Goal: Task Accomplishment & Management: Complete application form

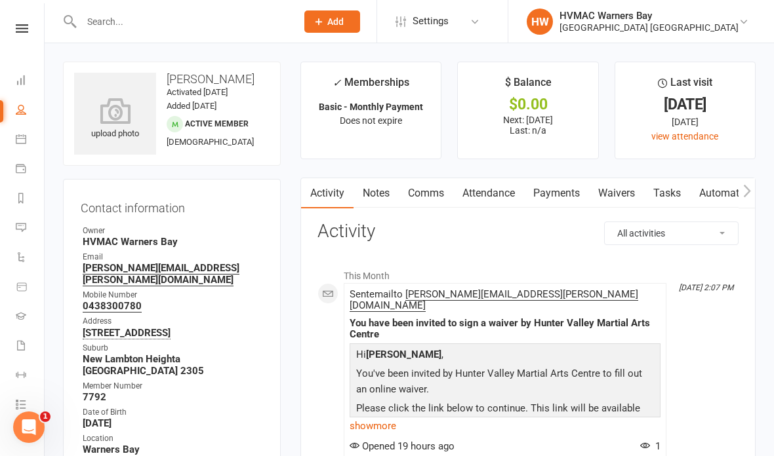
click at [26, 136] on icon at bounding box center [21, 139] width 10 height 10
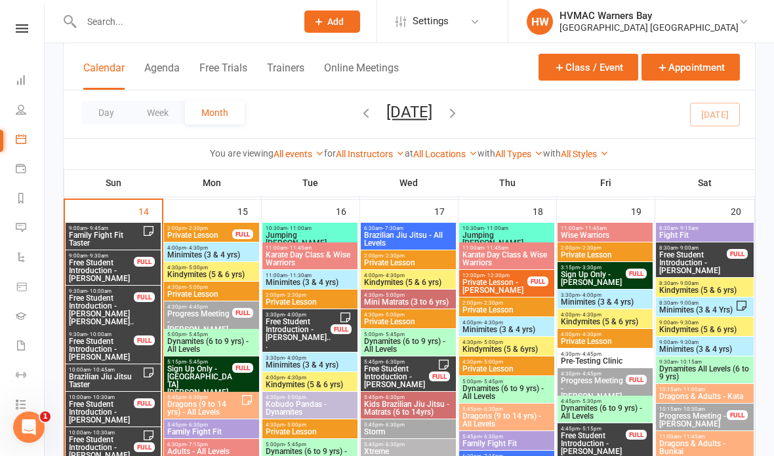
scroll to position [1405, 0]
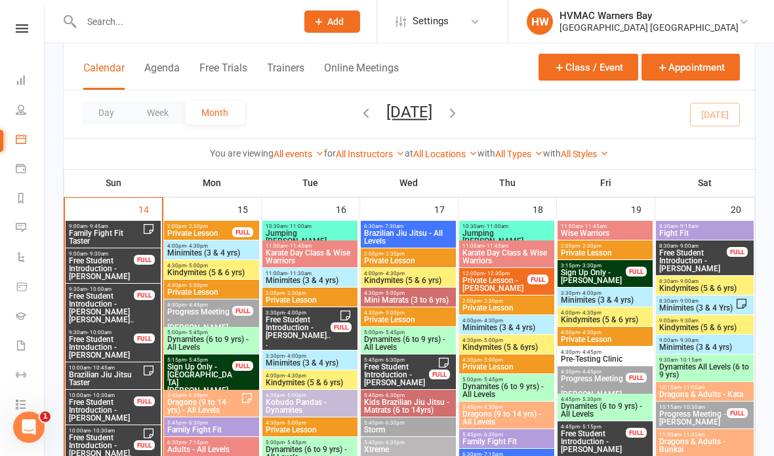
click at [89, 234] on span "Family Fight Fit Taster" at bounding box center [105, 238] width 74 height 16
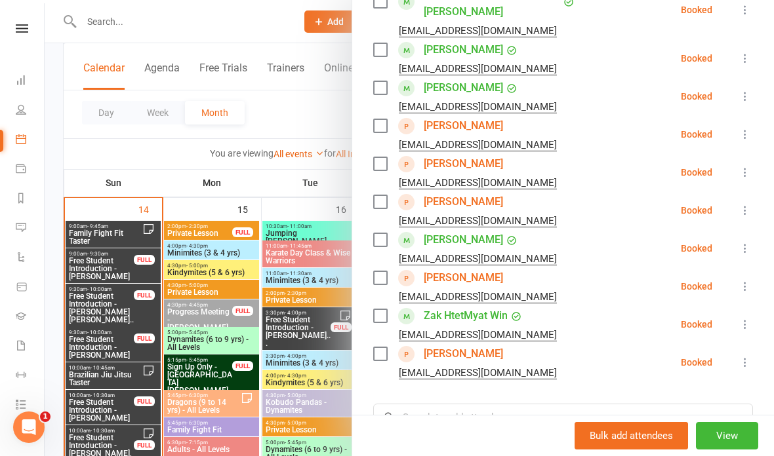
scroll to position [340, 0]
click at [203, 345] on div at bounding box center [409, 228] width 729 height 456
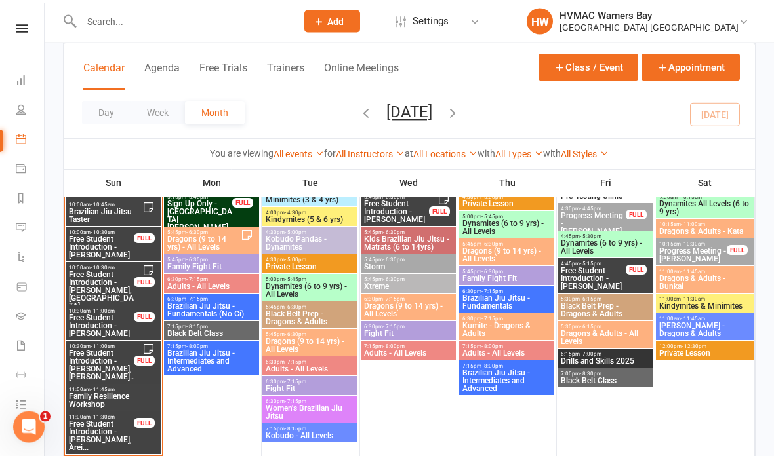
scroll to position [1568, 0]
click at [117, 398] on span "Family Resilience Workshop" at bounding box center [113, 401] width 90 height 16
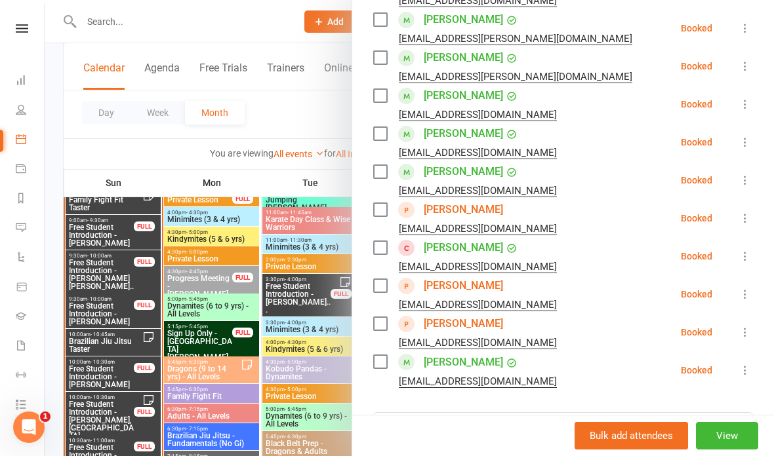
scroll to position [1537, 0]
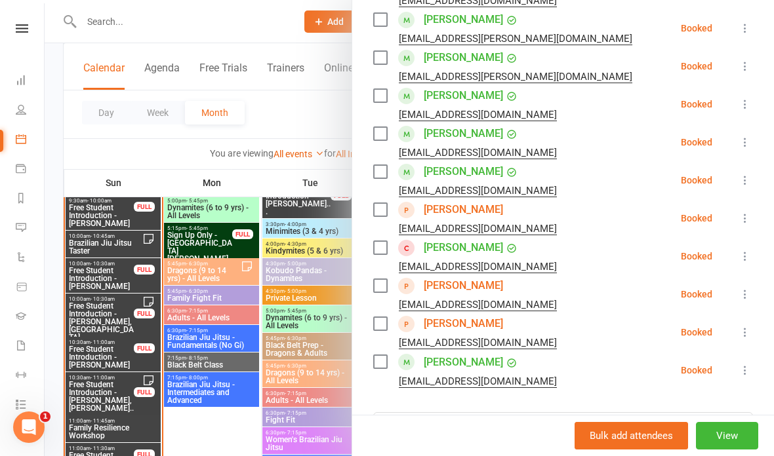
click at [752, 364] on icon at bounding box center [745, 370] width 13 height 13
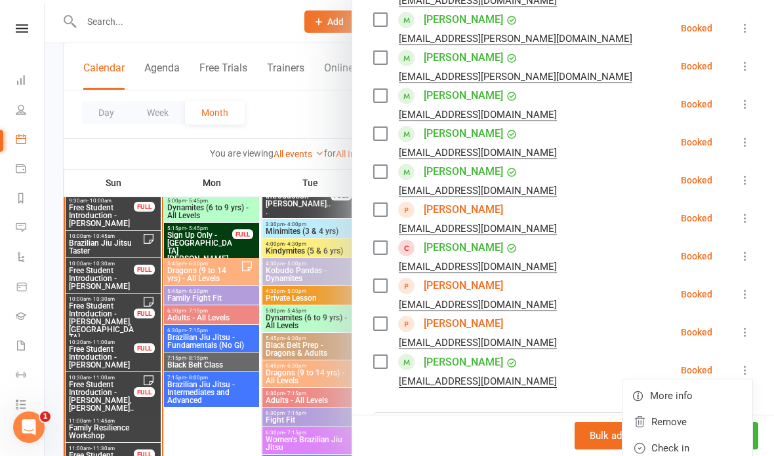
click at [695, 409] on link "Remove" at bounding box center [687, 422] width 130 height 26
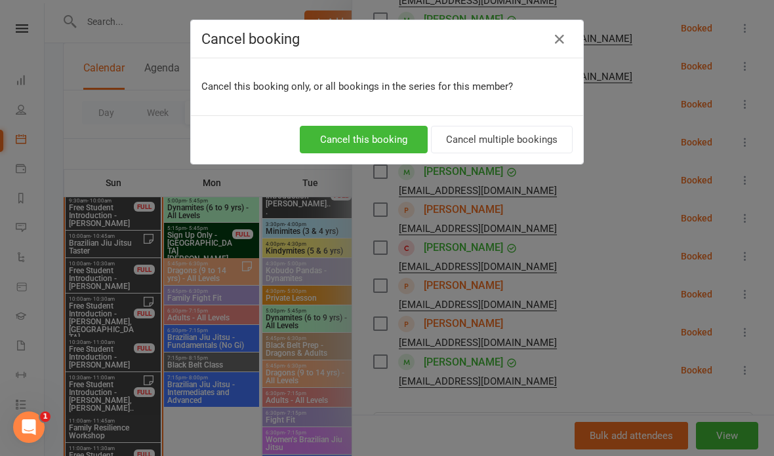
click at [373, 142] on button "Cancel this booking" at bounding box center [364, 140] width 128 height 28
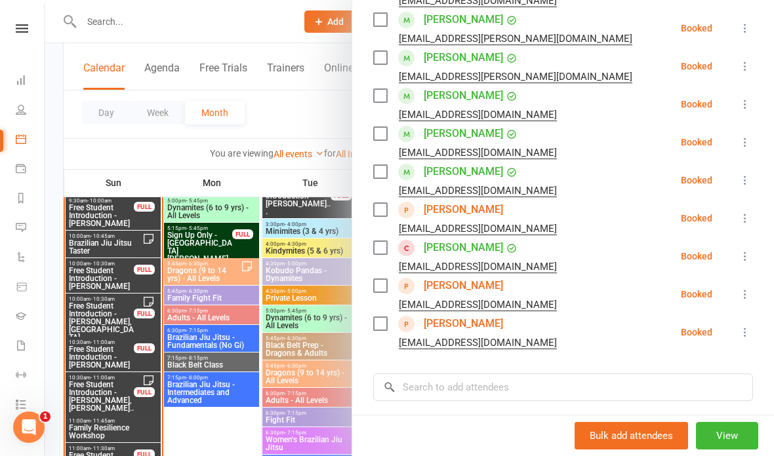
click at [751, 250] on icon at bounding box center [745, 256] width 13 height 13
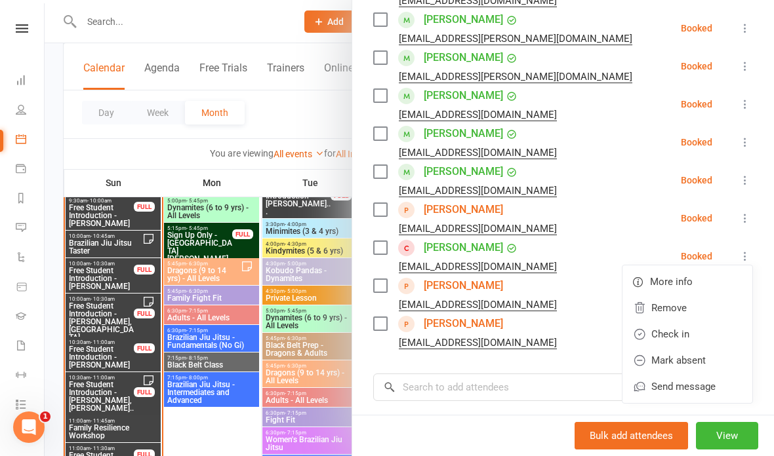
click at [692, 295] on link "Remove" at bounding box center [687, 308] width 130 height 26
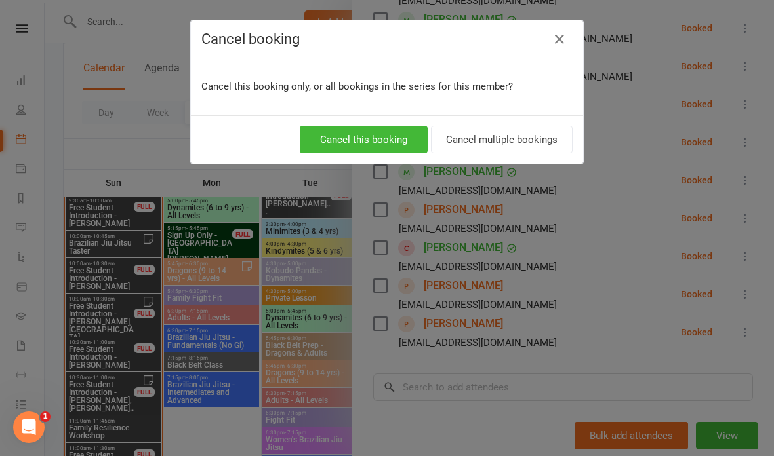
click at [371, 131] on button "Cancel this booking" at bounding box center [364, 140] width 128 height 28
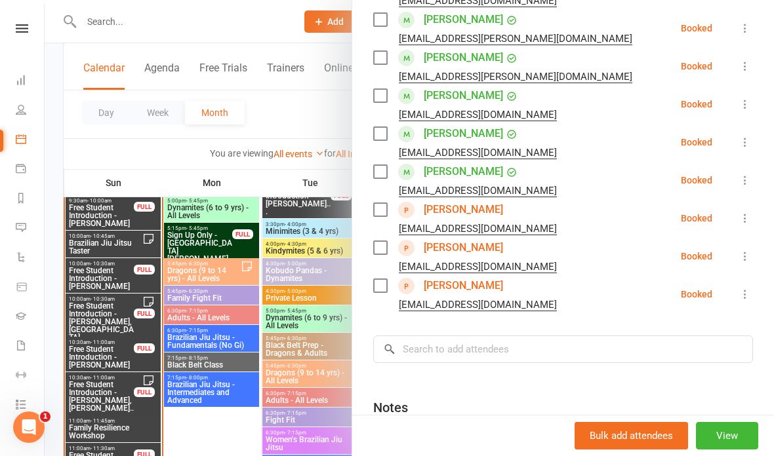
click at [752, 250] on icon at bounding box center [745, 256] width 13 height 13
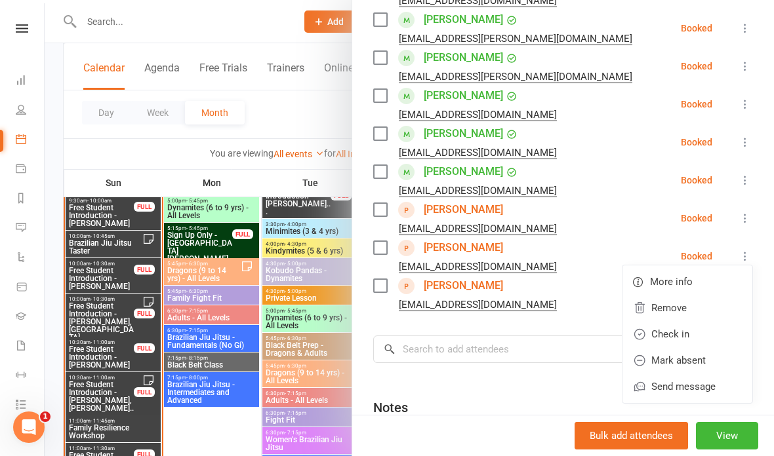
click at [687, 295] on link "Remove" at bounding box center [687, 308] width 130 height 26
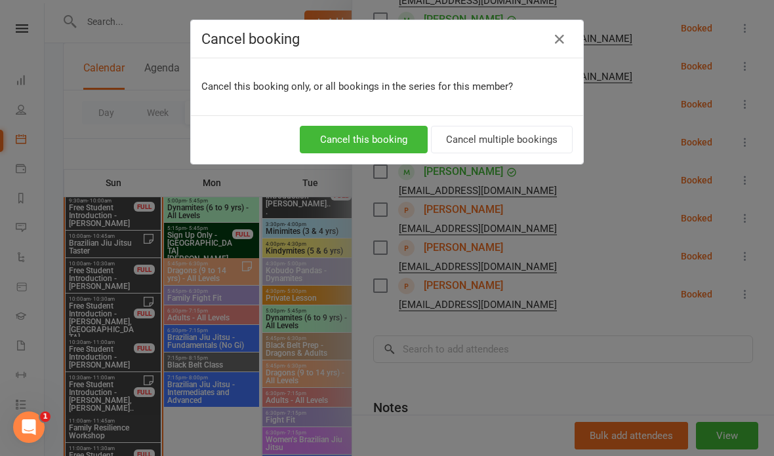
click at [369, 141] on button "Cancel this booking" at bounding box center [364, 140] width 128 height 28
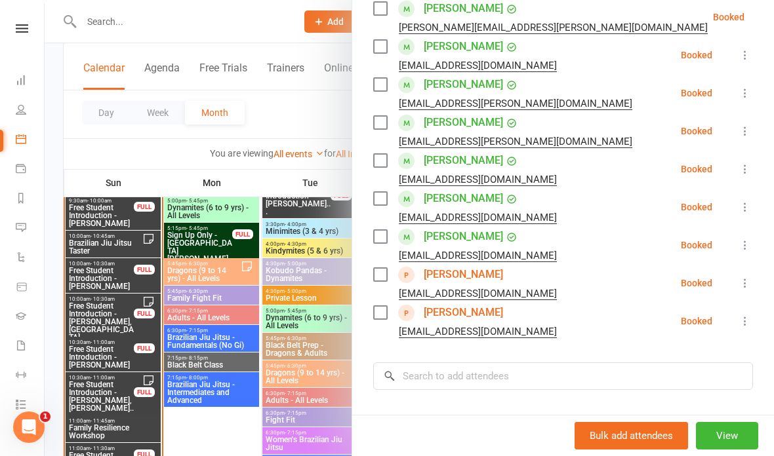
scroll to position [455, 0]
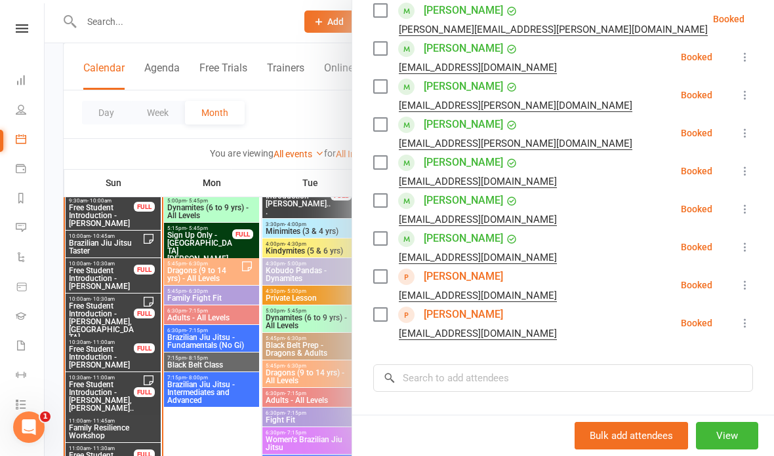
click at [750, 279] on icon at bounding box center [745, 285] width 13 height 13
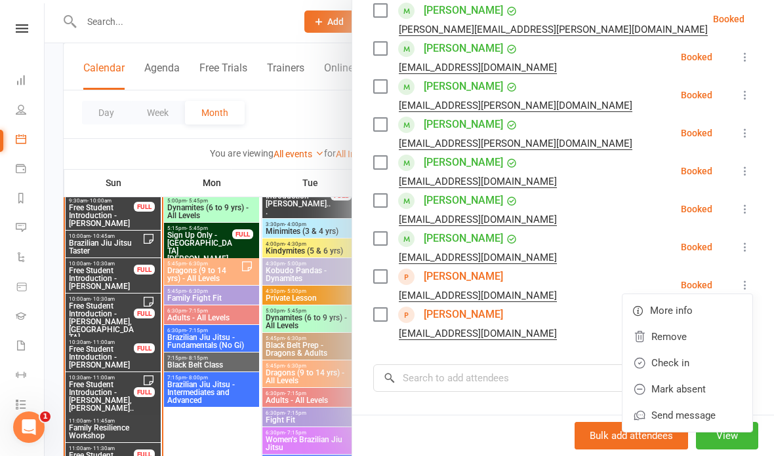
click at [695, 324] on link "Remove" at bounding box center [687, 337] width 130 height 26
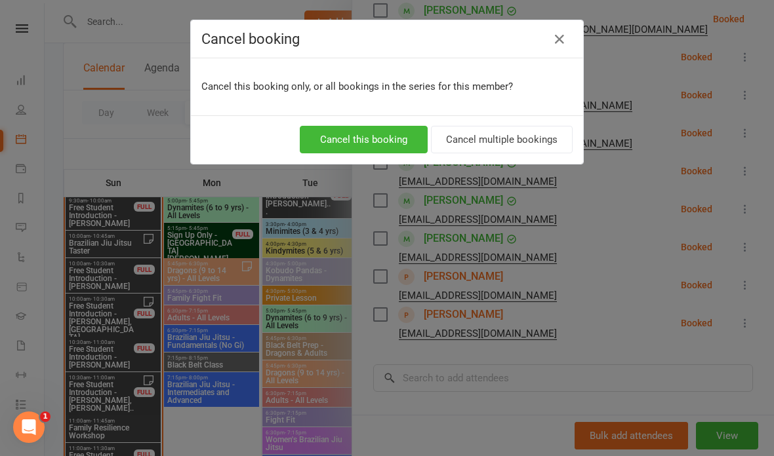
click at [382, 144] on button "Cancel this booking" at bounding box center [364, 140] width 128 height 28
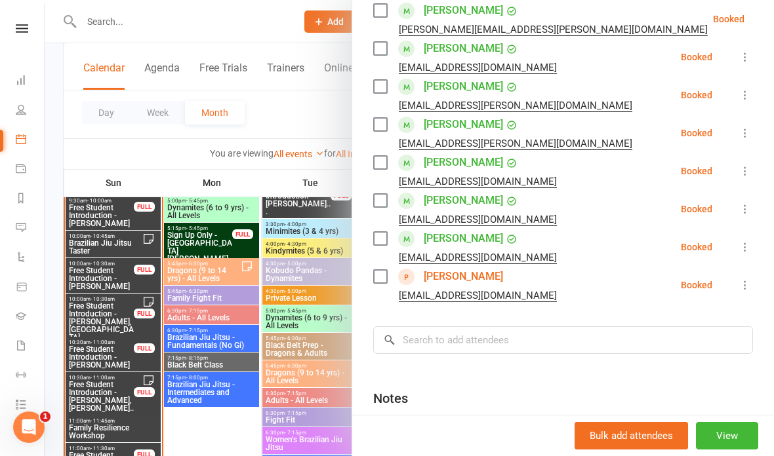
click at [751, 279] on icon at bounding box center [745, 285] width 13 height 13
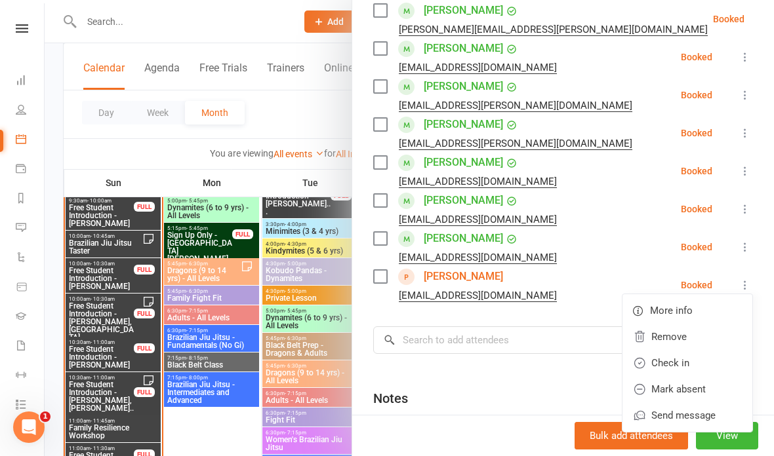
click at [691, 324] on link "Remove" at bounding box center [687, 337] width 130 height 26
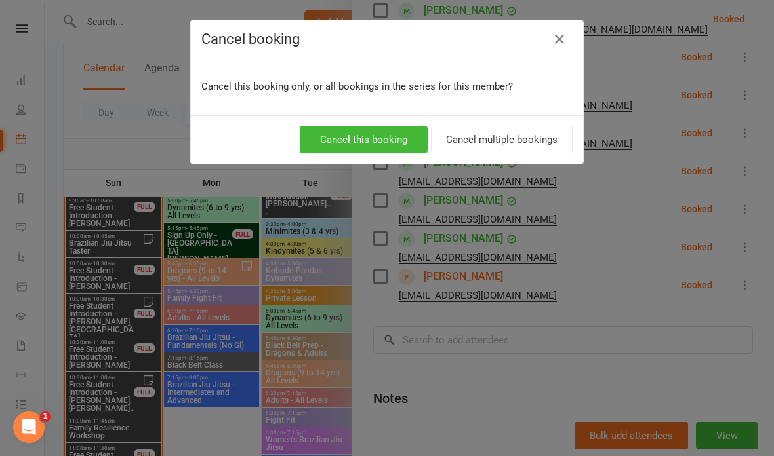
click at [392, 138] on button "Cancel this booking" at bounding box center [364, 140] width 128 height 28
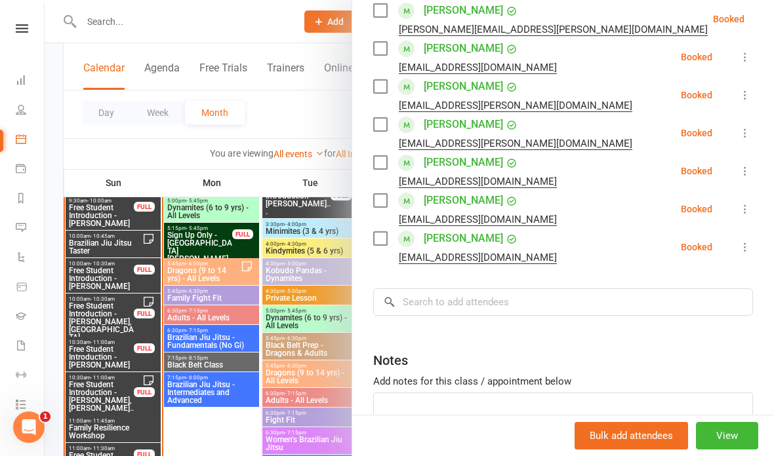
click at [123, 291] on div at bounding box center [409, 228] width 729 height 456
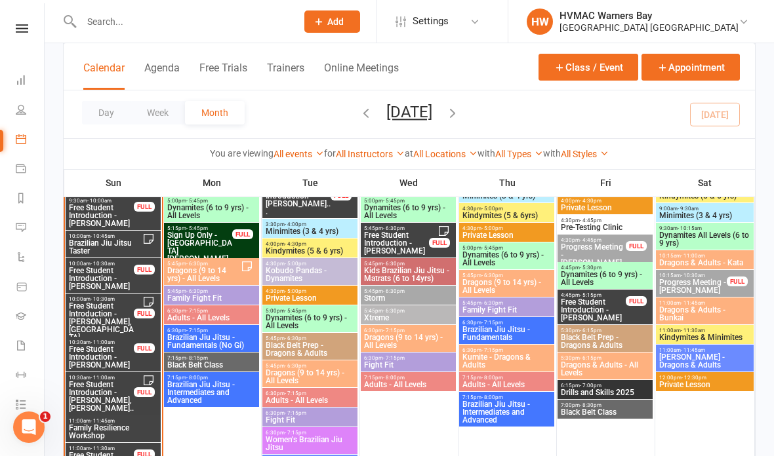
click at [90, 209] on span "Free Student Introduction - [PERSON_NAME]" at bounding box center [101, 216] width 66 height 24
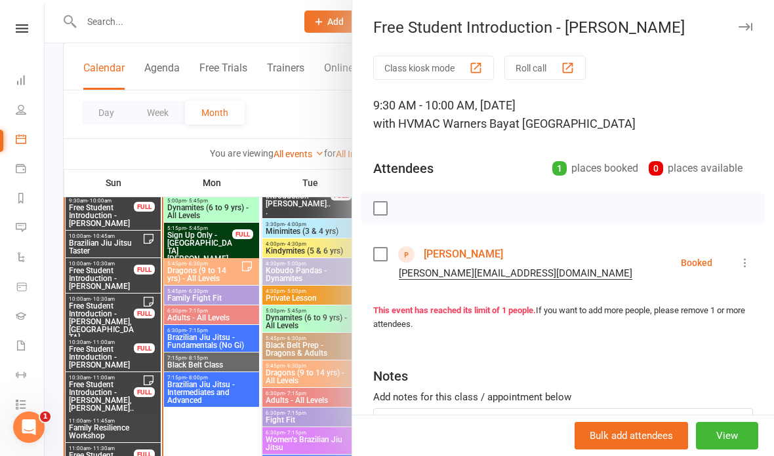
click at [120, 272] on div at bounding box center [409, 228] width 729 height 456
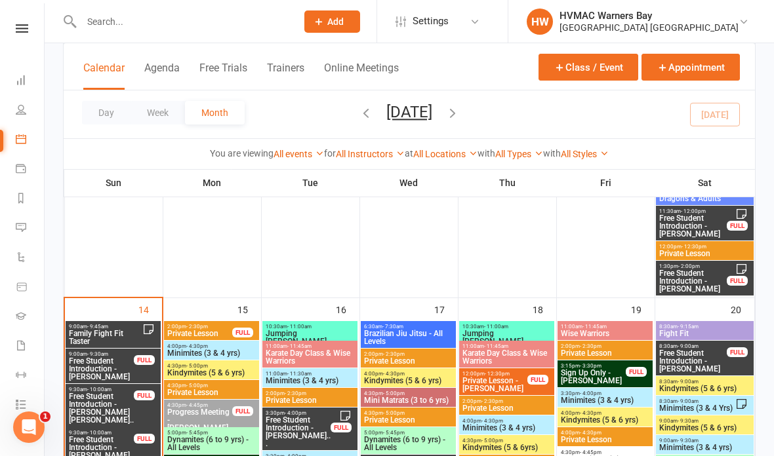
scroll to position [1286, 0]
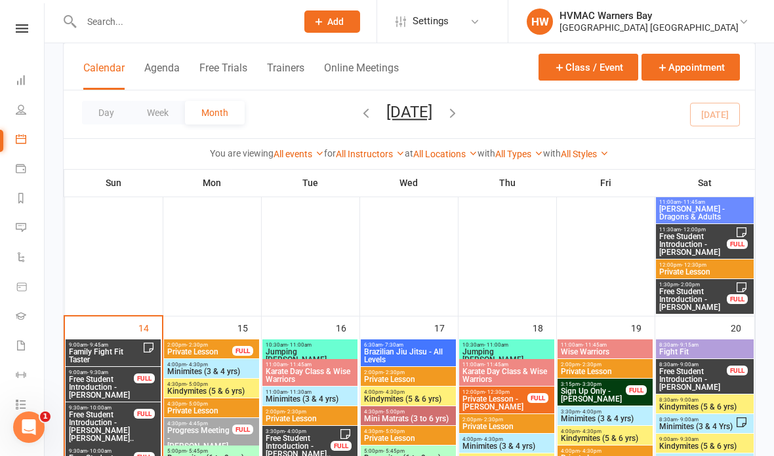
click at [93, 363] on span "Family Fight Fit Taster" at bounding box center [105, 356] width 74 height 16
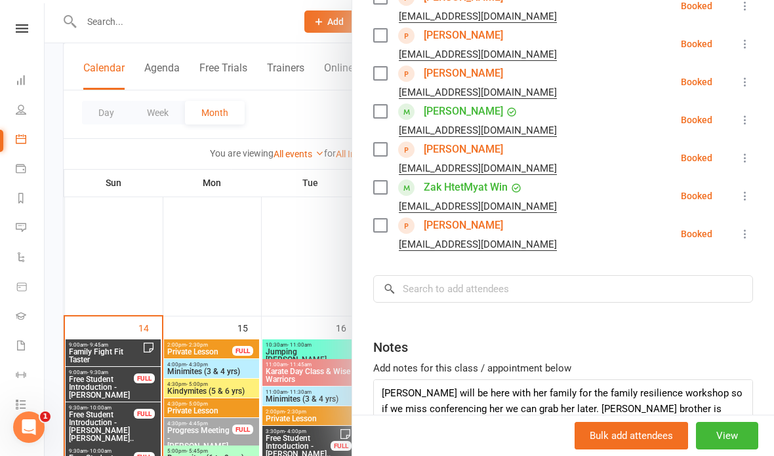
scroll to position [13, 0]
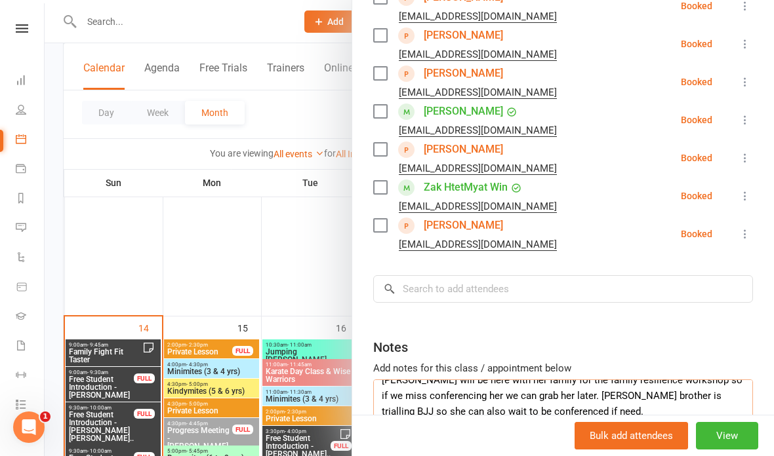
click at [576, 380] on textarea "[PERSON_NAME] will be here with her family for the family resilience workshop s…" at bounding box center [563, 401] width 380 height 43
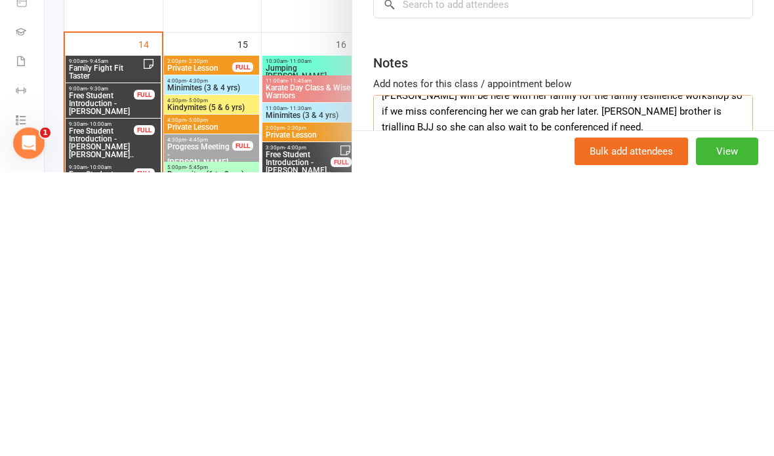
click at [639, 380] on textarea "[PERSON_NAME] will be here with her family for the family resilience workshop s…" at bounding box center [563, 401] width 380 height 43
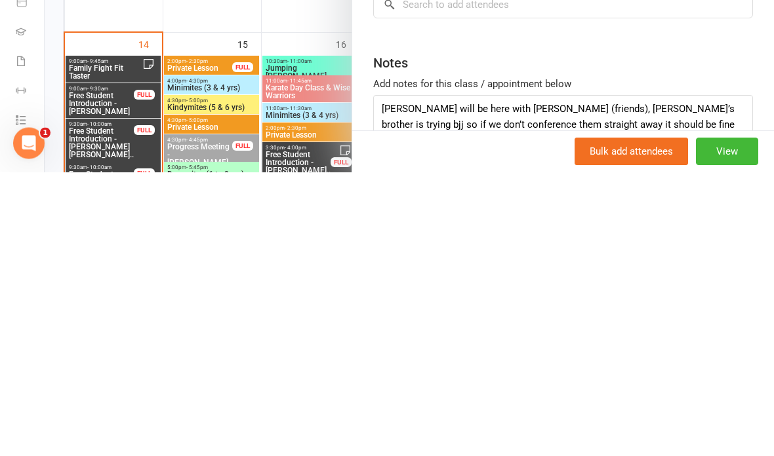
scroll to position [1570, 0]
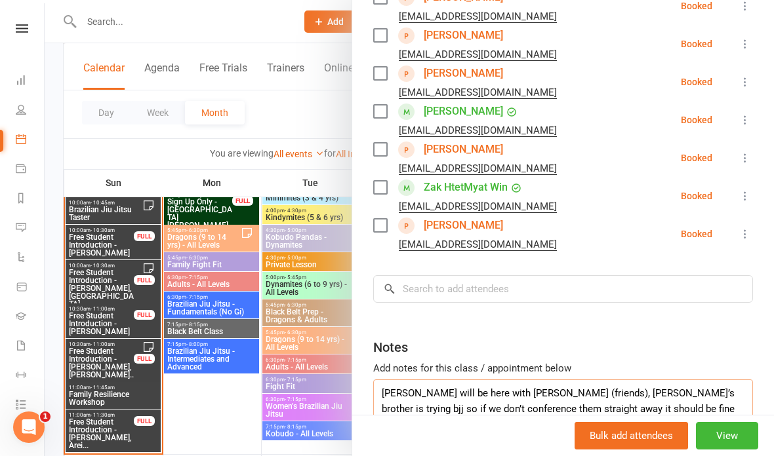
type textarea "[PERSON_NAME] will be here with [PERSON_NAME] (friends), [PERSON_NAME]’s brothe…"
click at [89, 251] on div at bounding box center [409, 228] width 729 height 456
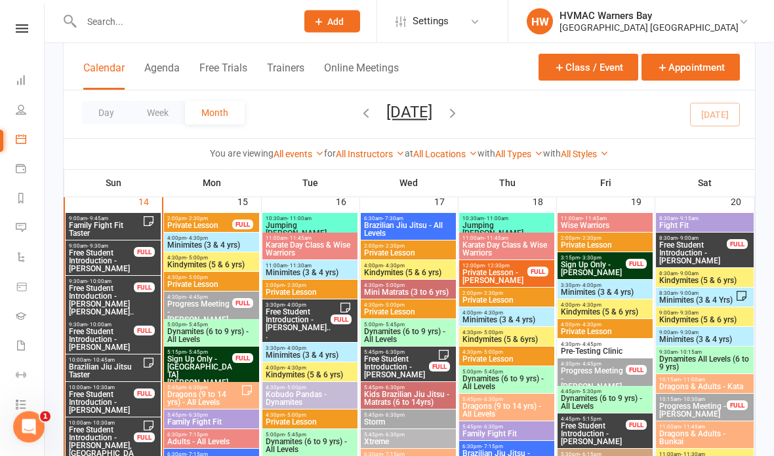
click at [91, 361] on span "- 10:45am" at bounding box center [103, 361] width 24 height 6
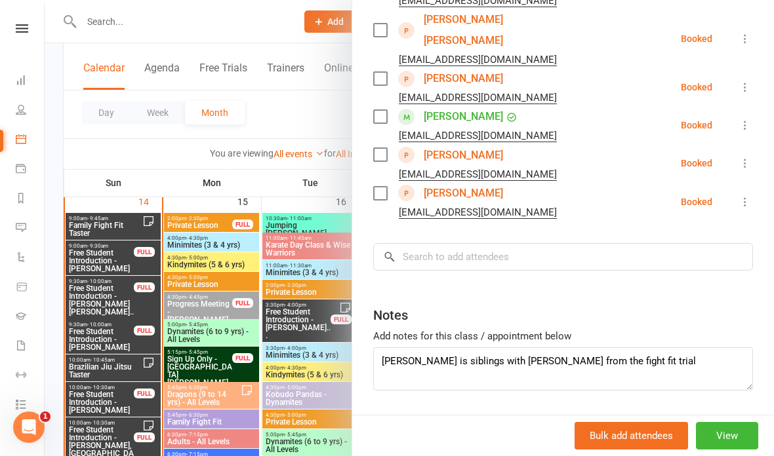
scroll to position [788, 0]
click at [122, 296] on div at bounding box center [409, 228] width 729 height 456
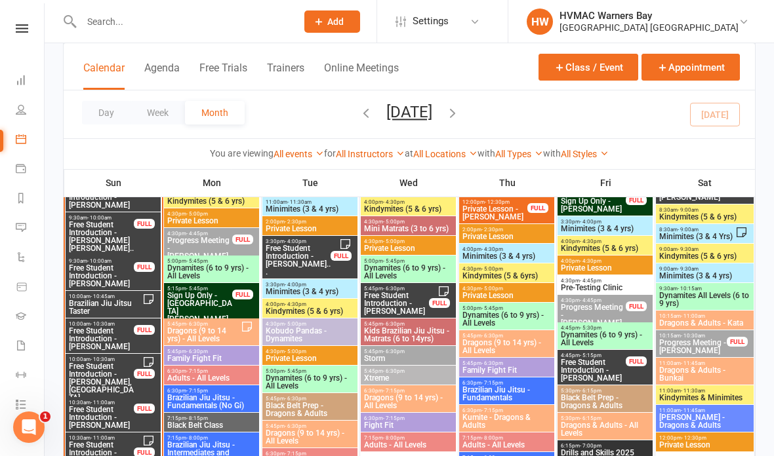
scroll to position [1529, 0]
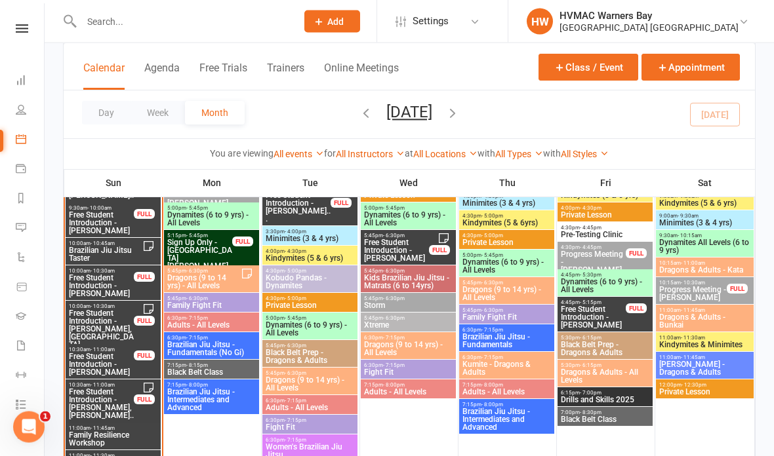
click at [88, 330] on span "Free Student Introduction - [PERSON_NAME], [GEOGRAPHIC_DATA]..." at bounding box center [101, 329] width 66 height 39
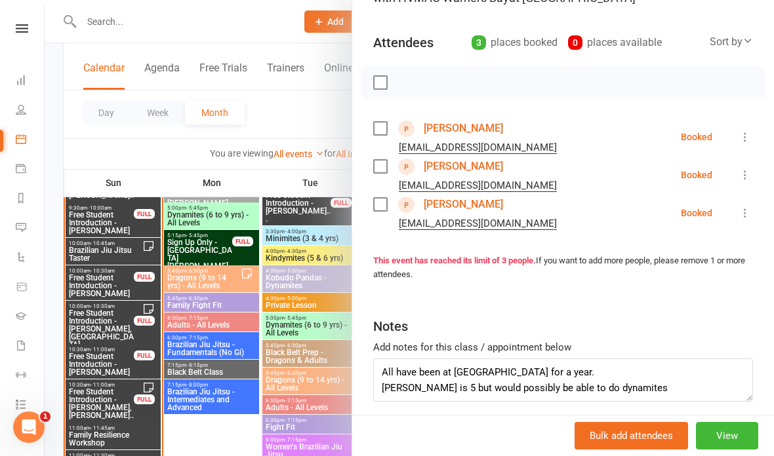
scroll to position [125, 0]
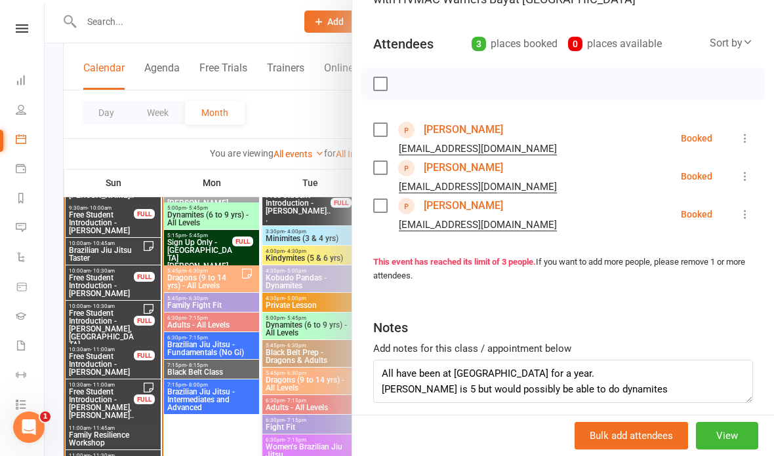
click at [90, 355] on div at bounding box center [409, 228] width 729 height 456
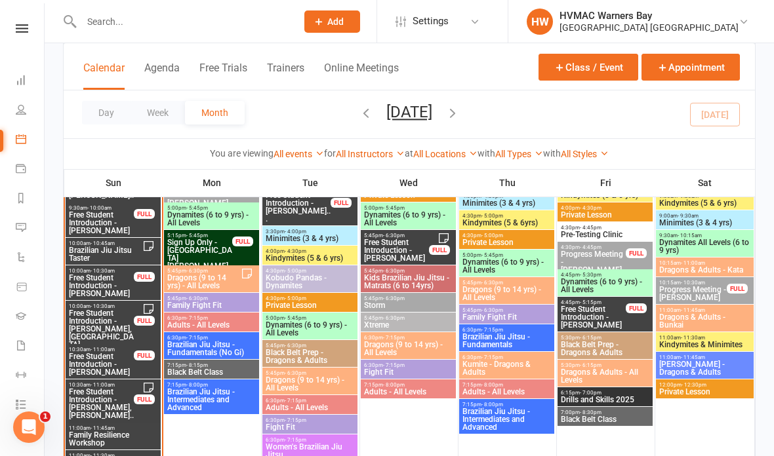
click at [91, 403] on span "Free Student Introduction - [PERSON_NAME], [PERSON_NAME]..." at bounding box center [101, 407] width 66 height 39
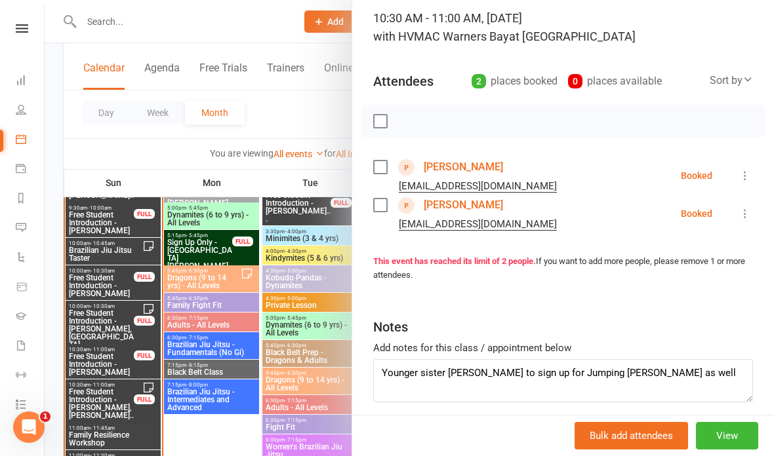
scroll to position [87, 0]
click at [152, 154] on div at bounding box center [409, 228] width 729 height 456
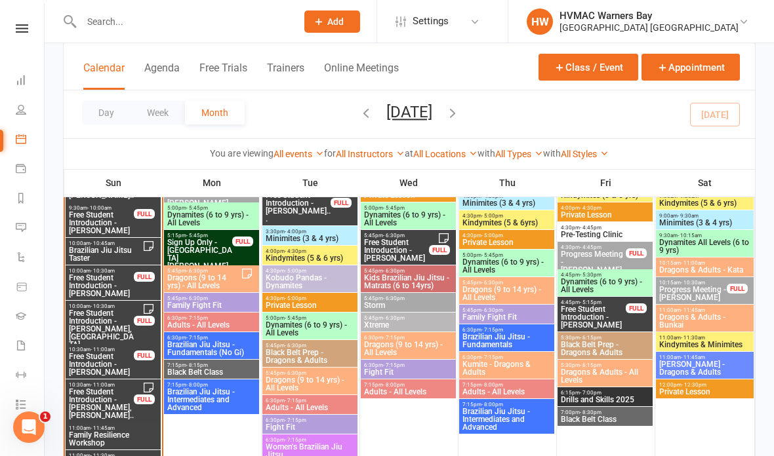
scroll to position [1582, 0]
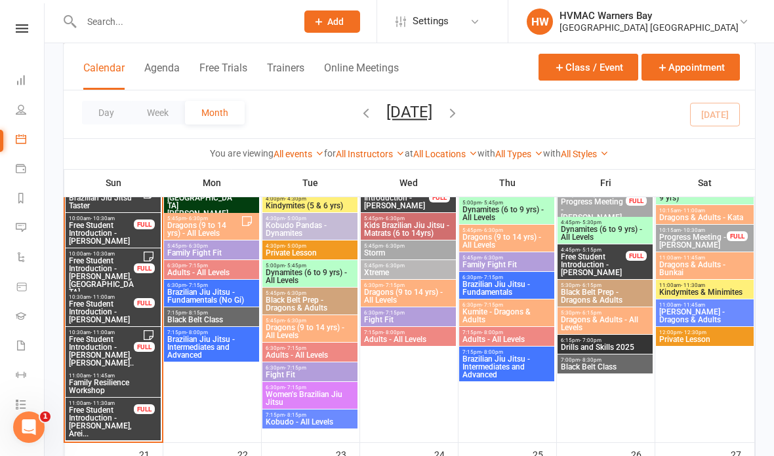
click at [617, 426] on div at bounding box center [605, 242] width 95 height 397
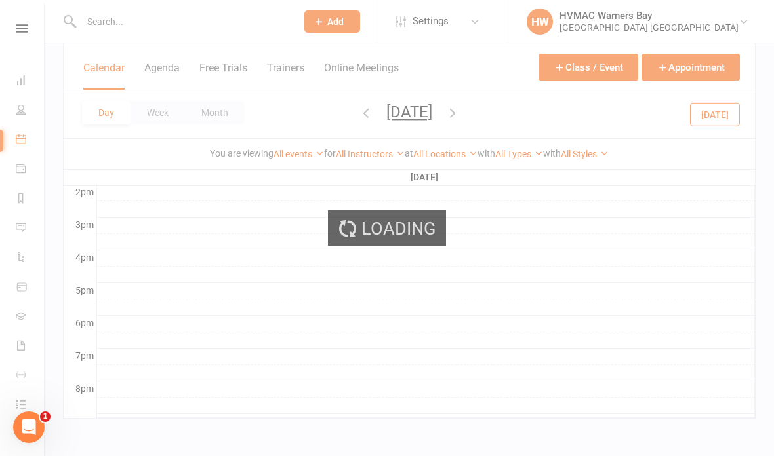
scroll to position [0, 0]
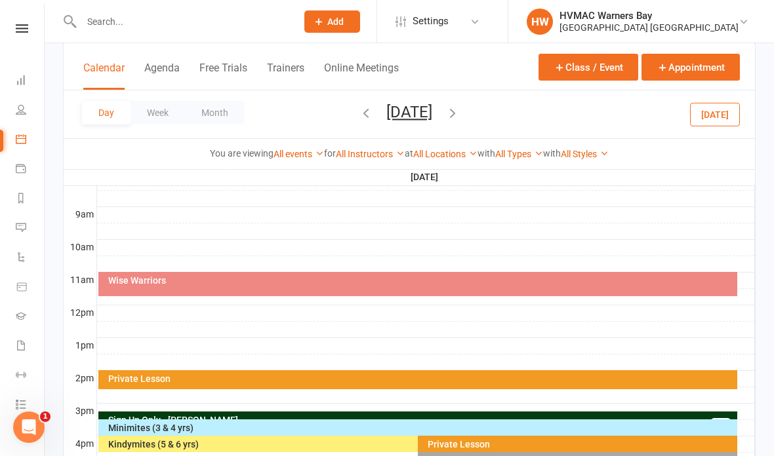
click at [218, 117] on button "Month" at bounding box center [215, 113] width 60 height 24
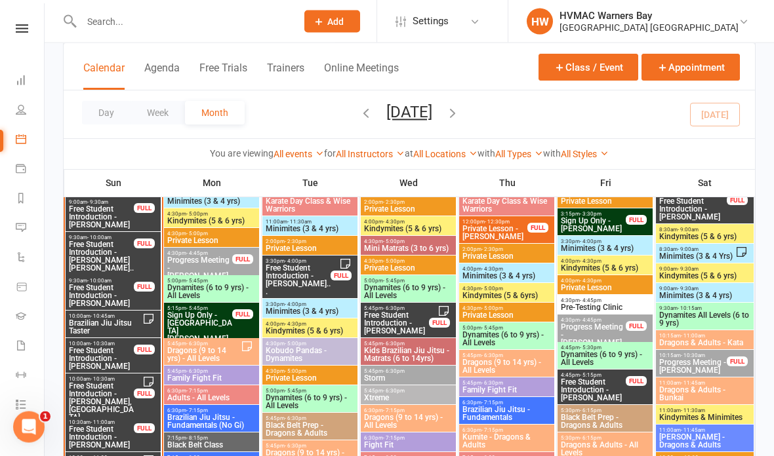
scroll to position [1457, 0]
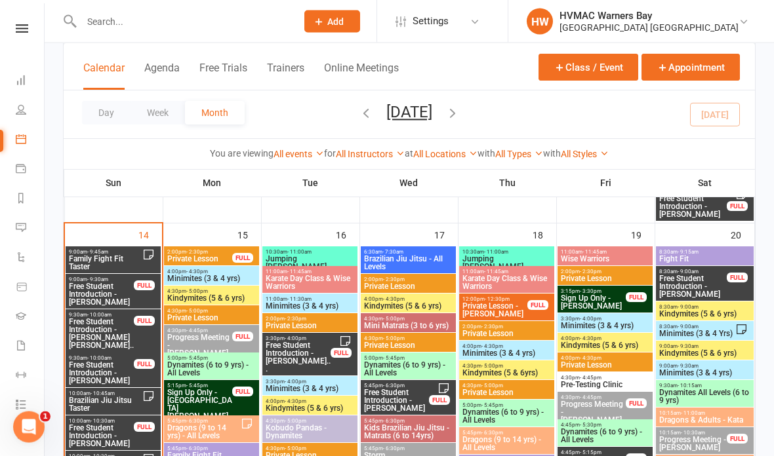
click at [119, 256] on span "Family Fight Fit Taster" at bounding box center [105, 264] width 74 height 16
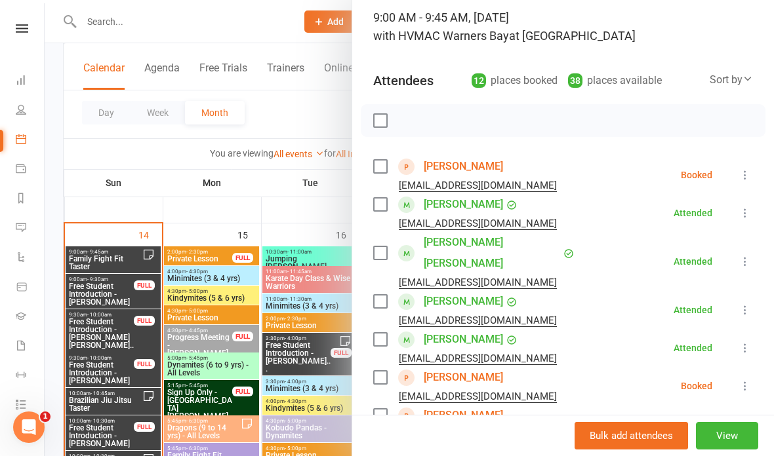
scroll to position [86, 0]
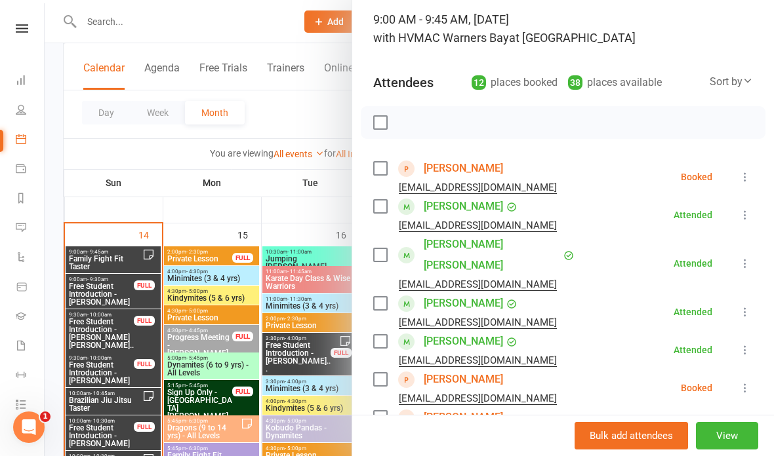
click at [274, 209] on div at bounding box center [409, 228] width 729 height 456
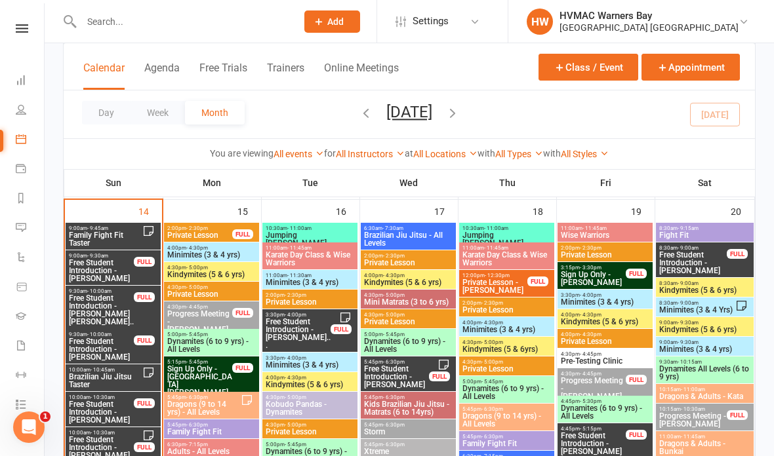
scroll to position [1409, 0]
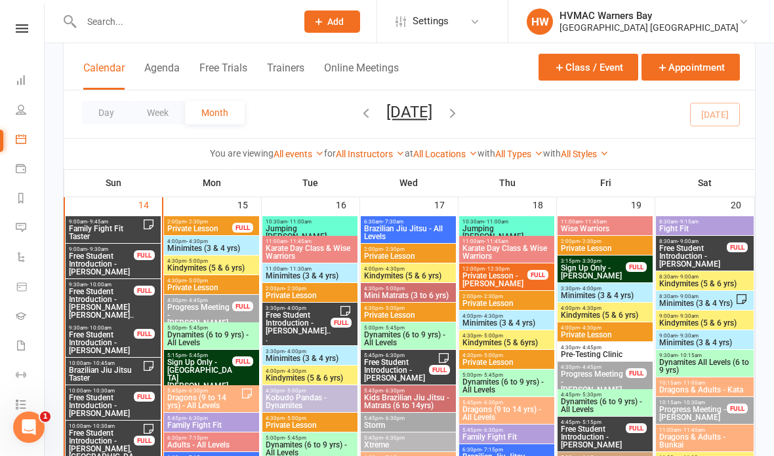
click at [108, 256] on span "Free Student Introduction - [PERSON_NAME]" at bounding box center [101, 265] width 66 height 24
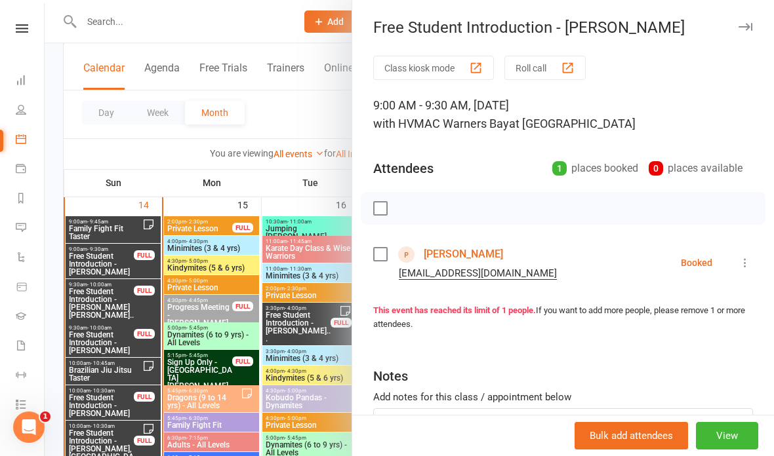
click at [115, 304] on div at bounding box center [409, 228] width 729 height 456
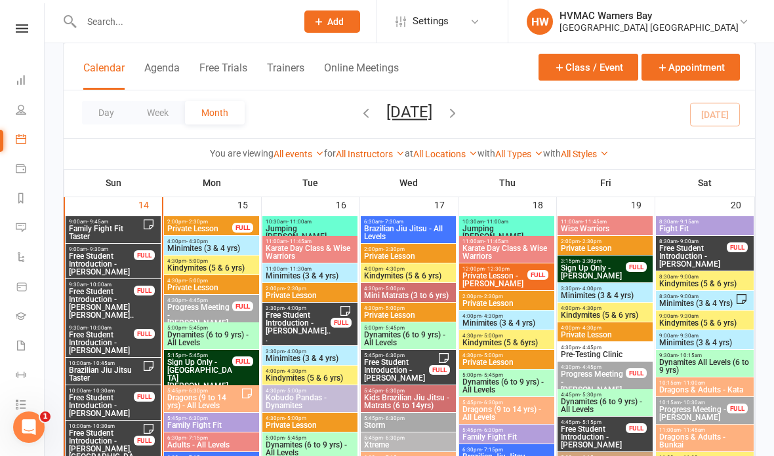
click at [111, 298] on span "Free Student Introduction - [PERSON_NAME] [PERSON_NAME]..." at bounding box center [101, 307] width 66 height 39
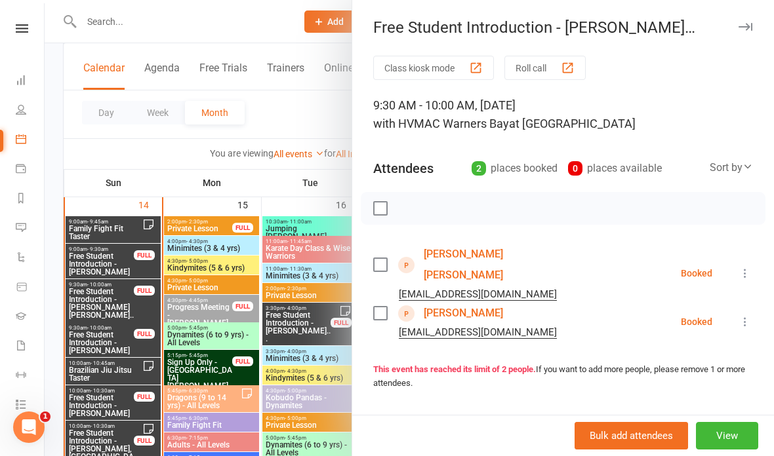
click at [121, 333] on div at bounding box center [409, 228] width 729 height 456
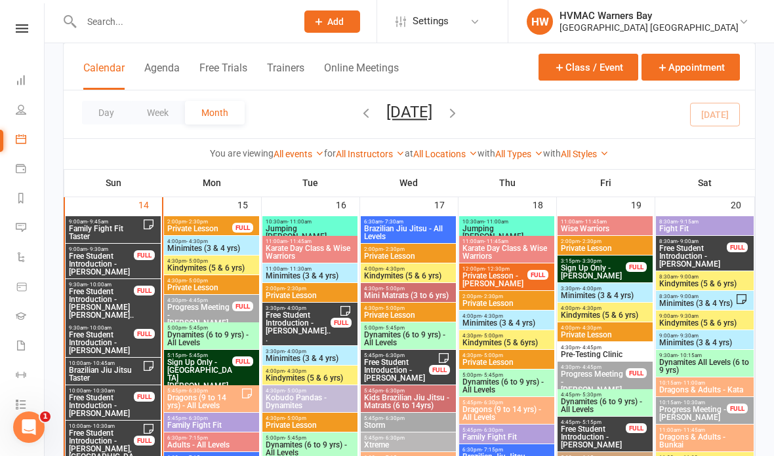
click at [117, 340] on span "Free Student Introduction - [PERSON_NAME]" at bounding box center [101, 343] width 66 height 24
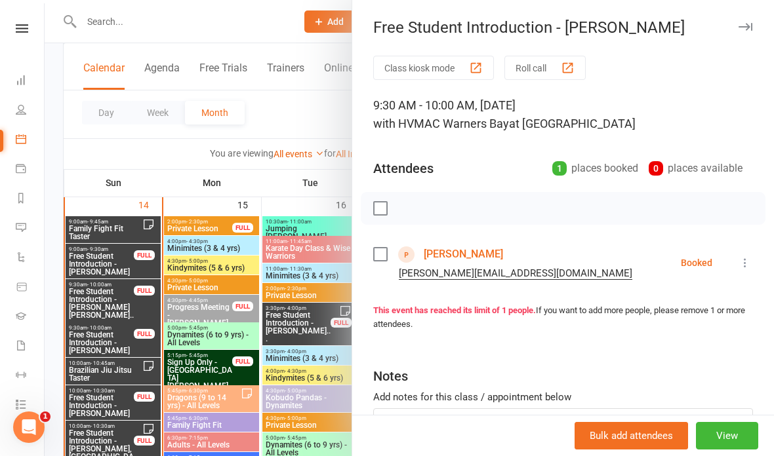
click at [216, 374] on div at bounding box center [409, 228] width 729 height 456
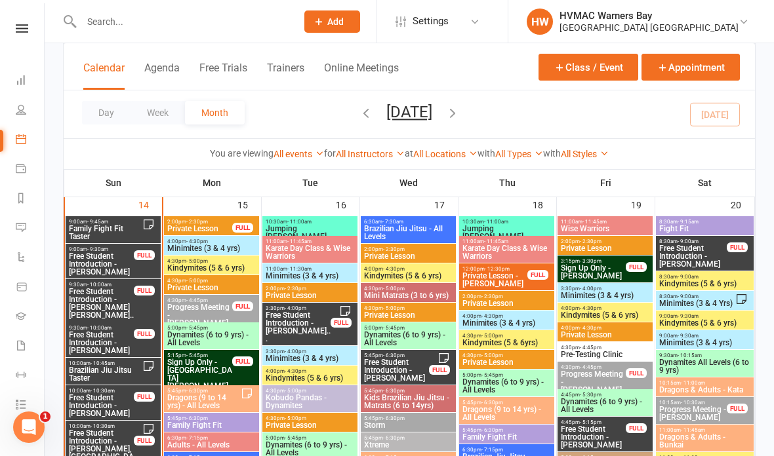
click at [113, 399] on span "Free Student Introduction - [PERSON_NAME]" at bounding box center [101, 406] width 66 height 24
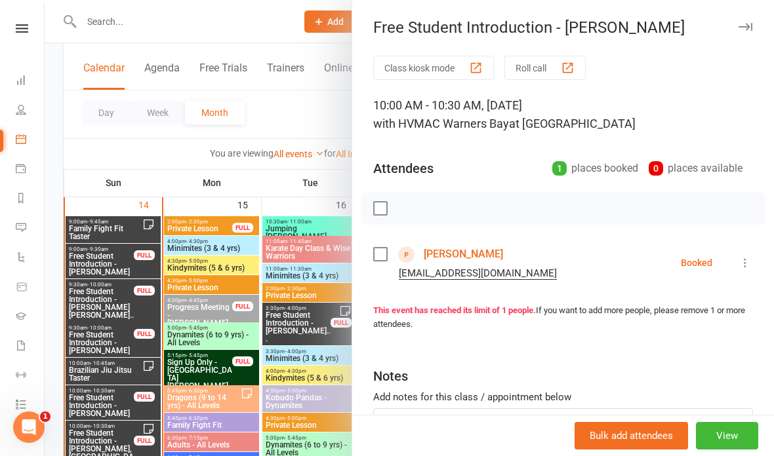
click at [294, 394] on div at bounding box center [409, 228] width 729 height 456
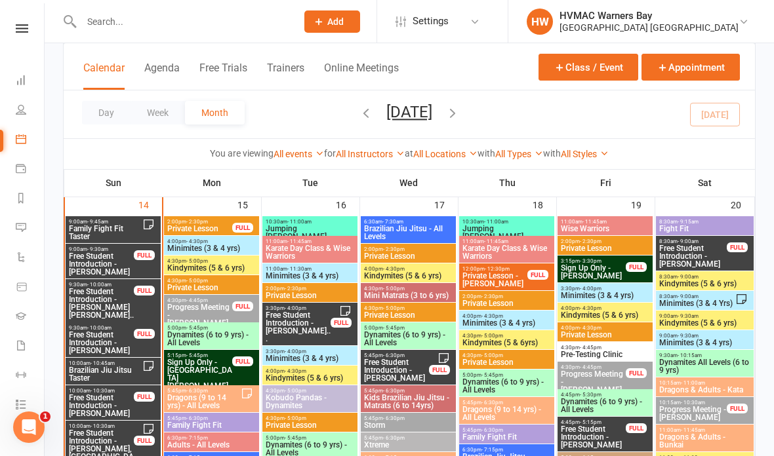
click at [111, 253] on span "Free Student Introduction - [PERSON_NAME]" at bounding box center [101, 265] width 66 height 24
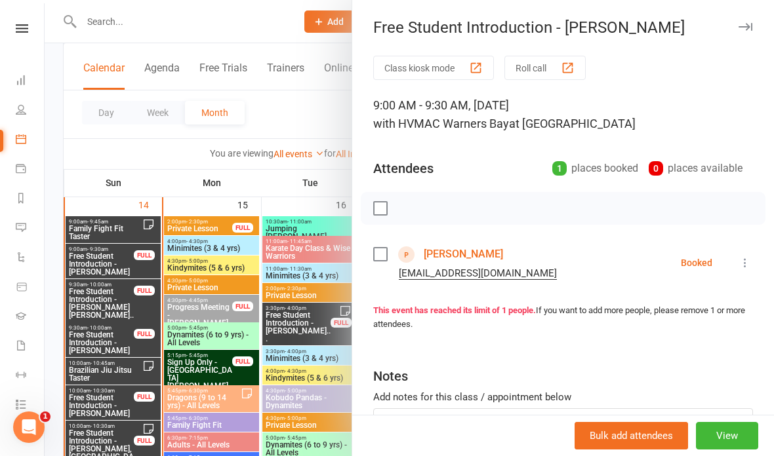
click at [465, 251] on link "[PERSON_NAME]" at bounding box center [463, 254] width 79 height 21
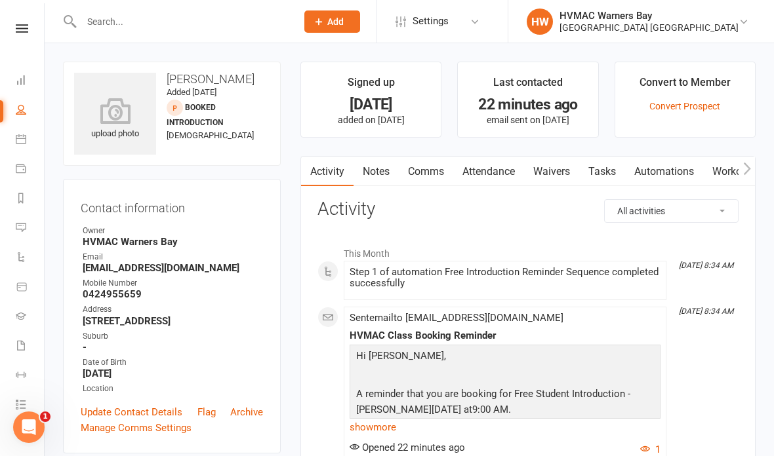
click at [565, 166] on link "Waivers" at bounding box center [551, 172] width 55 height 30
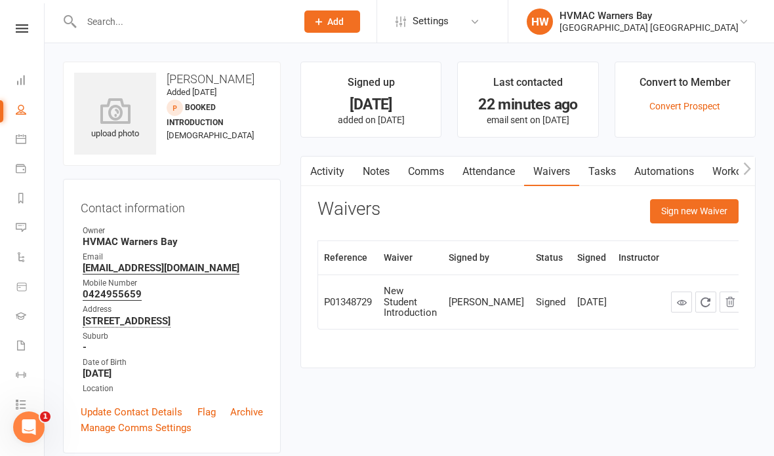
click at [677, 306] on icon at bounding box center [682, 303] width 10 height 10
click at [20, 111] on icon at bounding box center [21, 109] width 10 height 10
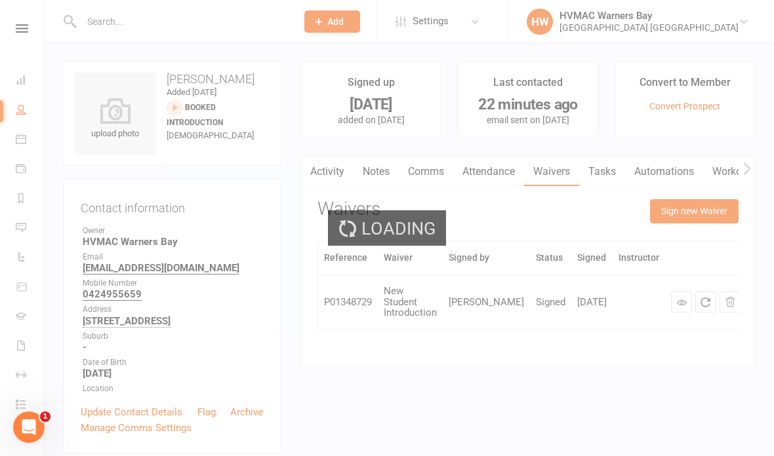
select select "100"
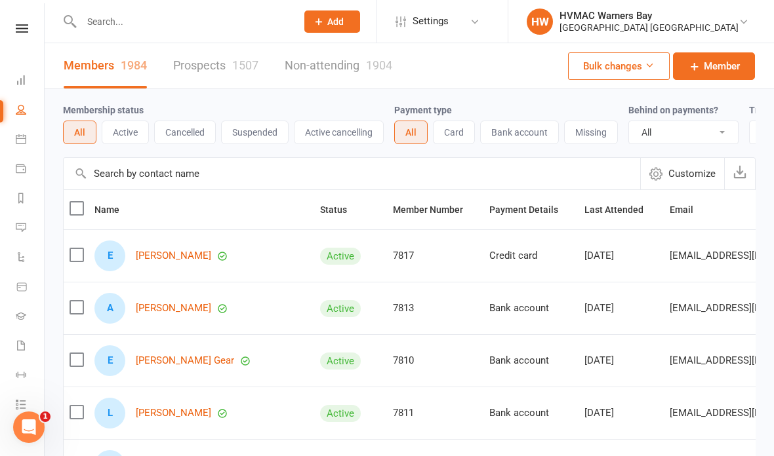
click at [25, 142] on icon at bounding box center [21, 139] width 10 height 10
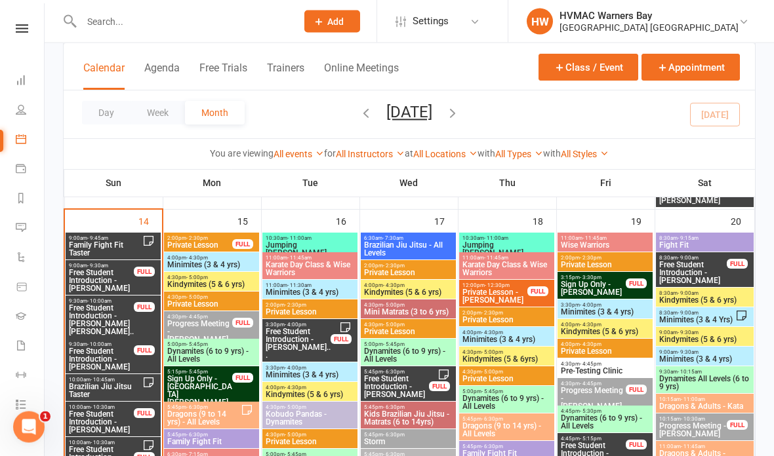
scroll to position [1393, 0]
click at [101, 311] on span "Free Student Introduction - [PERSON_NAME] [PERSON_NAME]..." at bounding box center [101, 323] width 66 height 39
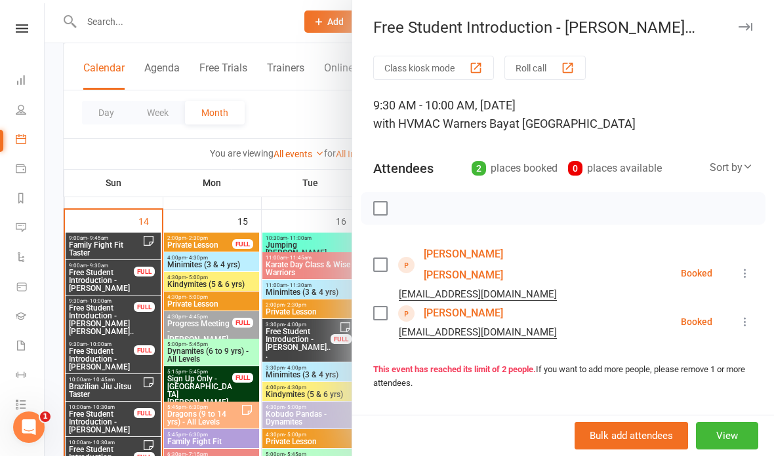
click at [471, 262] on link "[PERSON_NAME] [PERSON_NAME]" at bounding box center [499, 265] width 151 height 42
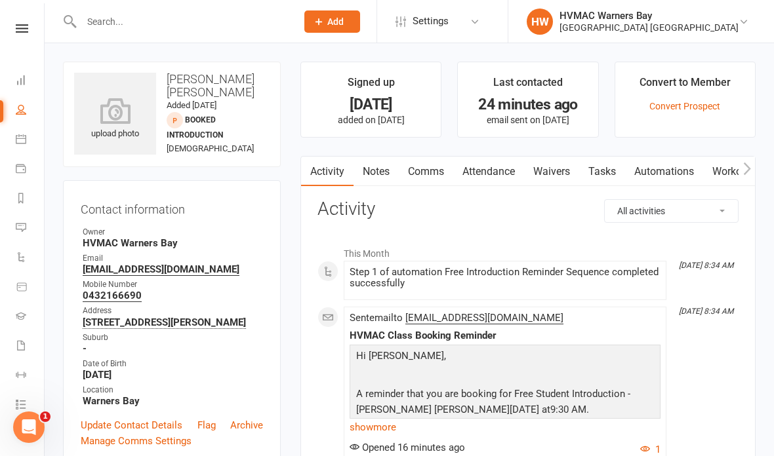
click at [547, 169] on link "Waivers" at bounding box center [551, 172] width 55 height 30
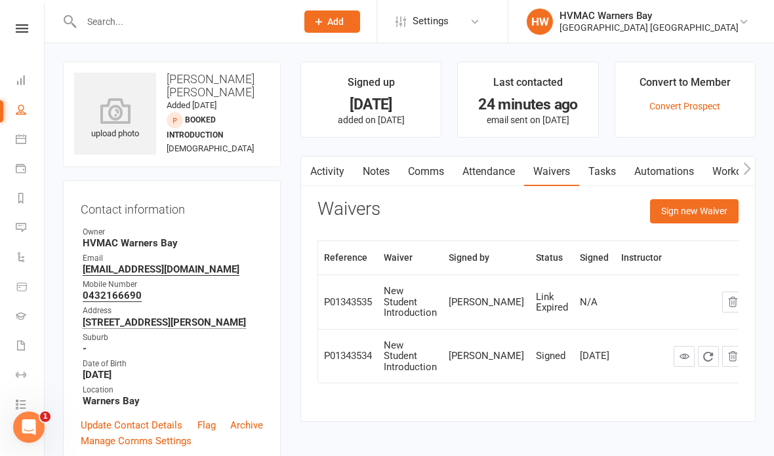
click at [679, 352] on icon at bounding box center [684, 357] width 10 height 10
click at [21, 137] on icon at bounding box center [21, 139] width 10 height 10
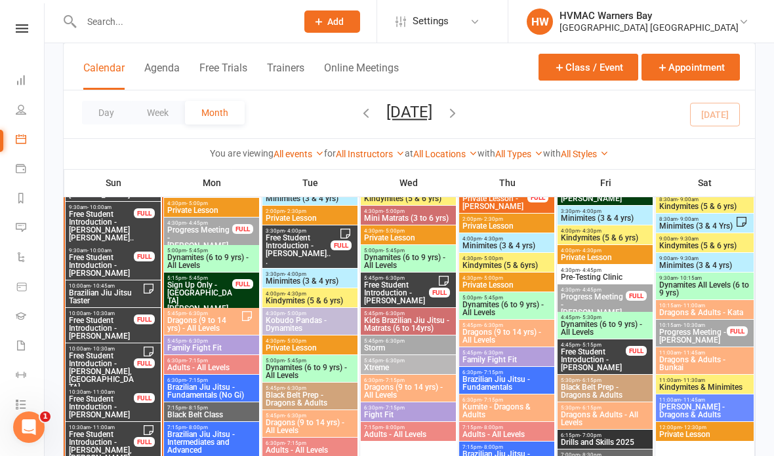
scroll to position [1486, 0]
click at [119, 262] on span "Free Student Introduction - [PERSON_NAME]" at bounding box center [101, 266] width 66 height 24
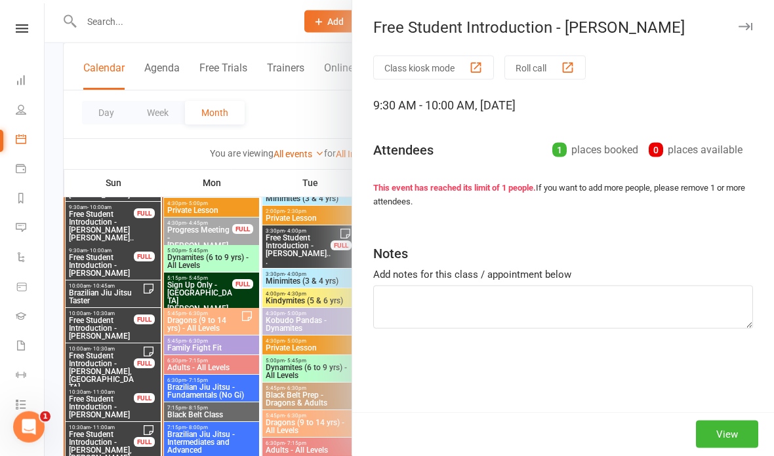
scroll to position [1487, 0]
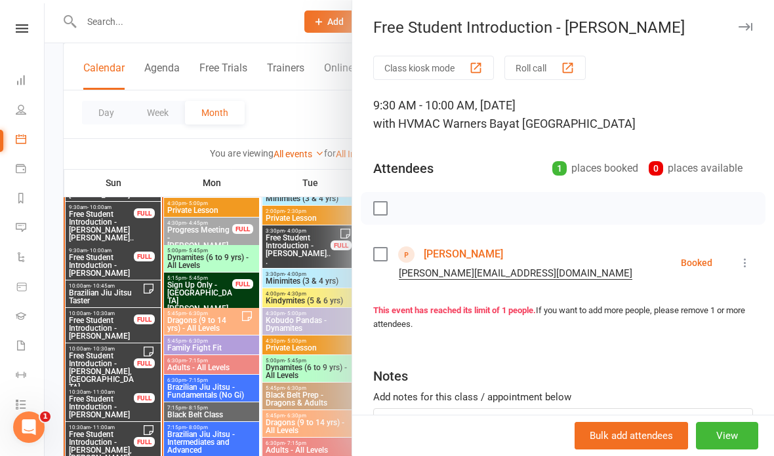
click at [458, 252] on link "[PERSON_NAME]" at bounding box center [463, 254] width 79 height 21
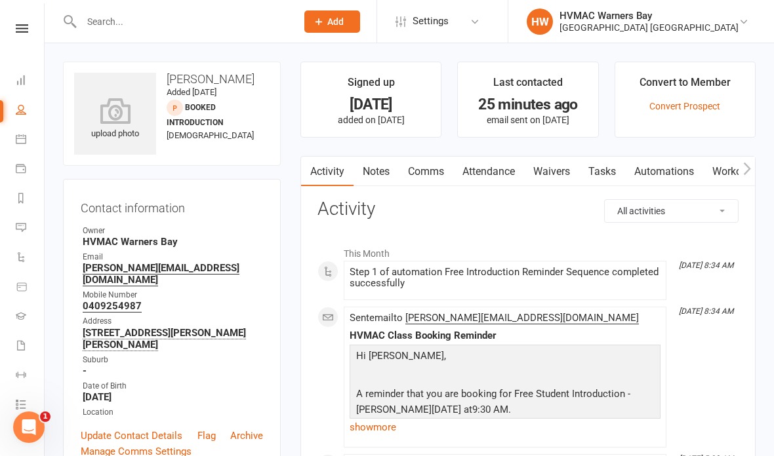
click at [561, 167] on link "Waivers" at bounding box center [551, 172] width 55 height 30
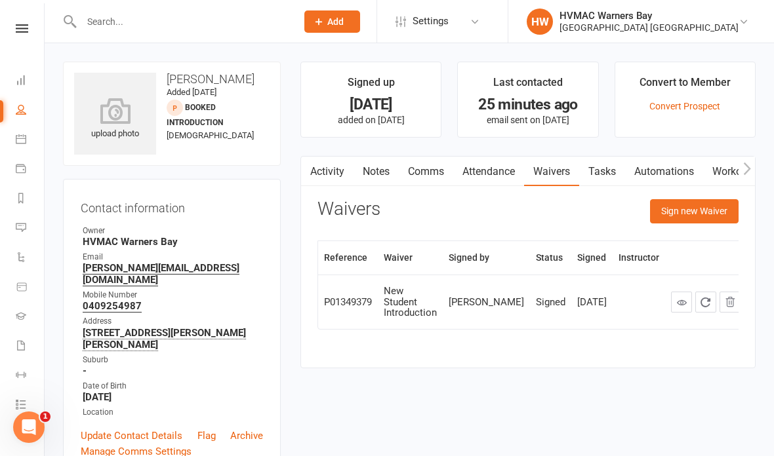
click at [677, 302] on icon at bounding box center [682, 303] width 10 height 10
click at [21, 136] on icon at bounding box center [21, 139] width 10 height 10
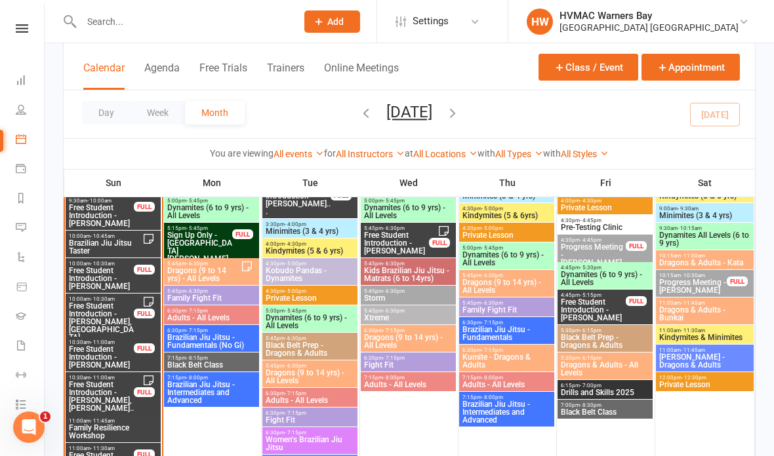
scroll to position [1537, 0]
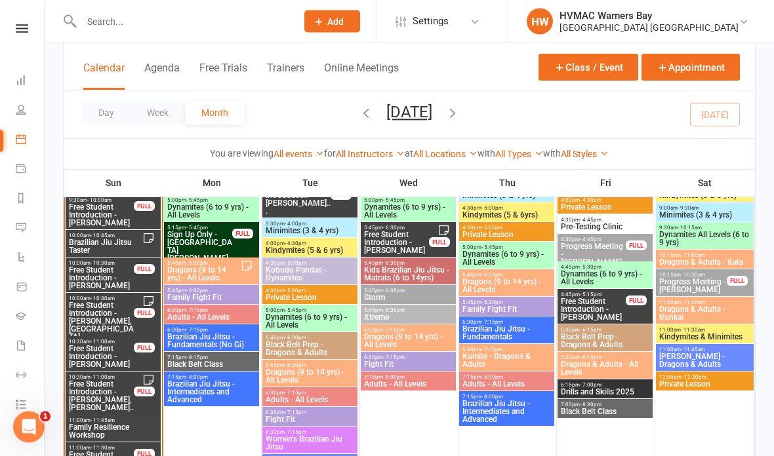
click at [117, 268] on span "Free Student Introduction - [PERSON_NAME]" at bounding box center [101, 279] width 66 height 24
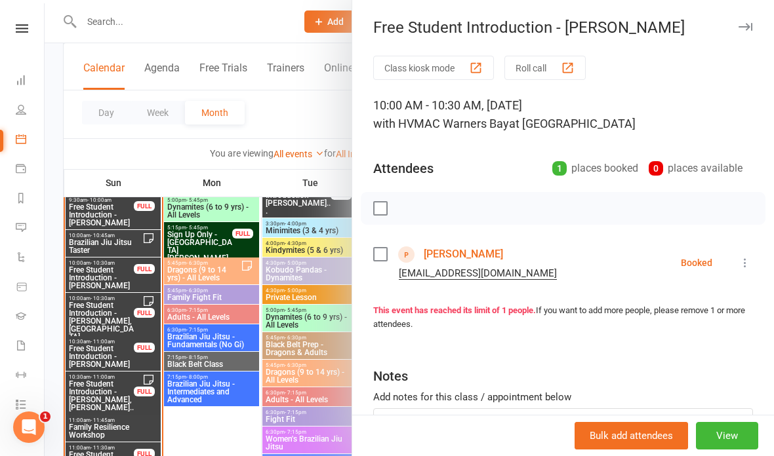
click at [456, 248] on link "[PERSON_NAME]" at bounding box center [463, 254] width 79 height 21
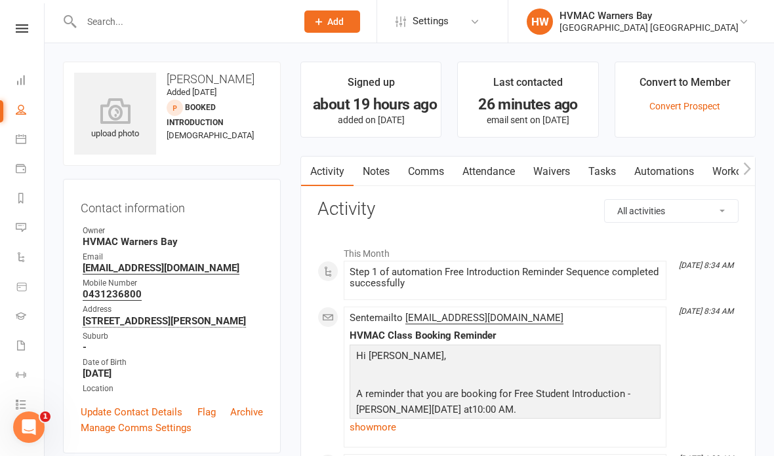
click at [551, 169] on link "Waivers" at bounding box center [551, 172] width 55 height 30
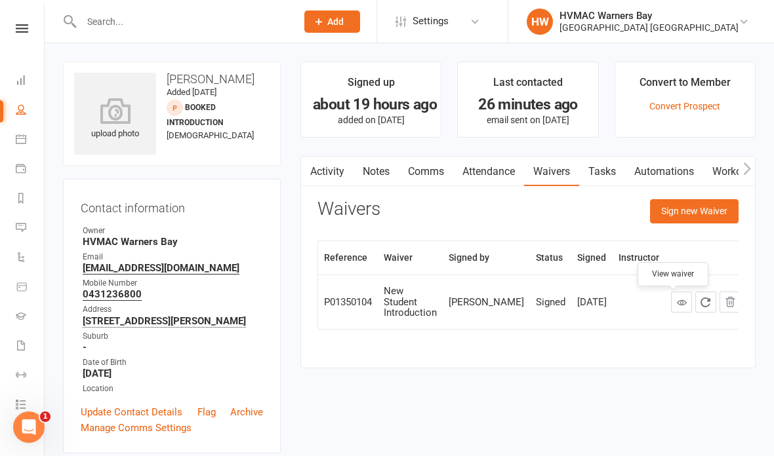
click at [677, 300] on icon at bounding box center [682, 303] width 10 height 10
click at [18, 144] on icon at bounding box center [21, 139] width 10 height 10
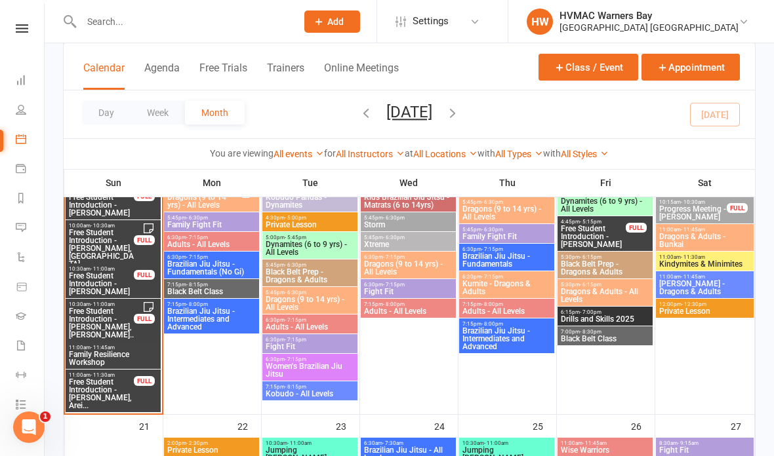
scroll to position [1589, 0]
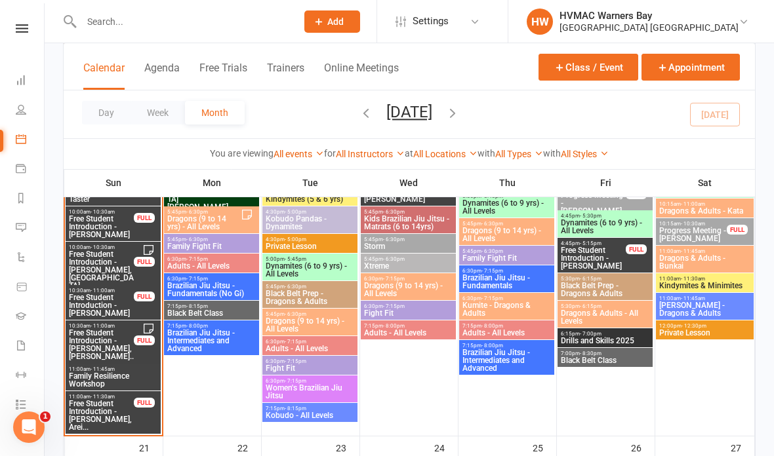
click at [107, 264] on span "Free Student Introduction - [PERSON_NAME], [GEOGRAPHIC_DATA]..." at bounding box center [101, 270] width 66 height 39
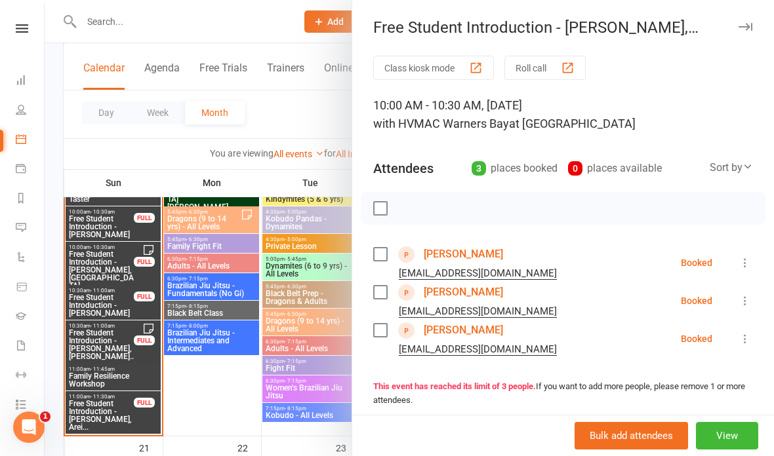
click at [473, 251] on link "[PERSON_NAME]" at bounding box center [463, 254] width 79 height 21
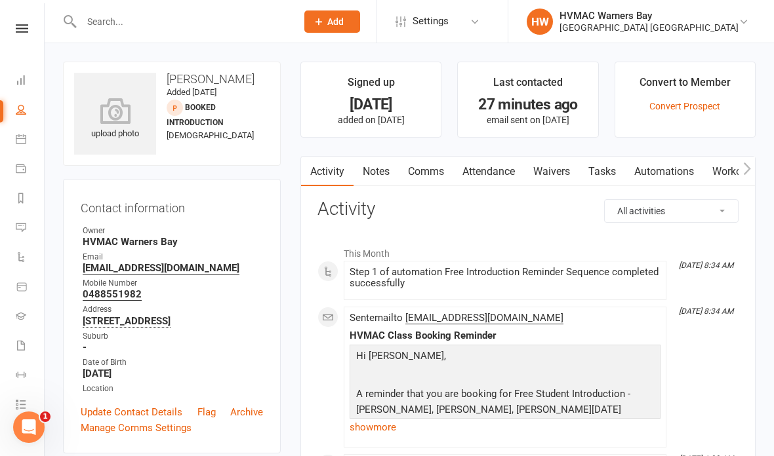
click at [554, 171] on link "Waivers" at bounding box center [551, 172] width 55 height 30
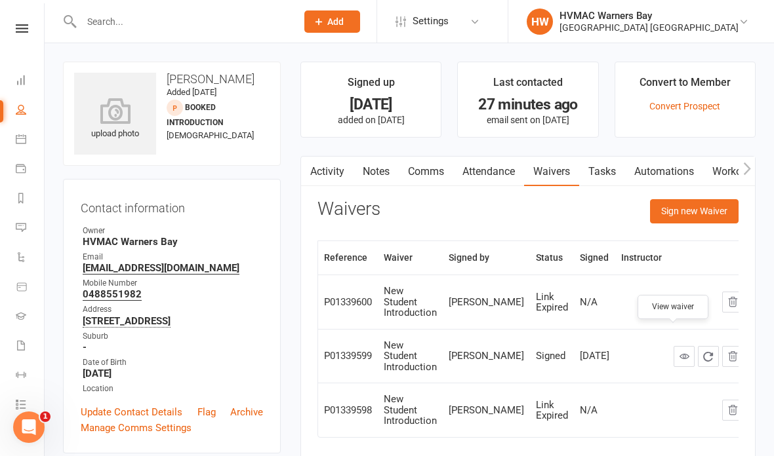
click at [674, 346] on link at bounding box center [684, 356] width 21 height 21
click at [20, 135] on icon at bounding box center [21, 139] width 10 height 10
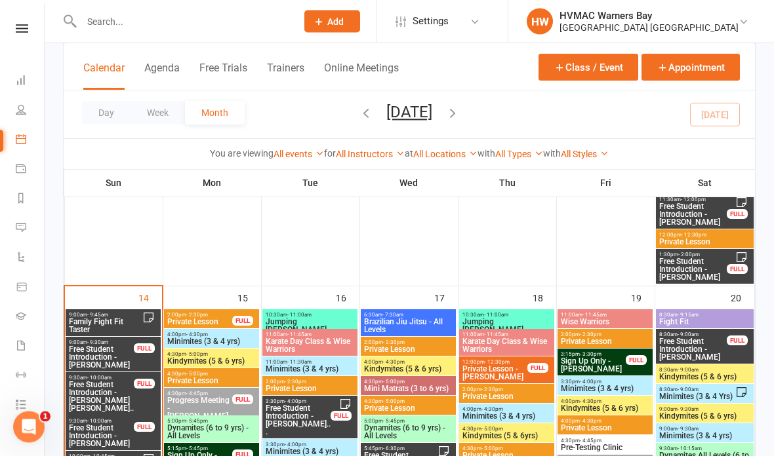
scroll to position [1373, 0]
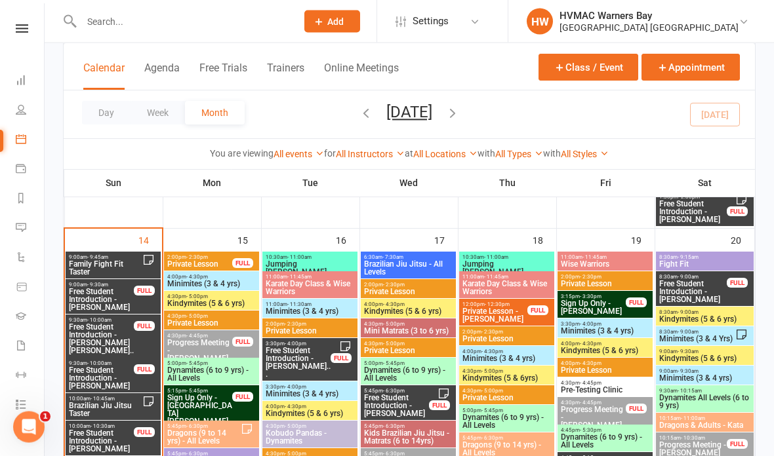
click at [108, 262] on span "Family Fight Fit Taster" at bounding box center [105, 269] width 74 height 16
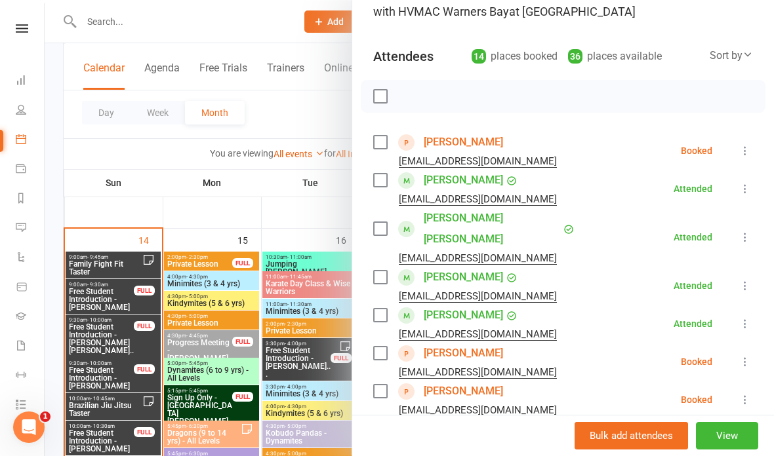
scroll to position [111, 0]
click at [286, 199] on div at bounding box center [409, 228] width 729 height 456
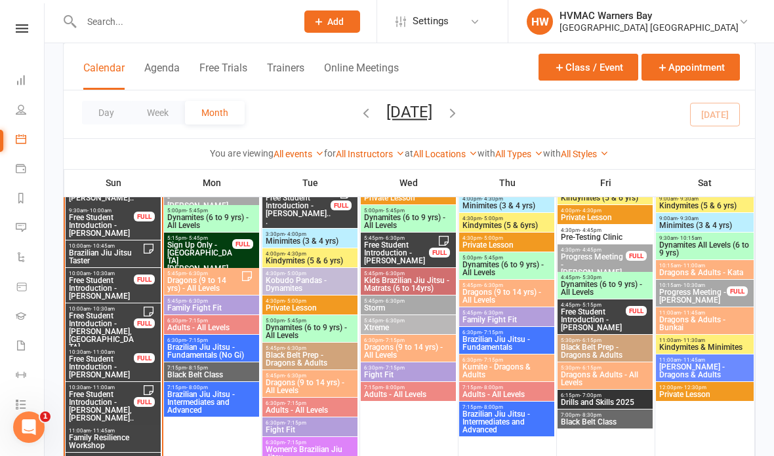
scroll to position [1526, 0]
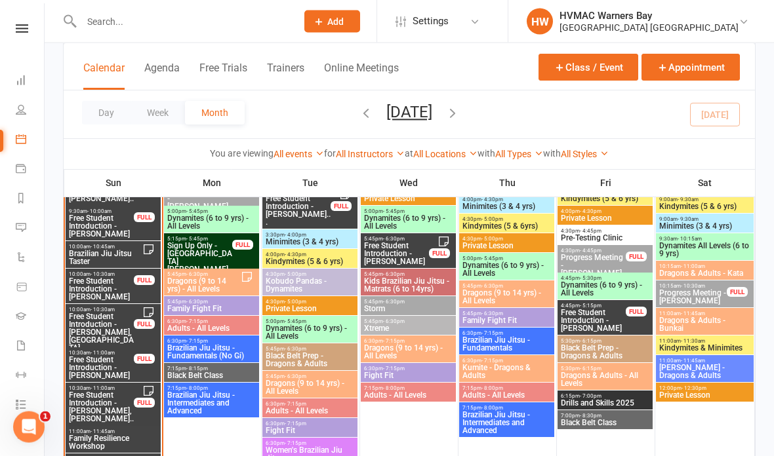
click at [24, 95] on link "Dashboard" at bounding box center [31, 82] width 30 height 30
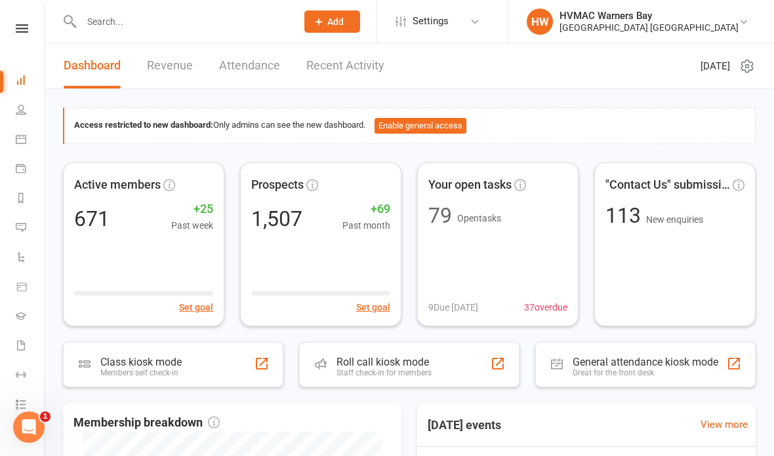
click at [30, 106] on link "People" at bounding box center [31, 111] width 30 height 30
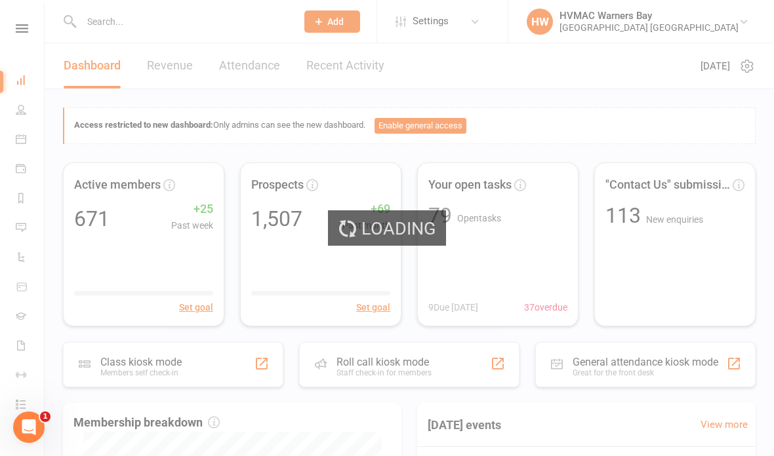
select select "100"
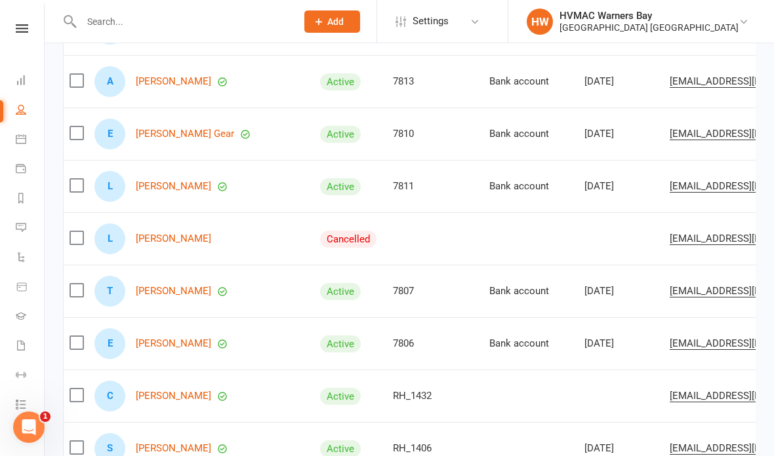
scroll to position [225, 0]
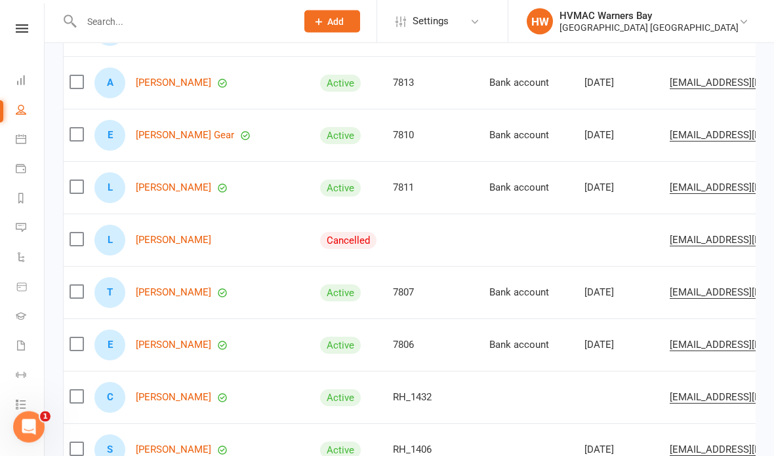
click at [317, 14] on button "Add" at bounding box center [332, 21] width 56 height 22
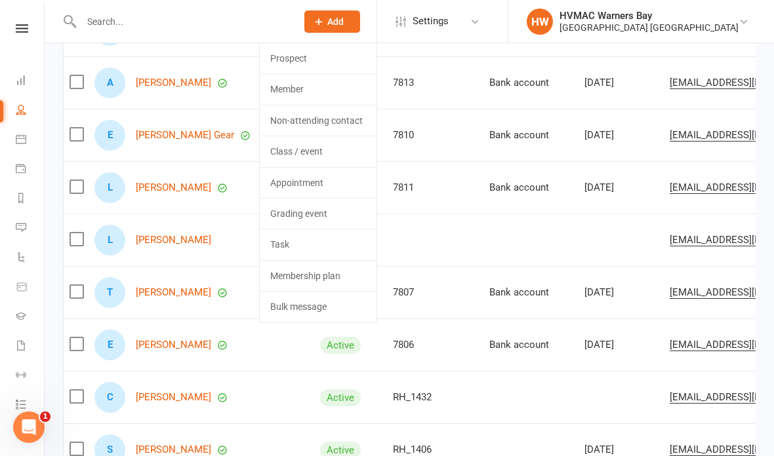
click at [290, 54] on link "Prospect" at bounding box center [318, 58] width 117 height 30
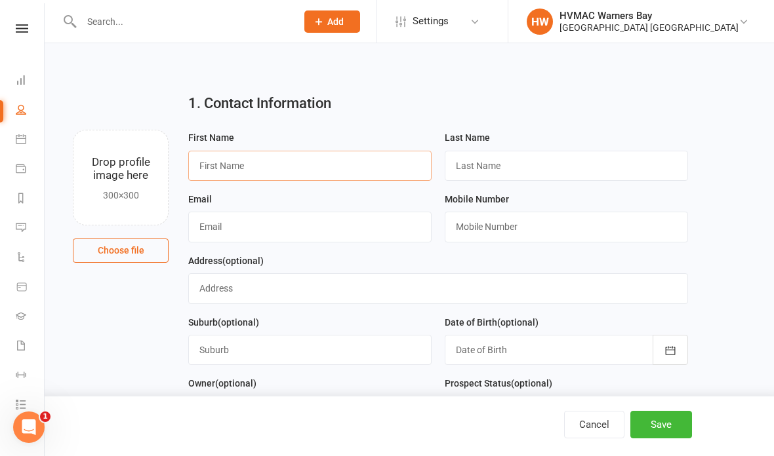
click at [234, 175] on input "text" at bounding box center [309, 166] width 243 height 30
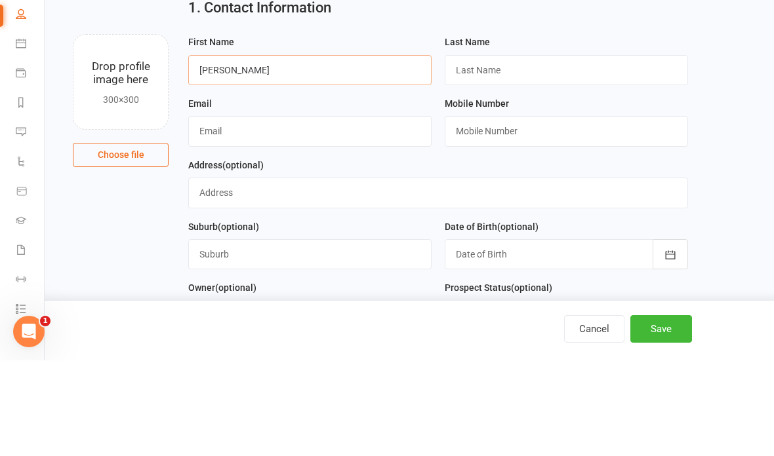
type input "[PERSON_NAME]"
click at [567, 151] on input "text" at bounding box center [566, 166] width 243 height 30
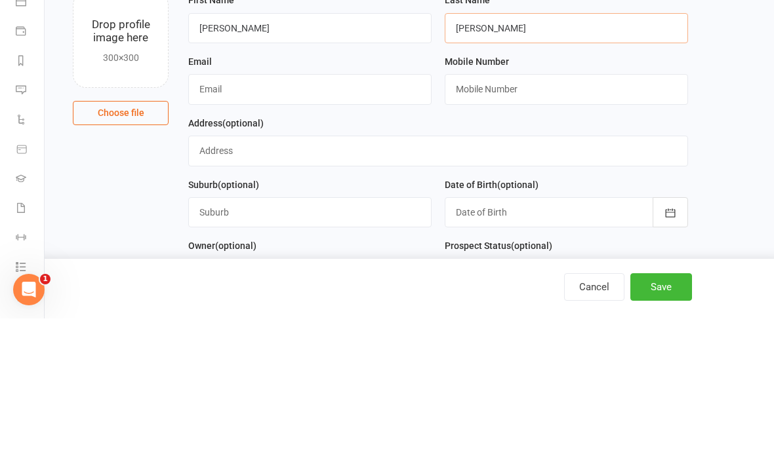
type input "[PERSON_NAME]"
click at [228, 212] on input "text" at bounding box center [309, 227] width 243 height 30
type input "[PERSON_NAME][EMAIL_ADDRESS][DOMAIN_NAME]"
click at [659, 212] on input "text" at bounding box center [566, 227] width 243 height 30
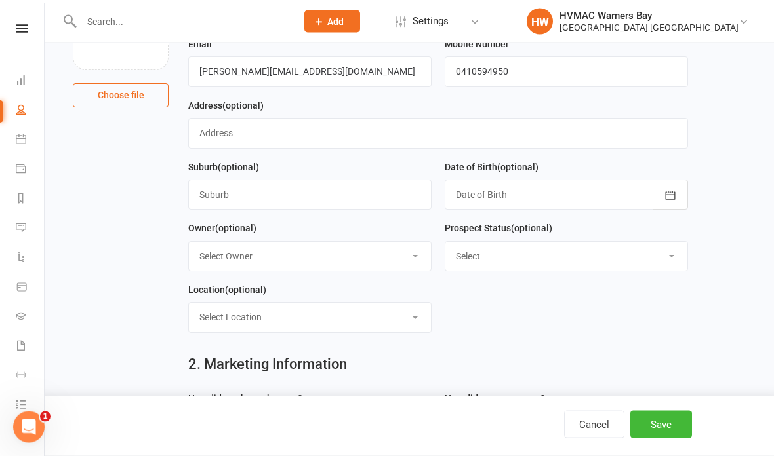
scroll to position [165, 0]
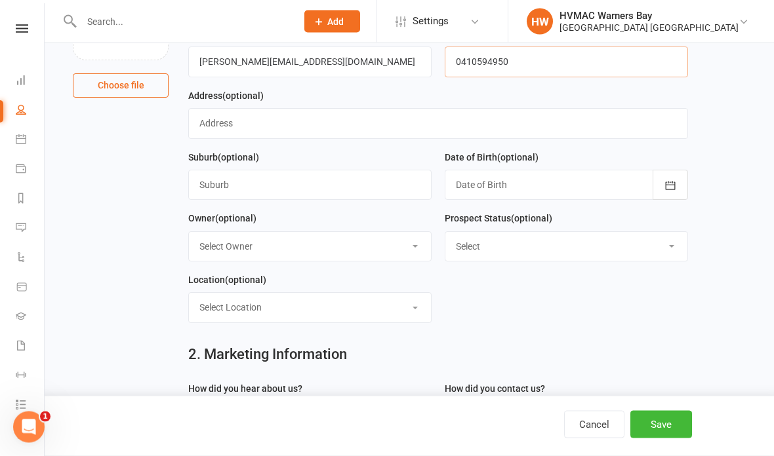
type input "0410594950"
click at [211, 121] on input "text" at bounding box center [438, 124] width 500 height 30
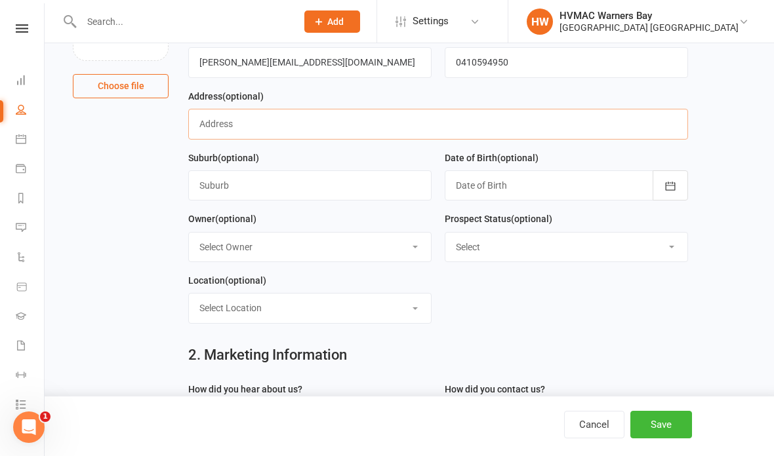
type input "3"
type input "4 [PERSON_NAME] court"
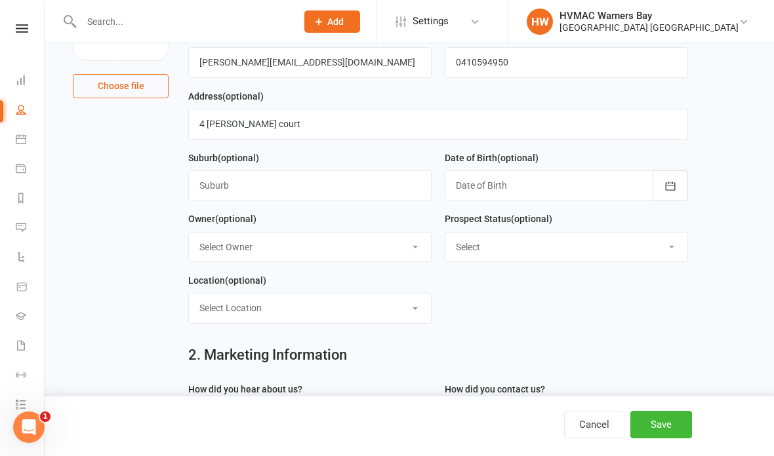
click at [218, 182] on input "text" at bounding box center [309, 186] width 243 height 30
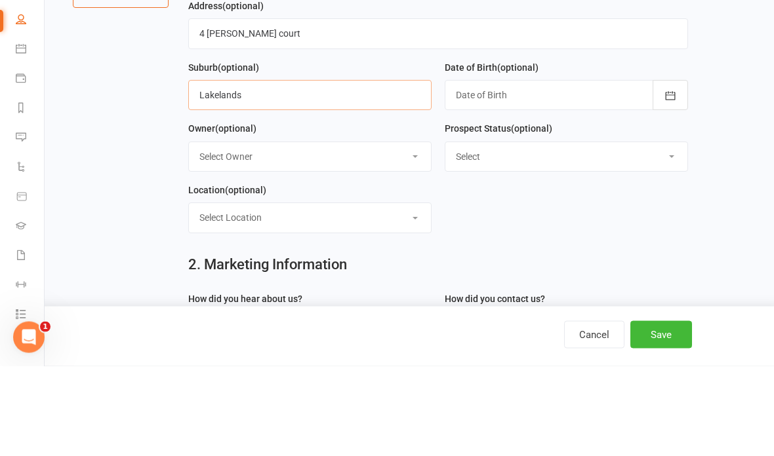
type input "Lakelands"
click at [590, 171] on div at bounding box center [566, 186] width 243 height 30
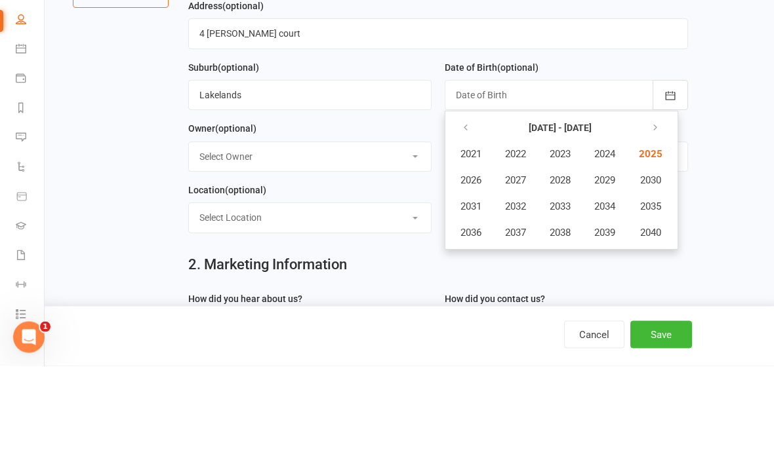
scroll to position [255, 0]
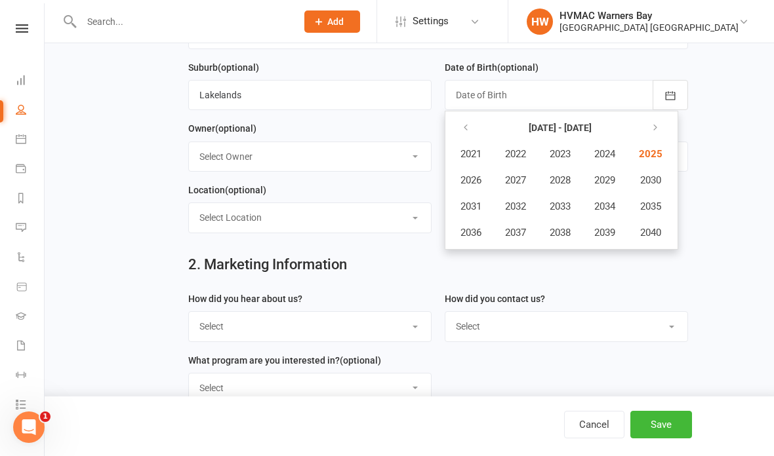
click at [213, 157] on select "Select Owner HVMAC Warners Bay [PERSON_NAME] [PERSON_NAME] [PERSON_NAME] [PERSO…" at bounding box center [310, 156] width 242 height 29
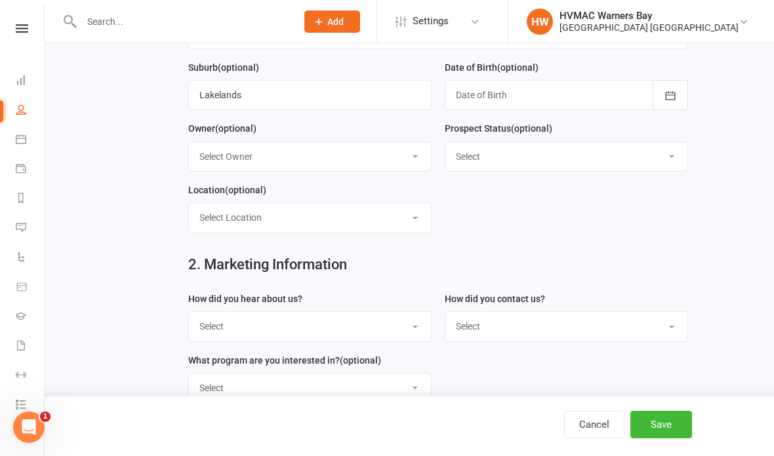
select select "0"
click at [669, 155] on select "Select Initial Contact Booked Introduction Booking confirmed Ready to register …" at bounding box center [566, 156] width 242 height 29
click at [647, 163] on select "Select Initial Contact Booked Introduction Booking confirmed Ready to register …" at bounding box center [566, 156] width 242 height 29
select select "Booked Introduction"
click at [585, 93] on div at bounding box center [566, 95] width 243 height 30
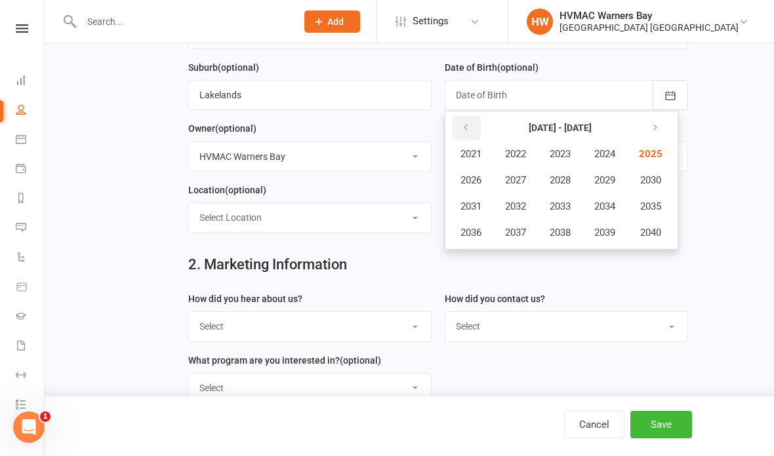
click at [466, 123] on button "button" at bounding box center [467, 128] width 28 height 24
click at [465, 127] on icon "button" at bounding box center [465, 128] width 9 height 10
click at [657, 129] on icon "button" at bounding box center [652, 128] width 9 height 10
click at [658, 178] on span "2010" at bounding box center [649, 180] width 21 height 12
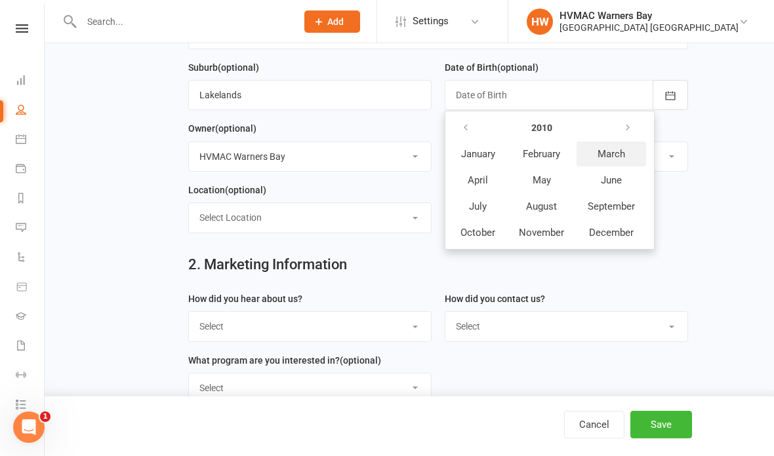
click at [615, 150] on span "March" at bounding box center [611, 154] width 28 height 12
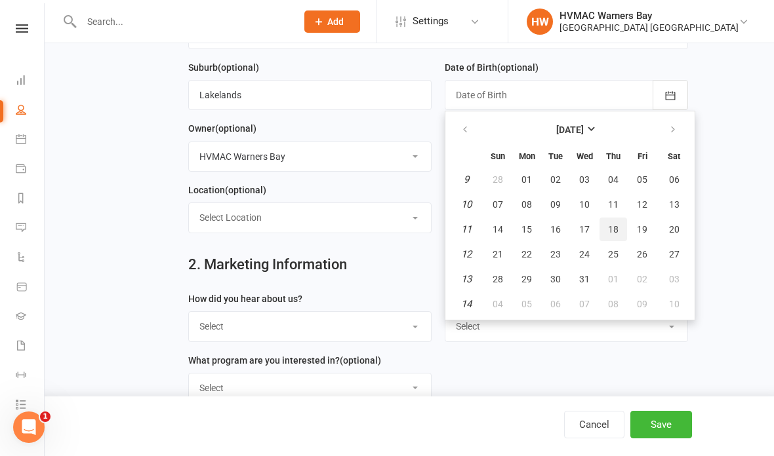
click at [613, 224] on button "18" at bounding box center [613, 230] width 28 height 24
type input "[DATE]"
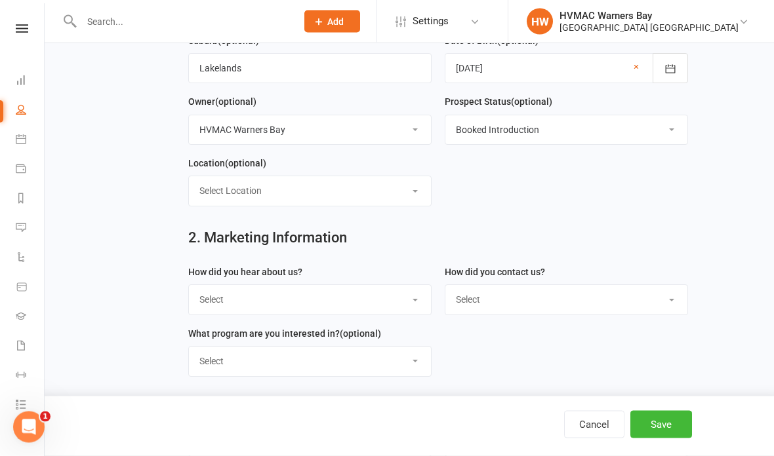
scroll to position [342, 0]
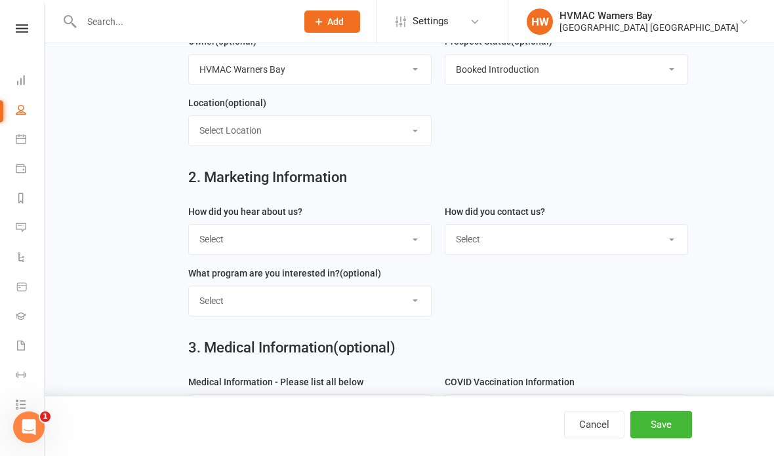
click at [401, 136] on select "Select Location [GEOGRAPHIC_DATA]" at bounding box center [310, 130] width 242 height 29
select select "0"
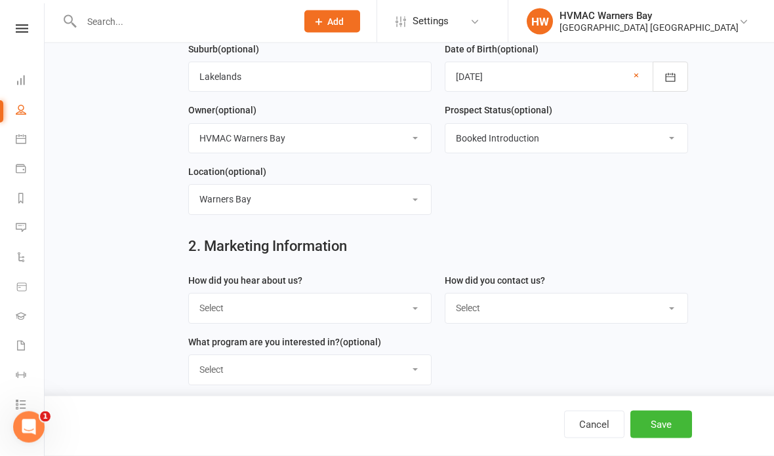
click at [580, 81] on div at bounding box center [566, 77] width 243 height 30
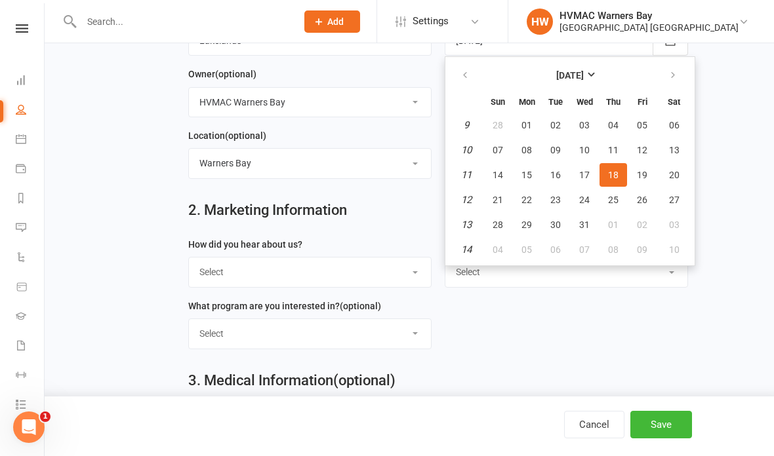
scroll to position [309, 0]
click at [226, 281] on select "Select Internet Facebook Referral Flyer Sign Direct Mail Demo Other" at bounding box center [310, 272] width 242 height 29
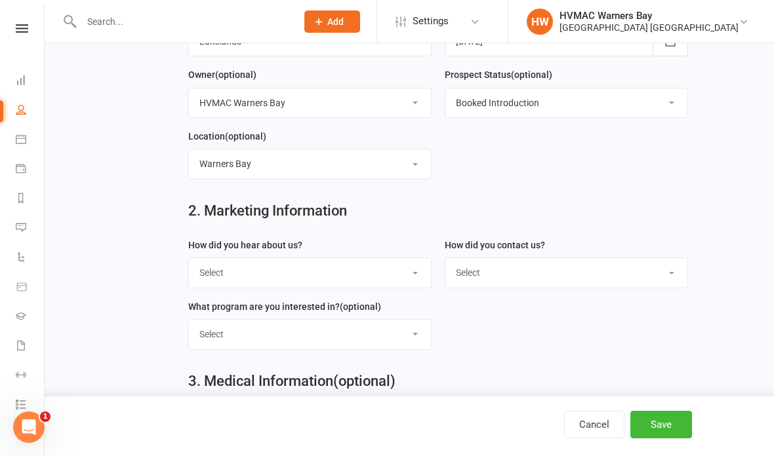
select select "Internet"
click at [508, 264] on select "Select Phone Email In-Facility" at bounding box center [566, 272] width 242 height 29
select select "In-Facility"
click at [228, 341] on select "Select Kids Karate Adults Karate Kids Brazilian Jiu Jitsu Adults Brazilian Jiu …" at bounding box center [310, 334] width 242 height 29
click at [251, 349] on select "Select Kids Karate Adults Karate Kids Brazilian Jiu Jitsu Adults Brazilian Jiu …" at bounding box center [310, 334] width 242 height 29
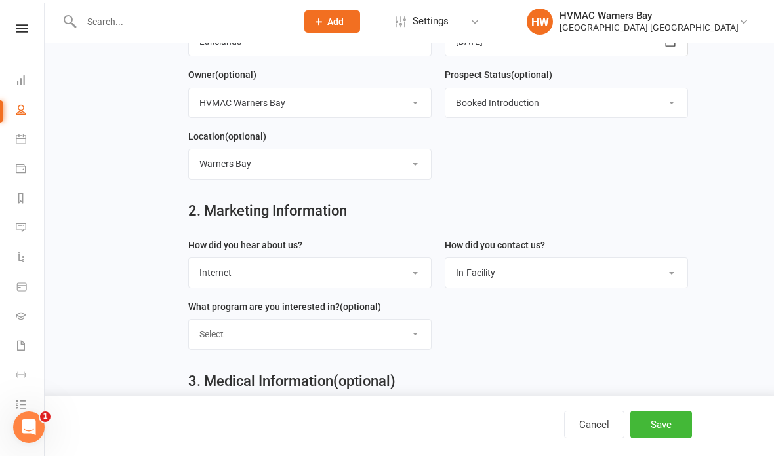
select select "Hunter Fight Fit"
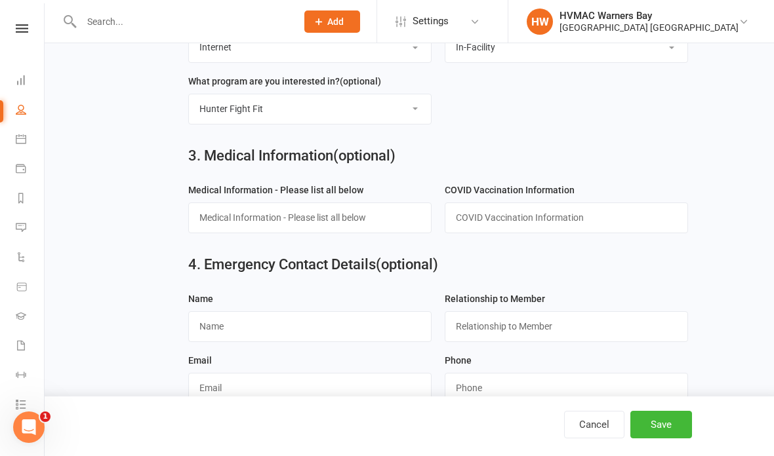
scroll to position [533, 0]
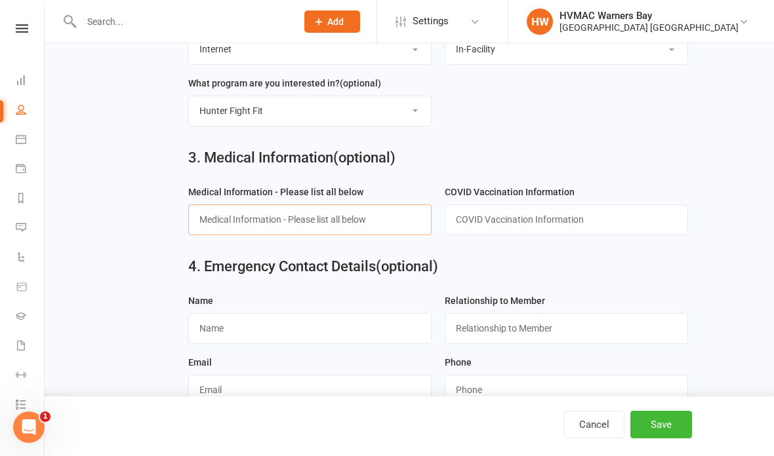
click at [228, 215] on input "text" at bounding box center [309, 220] width 243 height 30
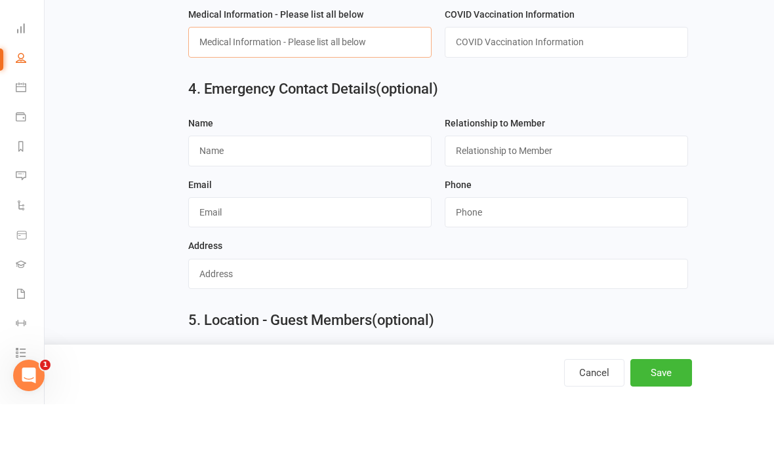
scroll to position [710, 0]
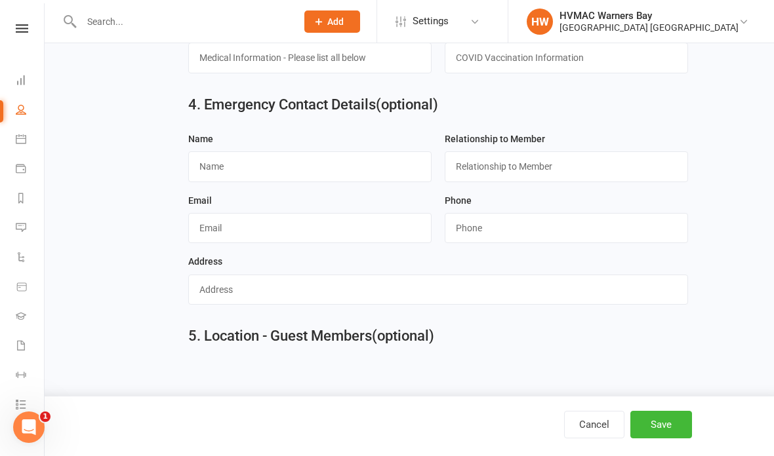
click at [663, 415] on button "Save" at bounding box center [661, 425] width 62 height 28
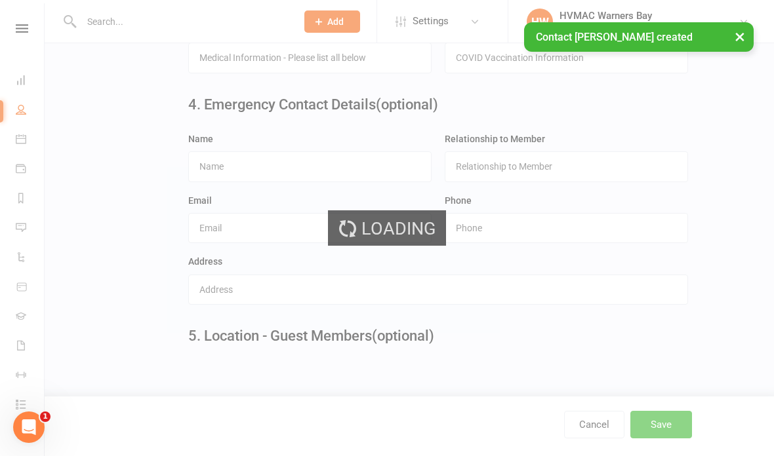
scroll to position [0, 0]
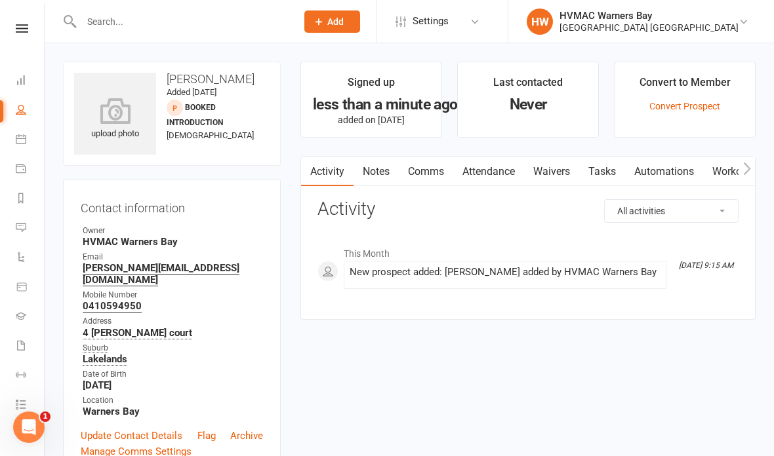
click at [557, 169] on link "Waivers" at bounding box center [551, 172] width 55 height 30
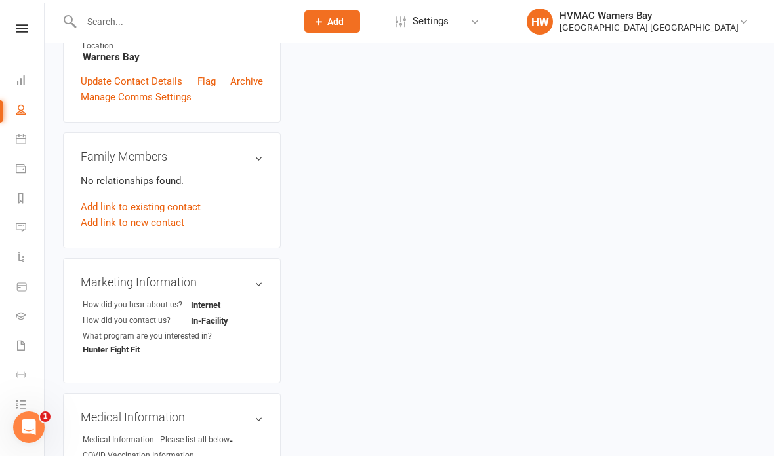
scroll to position [441, 0]
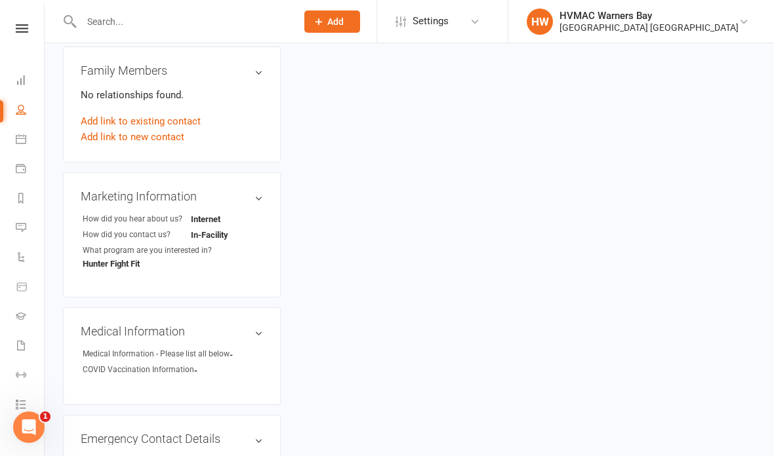
click at [115, 129] on link "Add link to new contact" at bounding box center [133, 137] width 104 height 16
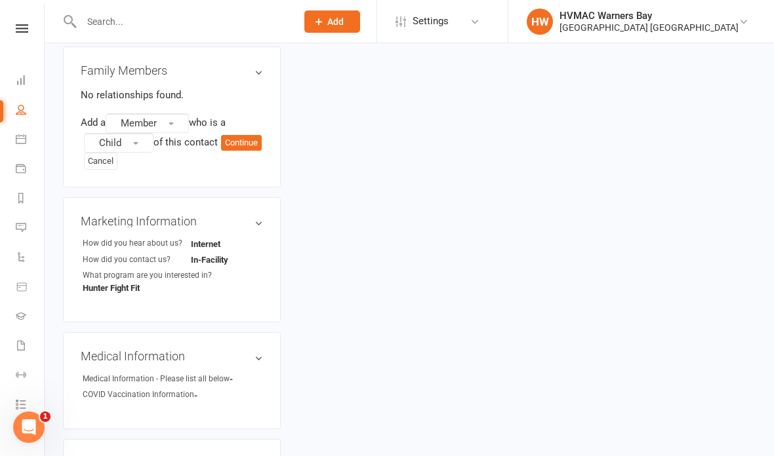
click at [142, 113] on button "Member" at bounding box center [147, 123] width 83 height 20
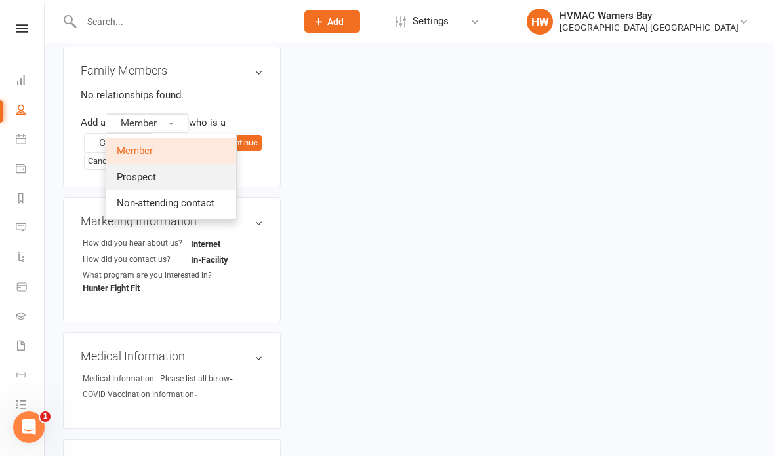
click at [134, 171] on span "Prospect" at bounding box center [136, 177] width 39 height 12
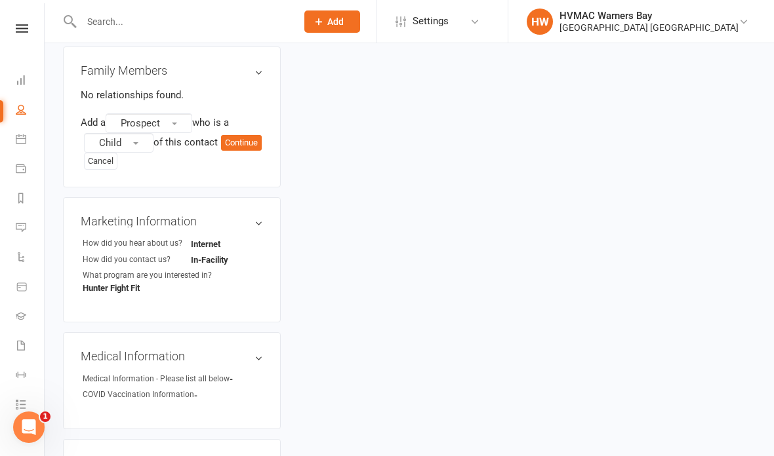
click at [106, 133] on button "Child" at bounding box center [119, 143] width 70 height 20
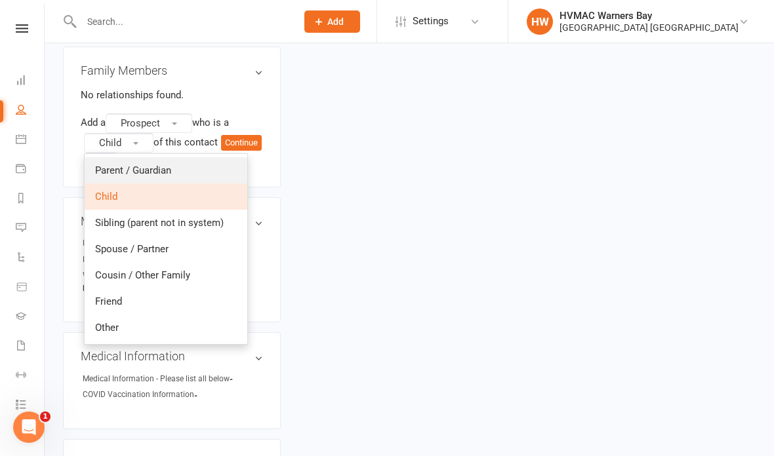
click at [119, 157] on link "Parent / Guardian" at bounding box center [166, 170] width 163 height 26
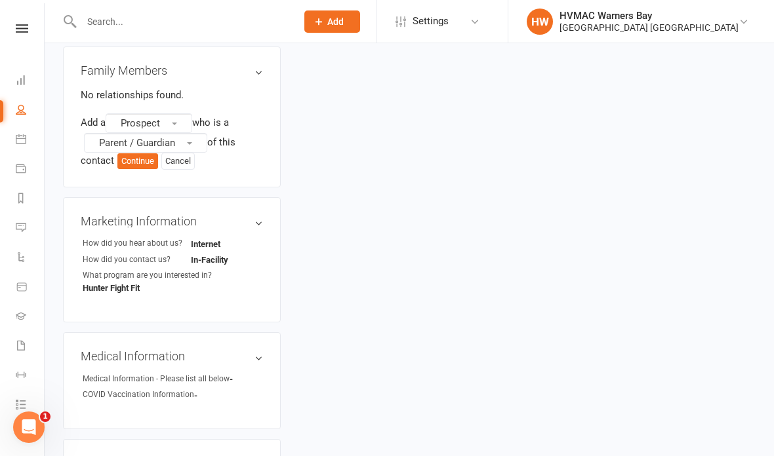
click at [147, 153] on button "Continue" at bounding box center [137, 161] width 41 height 16
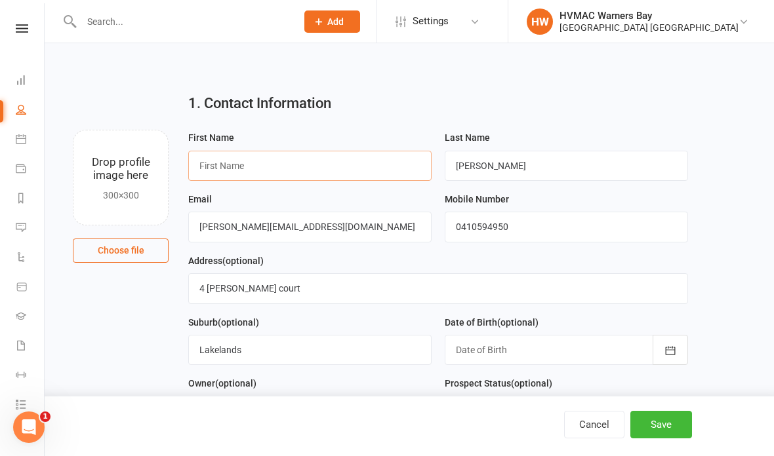
click at [220, 172] on input "text" at bounding box center [309, 166] width 243 height 30
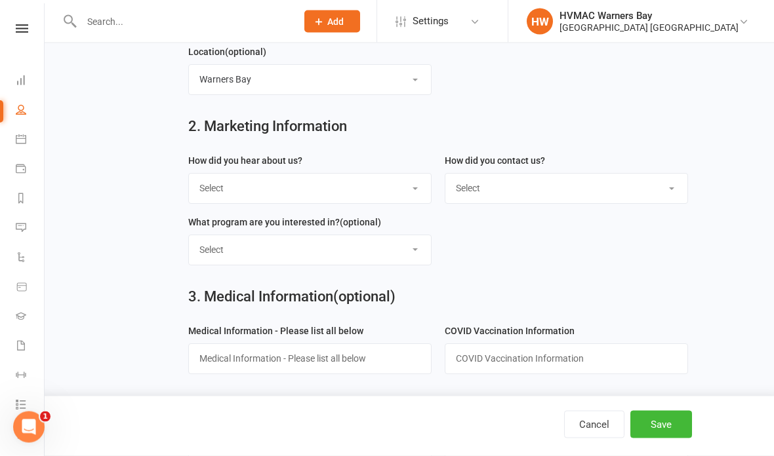
scroll to position [394, 0]
type input "[PERSON_NAME]"
click at [217, 194] on select "Select Internet Facebook Referral Flyer Sign Direct Mail Demo Other" at bounding box center [310, 188] width 242 height 29
select select "Internet"
click at [490, 186] on select "Select Phone Email In-Facility" at bounding box center [566, 188] width 242 height 29
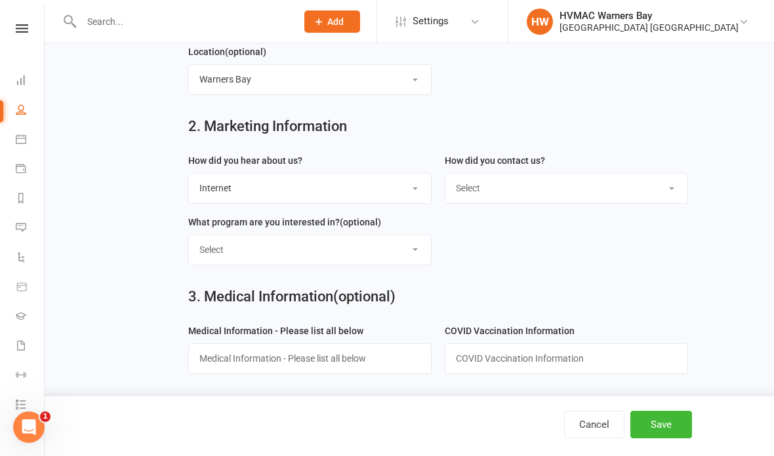
click at [492, 174] on div "How did you contact us? Select Phone Email In-Facility" at bounding box center [566, 178] width 243 height 51
click at [485, 184] on select "Select Phone Email In-Facility" at bounding box center [566, 188] width 242 height 29
select select "In-Facility"
click at [224, 253] on select "Select Kids Karate Adults Karate Kids Brazilian Jiu Jitsu Adults Brazilian Jiu …" at bounding box center [310, 249] width 242 height 29
click at [232, 239] on select "Select Kids Karate Adults Karate Kids Brazilian Jiu Jitsu Adults Brazilian Jiu …" at bounding box center [310, 249] width 242 height 29
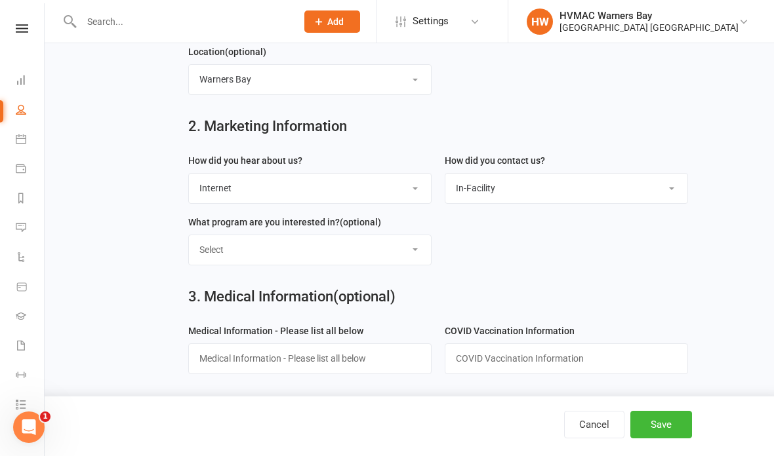
select select "Hunter Fight Fit"
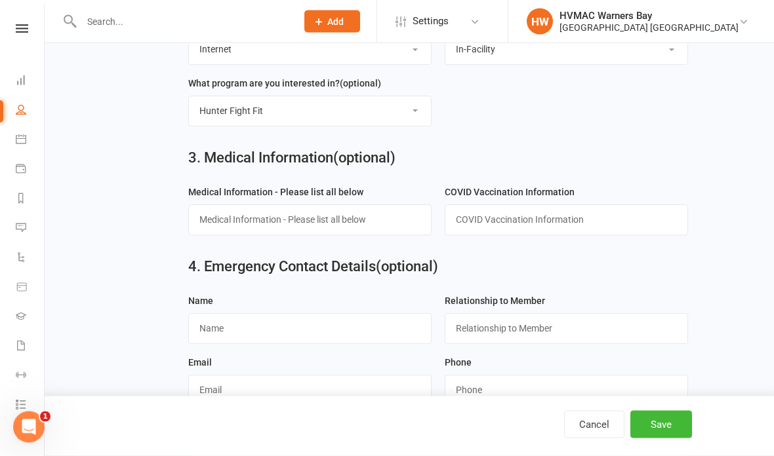
scroll to position [658, 0]
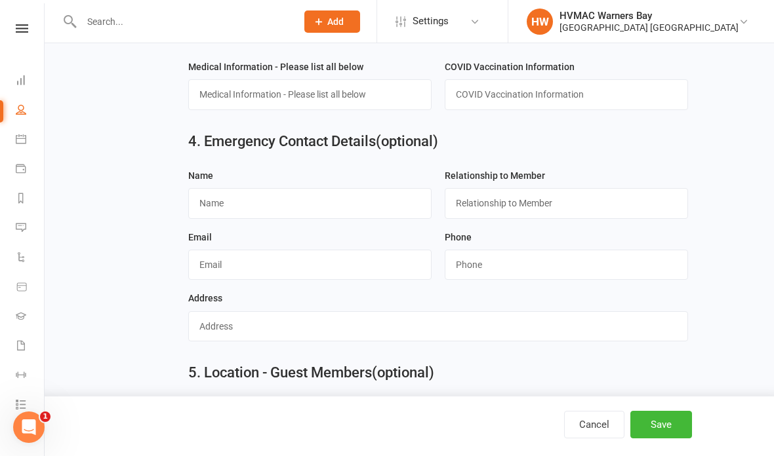
click at [669, 439] on button "Save" at bounding box center [661, 425] width 62 height 28
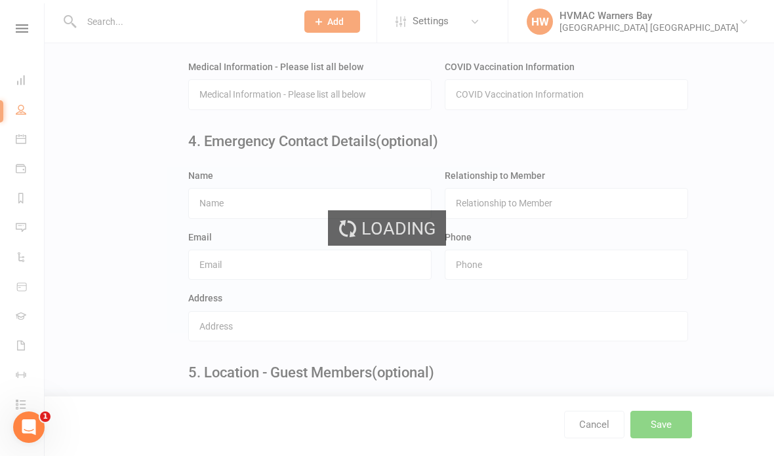
scroll to position [0, 0]
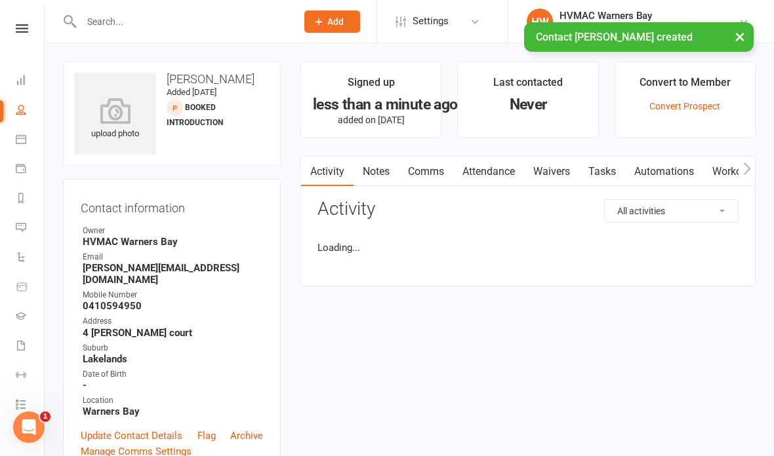
scroll to position [52, 0]
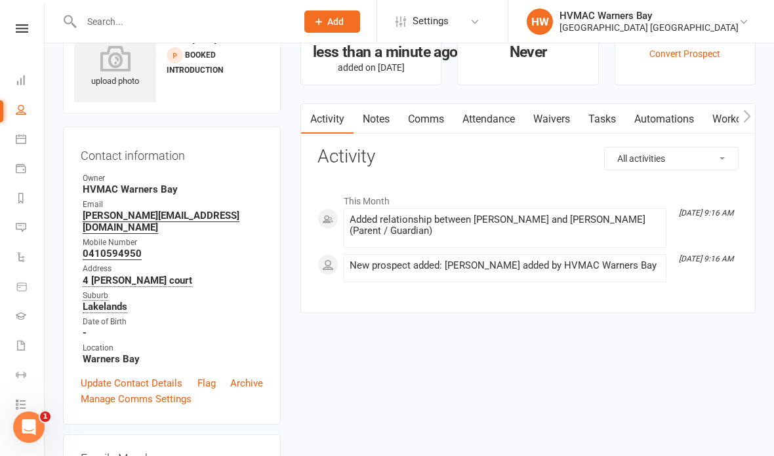
click at [551, 118] on link "Waivers" at bounding box center [551, 119] width 55 height 30
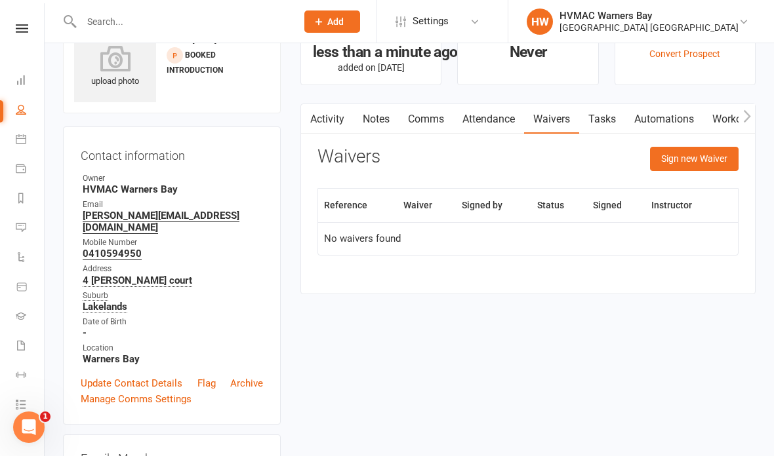
click at [706, 154] on button "Sign new Waiver" at bounding box center [694, 159] width 89 height 24
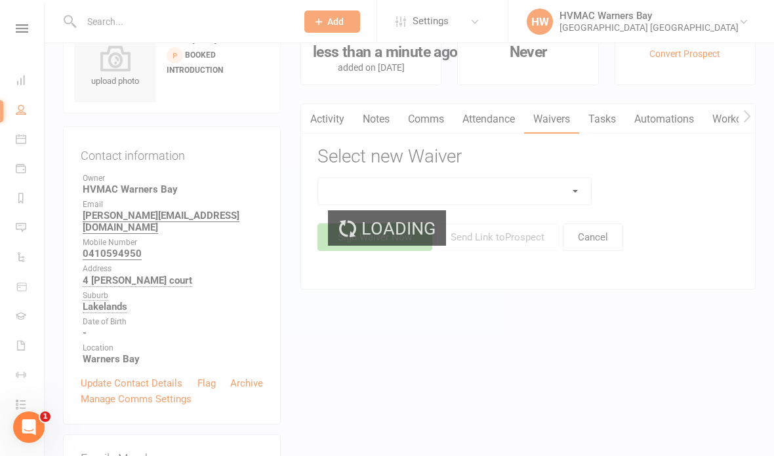
click at [565, 178] on div "Loading" at bounding box center [387, 228] width 774 height 456
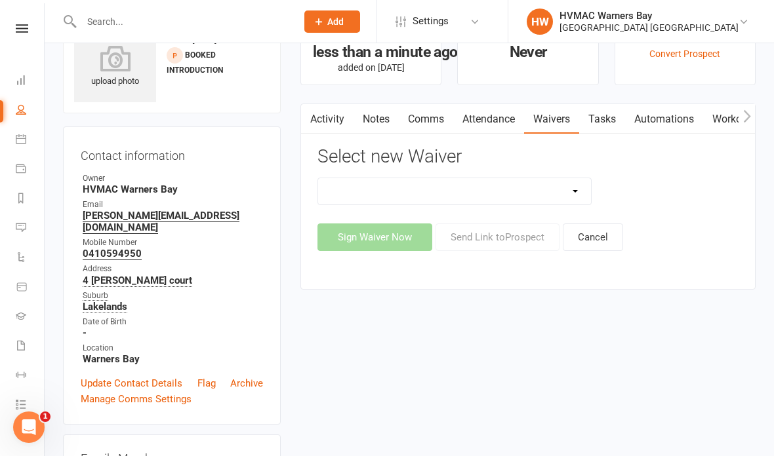
click at [567, 186] on select "Cancellation Form Cancellation Form - Kinder Kicks Fitness Challenge Goals Asse…" at bounding box center [454, 191] width 273 height 26
select select "3130"
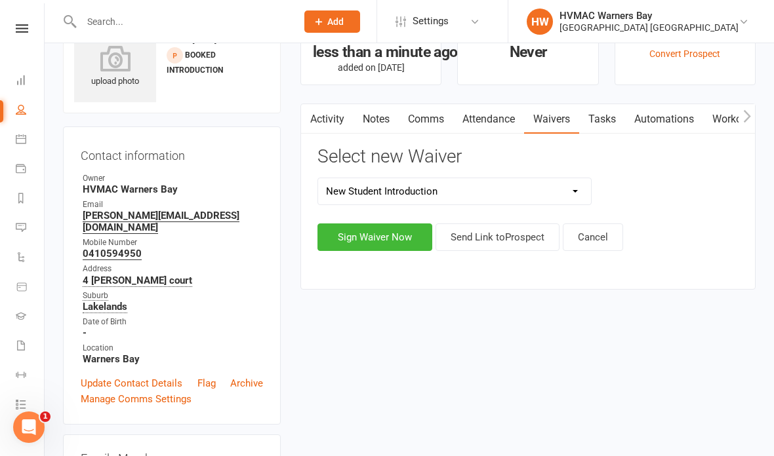
click at [376, 217] on div "Cancellation Form Cancellation Form - Kinder Kicks Fitness Challenge Goals Asse…" at bounding box center [527, 214] width 421 height 73
click at [386, 232] on button "Sign Waiver Now" at bounding box center [374, 238] width 115 height 28
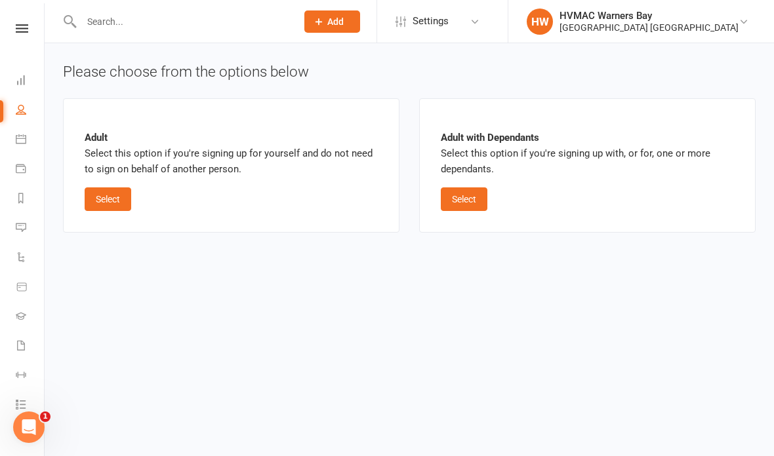
click at [119, 199] on button "Select" at bounding box center [108, 200] width 47 height 24
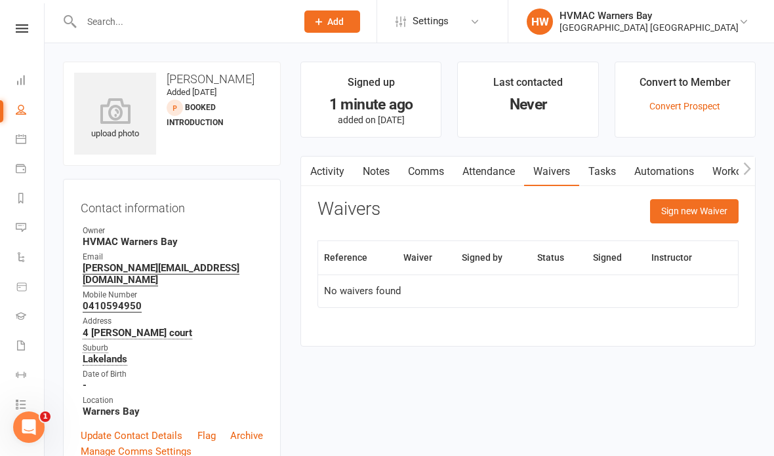
click at [690, 209] on button "Sign new Waiver" at bounding box center [694, 211] width 89 height 24
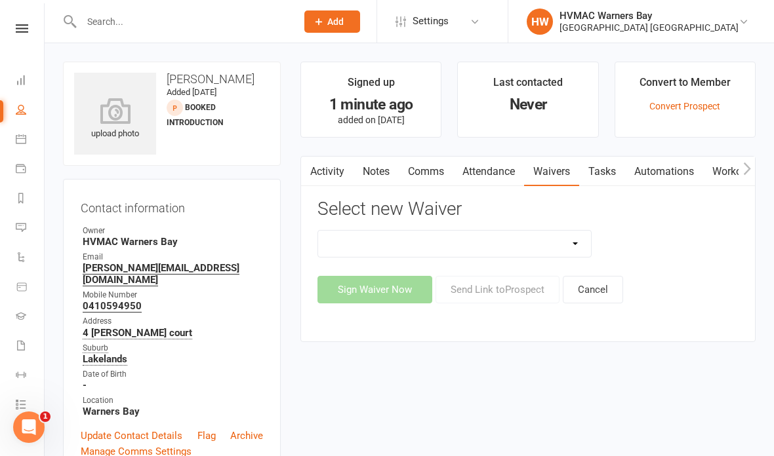
click at [558, 236] on select "Cancellation Form Cancellation Form - Kinder Kicks Fitness Challenge Goals Asse…" at bounding box center [454, 244] width 273 height 26
select select "3130"
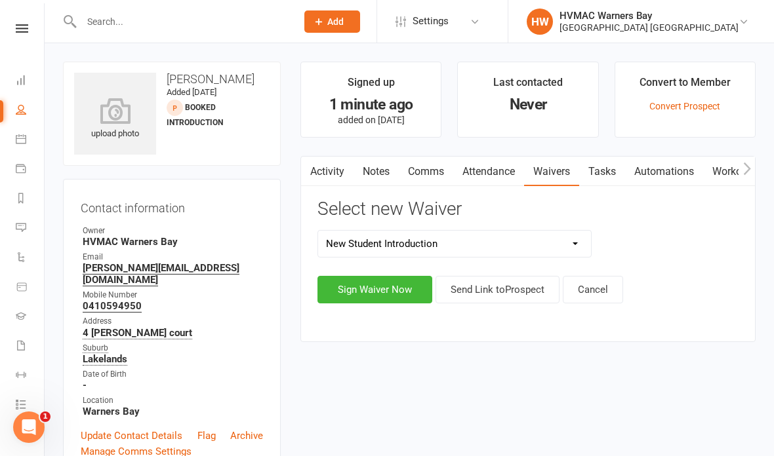
click at [391, 283] on button "Sign Waiver Now" at bounding box center [374, 290] width 115 height 28
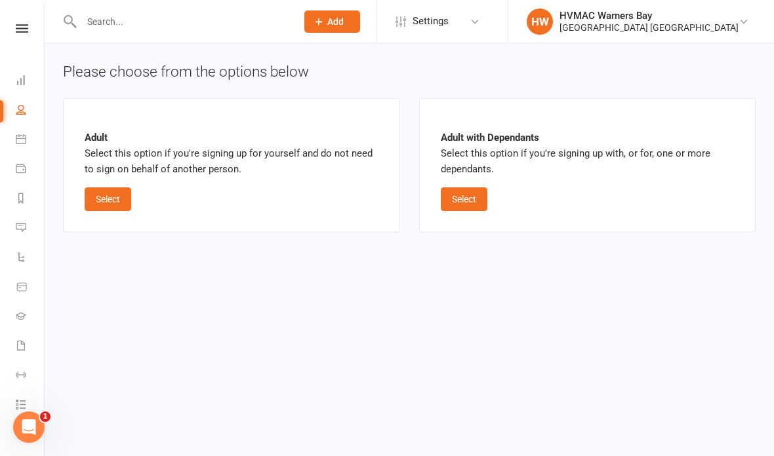
click at [471, 191] on button "Select" at bounding box center [464, 200] width 47 height 24
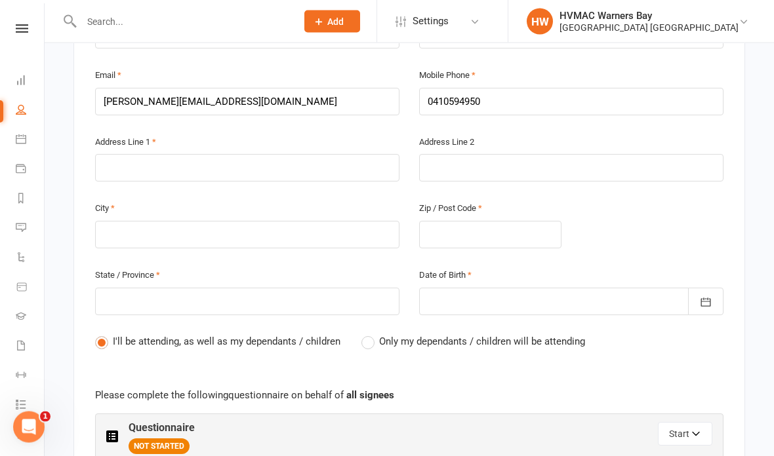
scroll to position [436, 0]
click at [365, 154] on input "text" at bounding box center [247, 168] width 304 height 28
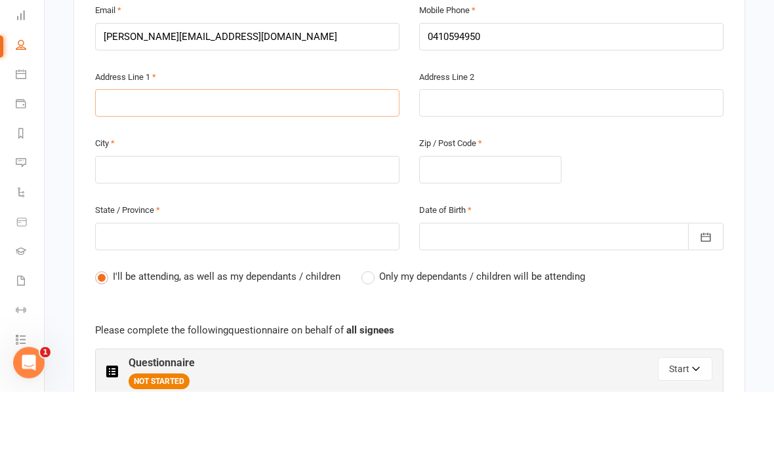
type input "4"
type input "4 x"
type input "4"
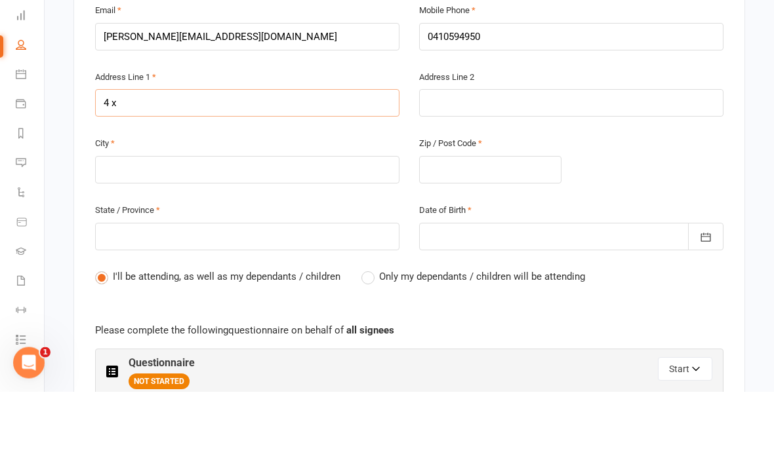
type input "4"
type input "4 c"
type input "4 cr"
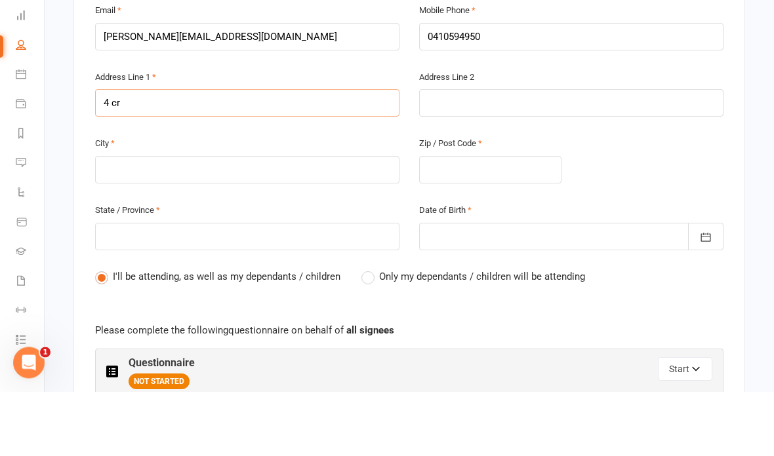
type input "4 cro"
type input "4 cros"
type input "4 crosv"
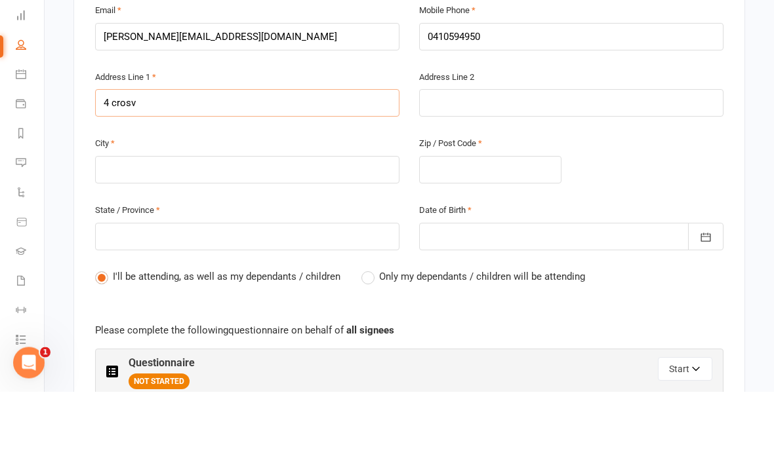
type input "4 crosv"
type input "4 crosvy"
type input "4 [PERSON_NAME]"
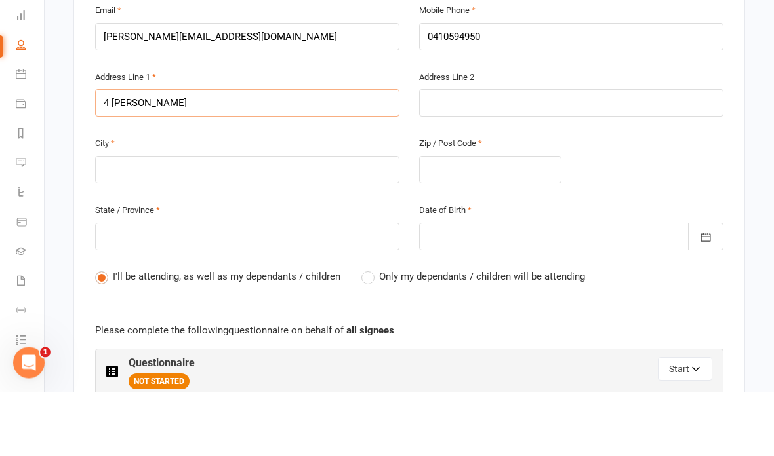
type input "4 [PERSON_NAME] s"
type input "[STREET_ADDRESS][PERSON_NAME]"
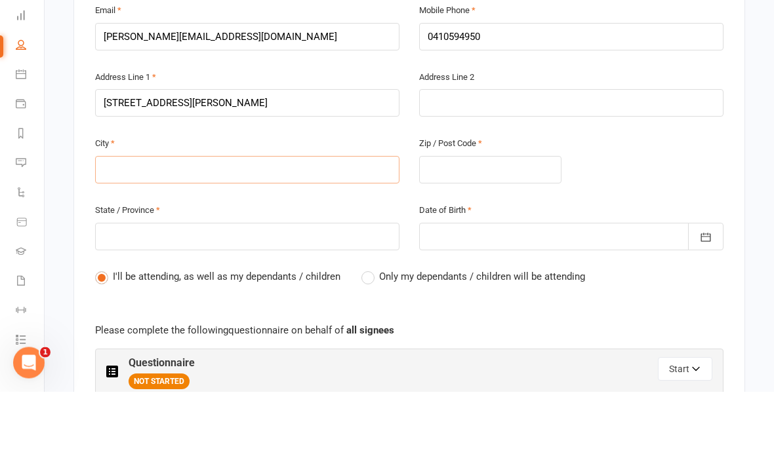
click at [113, 221] on input "text" at bounding box center [247, 235] width 304 height 28
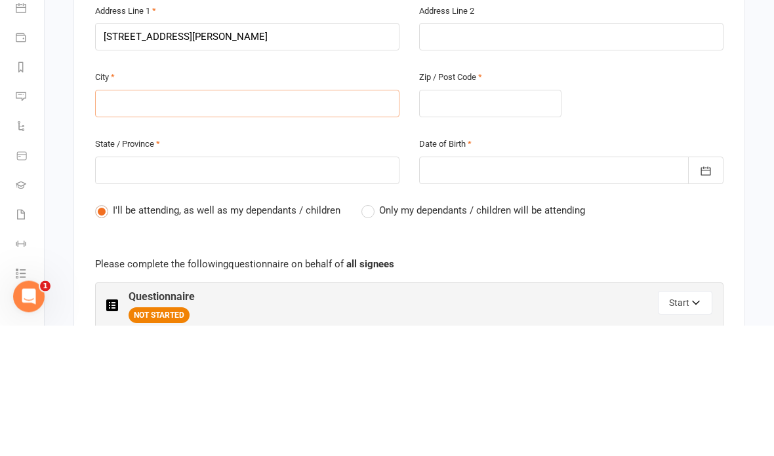
type input "L"
type input "La"
type input "Lae"
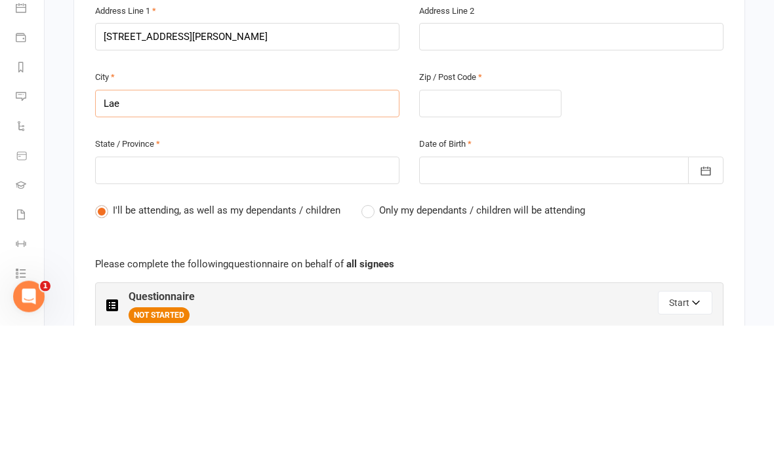
type input "Lae"
type input "Laek"
type input "Laekl"
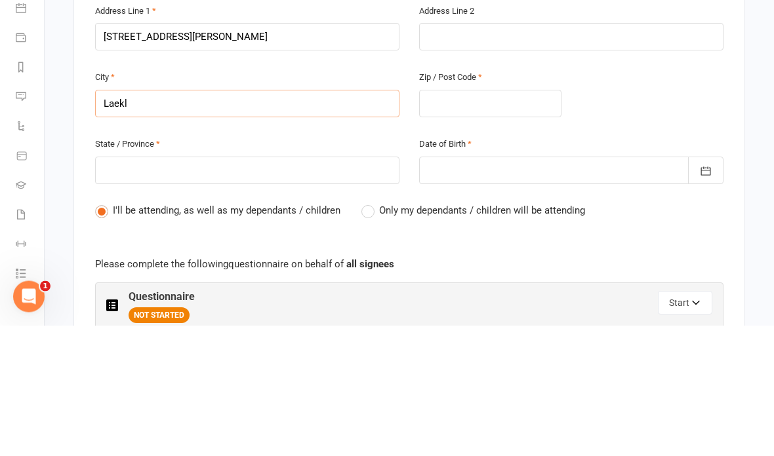
type input "Laekla"
type input "Laeklan"
type input "Laekland"
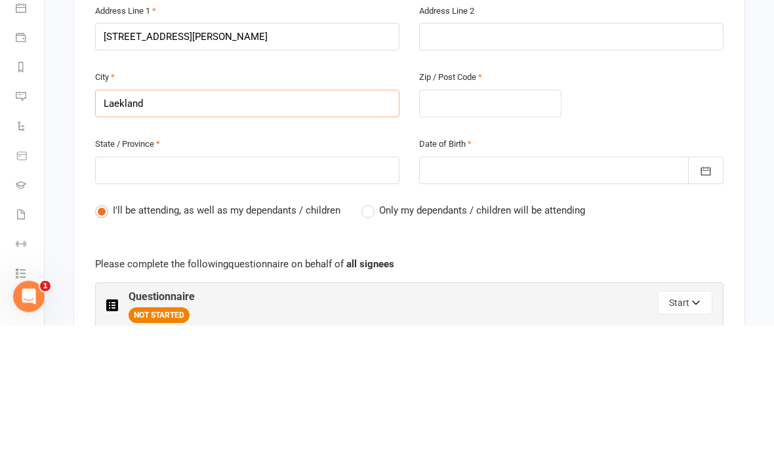
type input "Laekland"
type input "Laeklands"
type input "Lakeland’s"
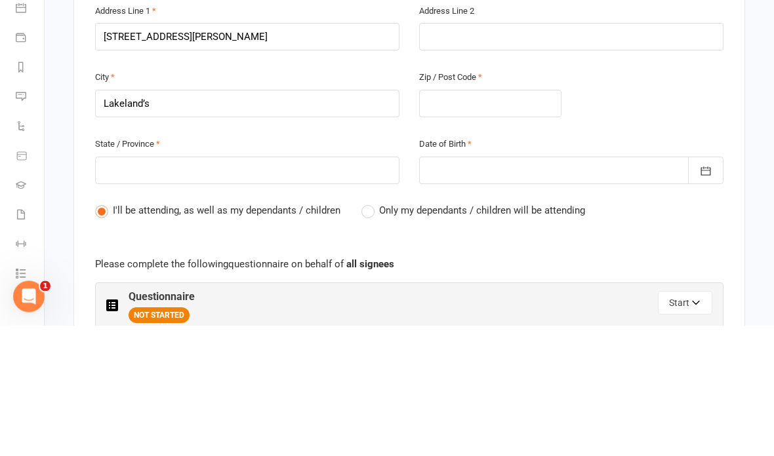
scroll to position [567, 0]
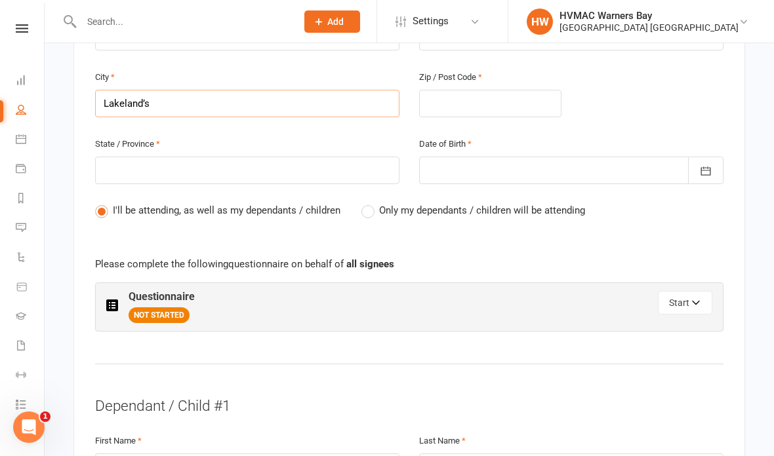
type input "Lakeland’s"
click at [342, 163] on input "text" at bounding box center [247, 171] width 304 height 28
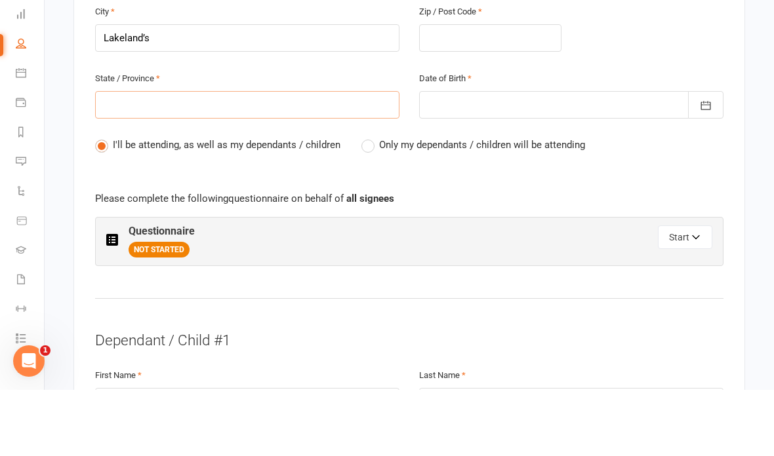
type input "N"
type input "Ns"
type input "Nsw"
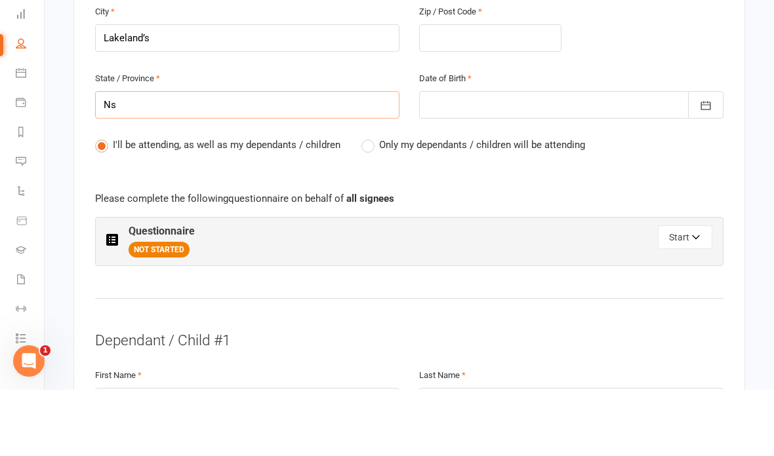
type input "Nsw"
click at [513, 91] on input "text" at bounding box center [490, 105] width 142 height 28
type input "2"
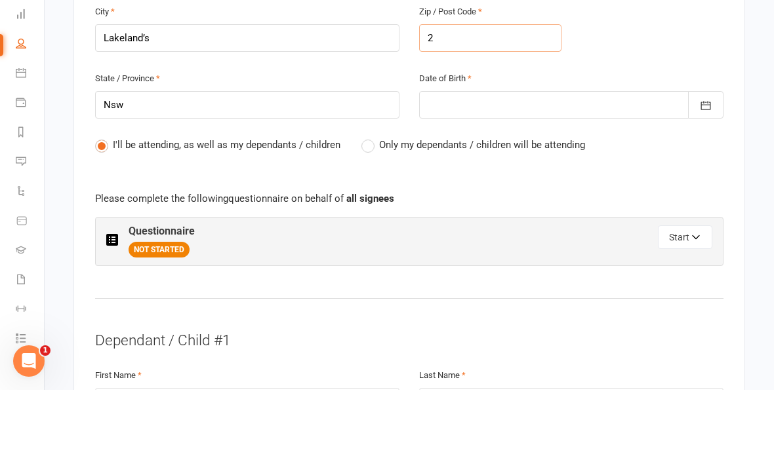
type input "28"
type input "2"
type input "22"
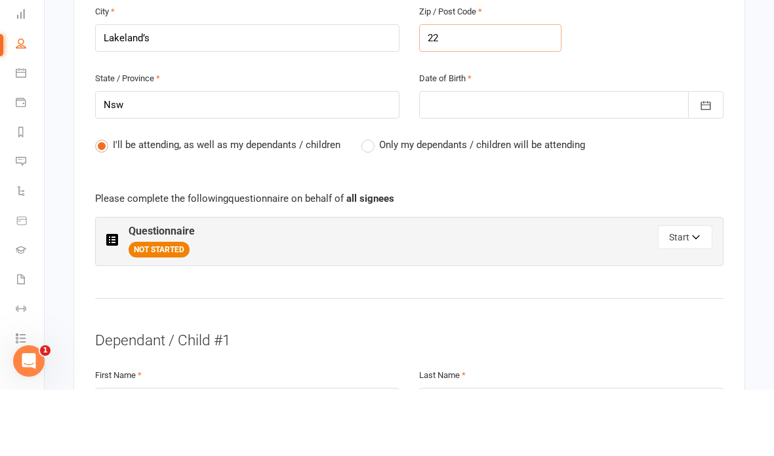
type input "22"
type input "228"
type input "2282"
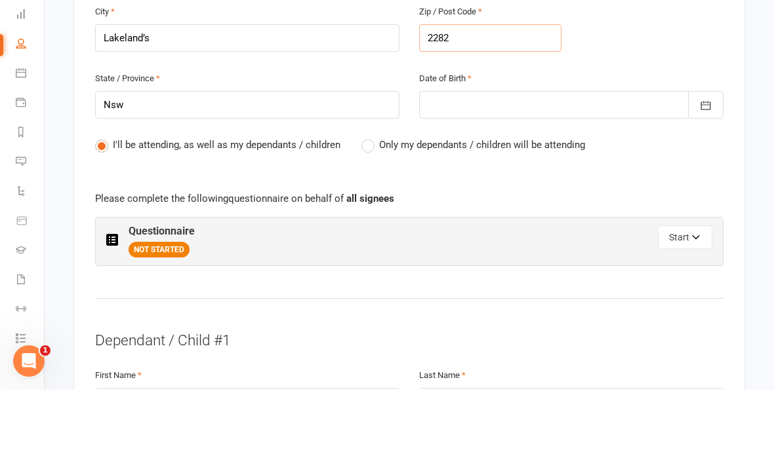
type input "2282"
click at [707, 157] on button "button" at bounding box center [705, 171] width 35 height 28
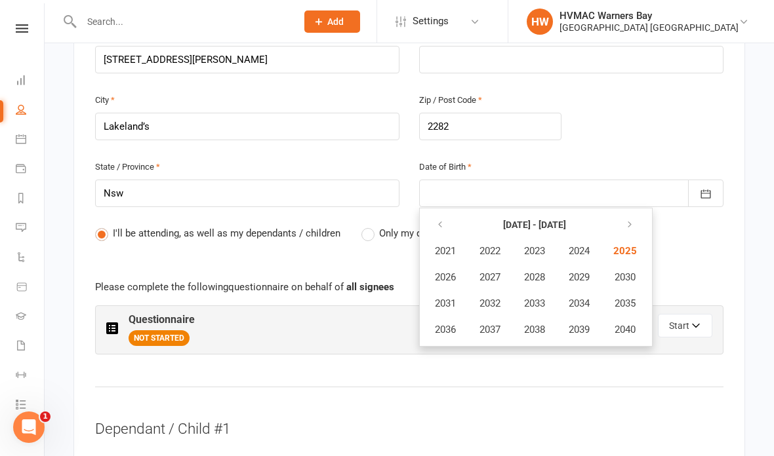
scroll to position [544, 0]
click at [437, 220] on icon "button" at bounding box center [439, 225] width 9 height 10
click at [441, 220] on icon "button" at bounding box center [439, 225] width 9 height 10
click at [447, 214] on button "button" at bounding box center [441, 225] width 28 height 24
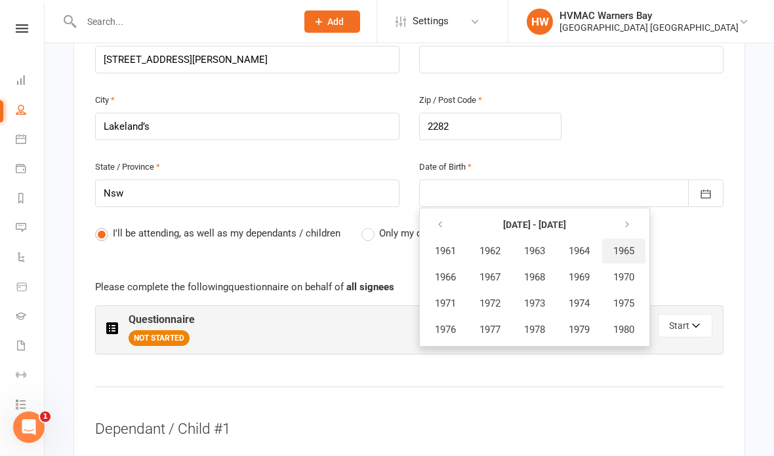
click at [628, 245] on span "1965" at bounding box center [623, 251] width 21 height 12
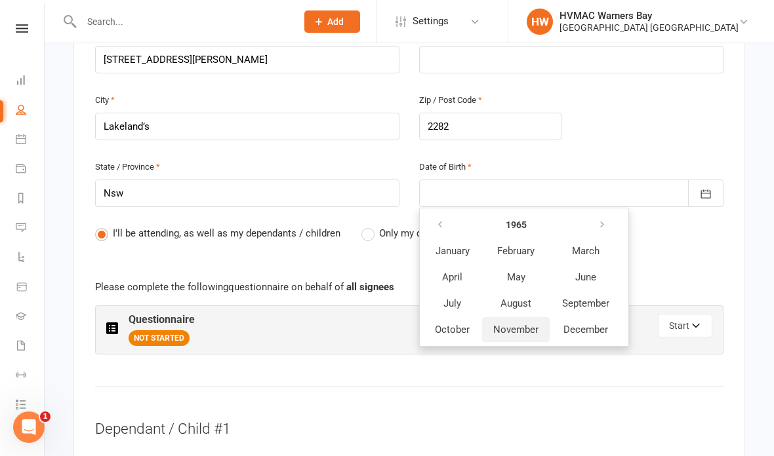
click at [506, 324] on span "November" at bounding box center [515, 330] width 45 height 12
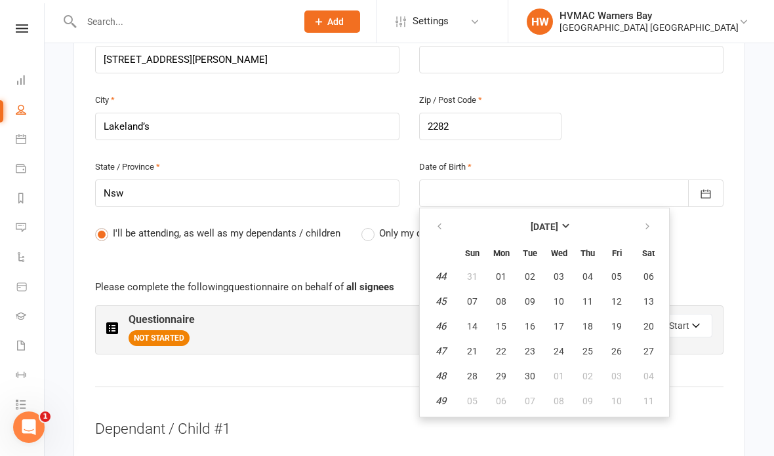
click at [594, 270] on button "04" at bounding box center [588, 277] width 28 height 24
type input "[DATE]"
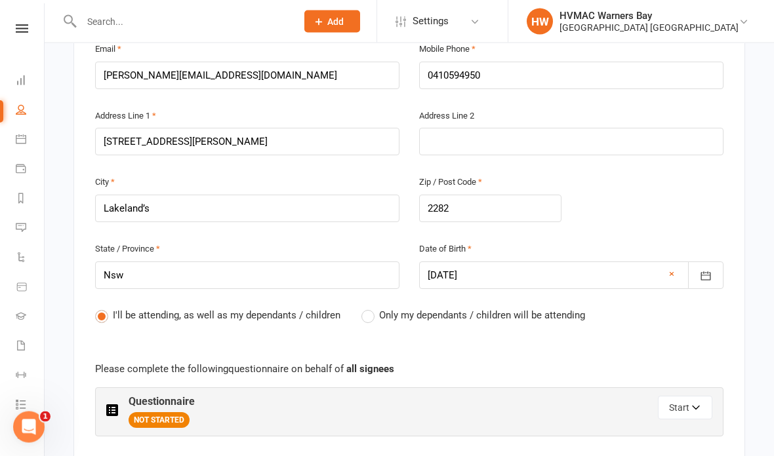
scroll to position [462, 0]
click at [163, 413] on span "NOT STARTED" at bounding box center [159, 421] width 61 height 16
click at [704, 397] on button "Start" at bounding box center [685, 408] width 54 height 24
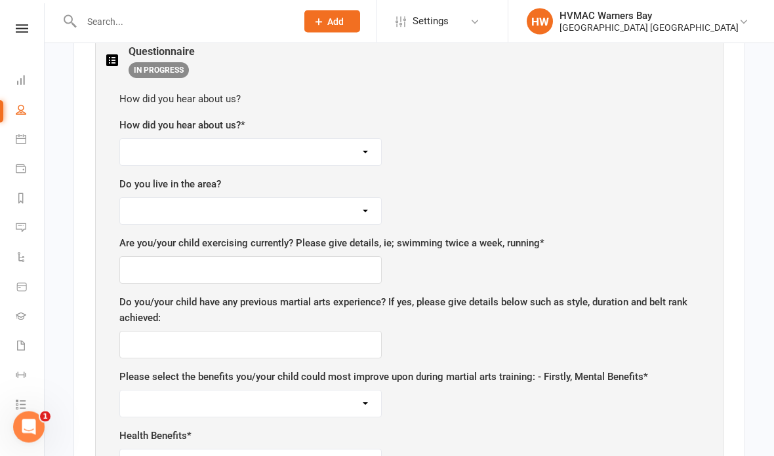
click at [165, 147] on select "Facebook Internet Referral from a friend Flyer in the mail or at the shopping m…" at bounding box center [250, 153] width 261 height 26
select select "Internet"
click at [148, 209] on select "Yes No" at bounding box center [250, 211] width 261 height 26
select select "Yes"
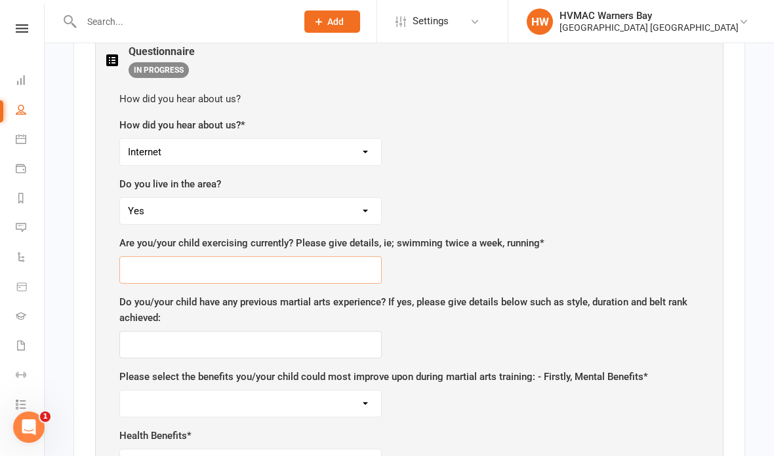
click at [146, 266] on input "text" at bounding box center [250, 270] width 262 height 28
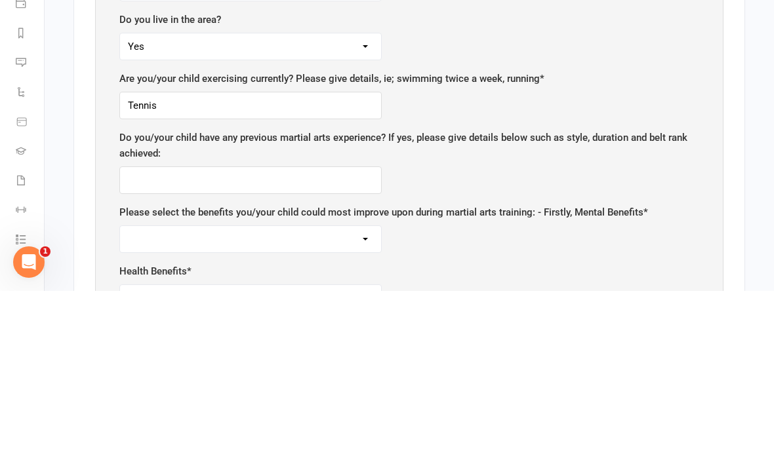
scroll to position [978, 0]
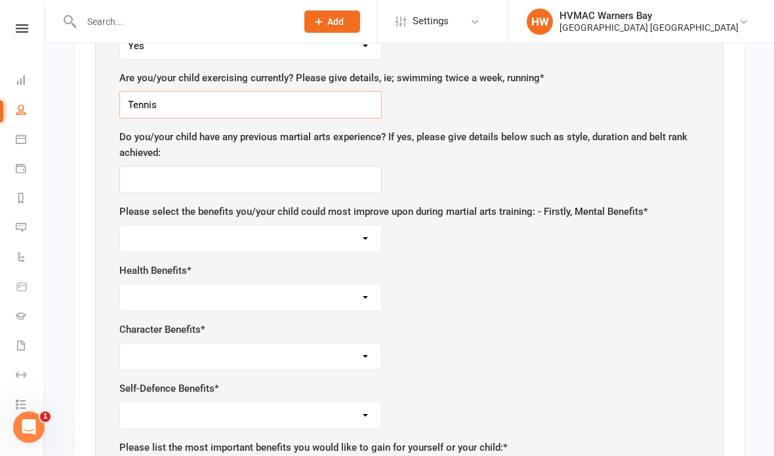
type input "Tennis"
click at [141, 227] on select "Self-esteem Focus and Listening Fun, Fun, Fun Determination Motivation" at bounding box center [250, 239] width 261 height 26
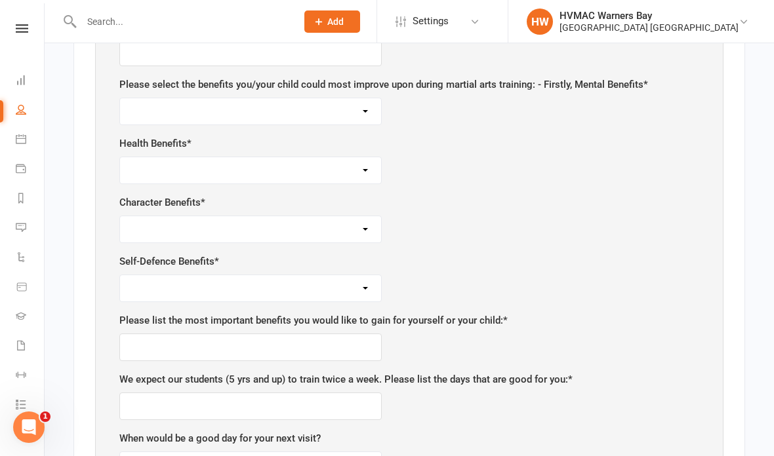
scroll to position [1107, 0]
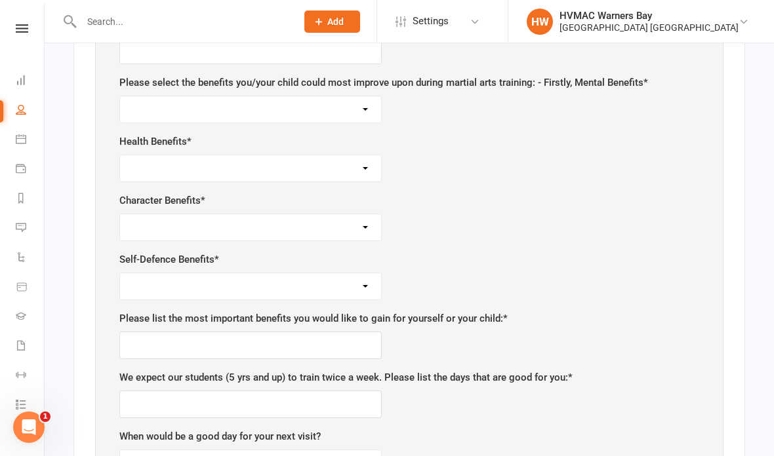
click at [365, 101] on select "Self-esteem Focus and Listening Fun, Fun, Fun Determination Motivation" at bounding box center [250, 109] width 261 height 26
select select "Self-esteem"
click at [163, 155] on select "Weight Control Strength Flexibility Coordination Cardio vascular / Fitness" at bounding box center [250, 168] width 261 height 26
click at [147, 155] on select "Weight Control Strength Flexibility Coordination Cardio vascular / Fitness" at bounding box center [250, 168] width 261 height 26
select select "Strength"
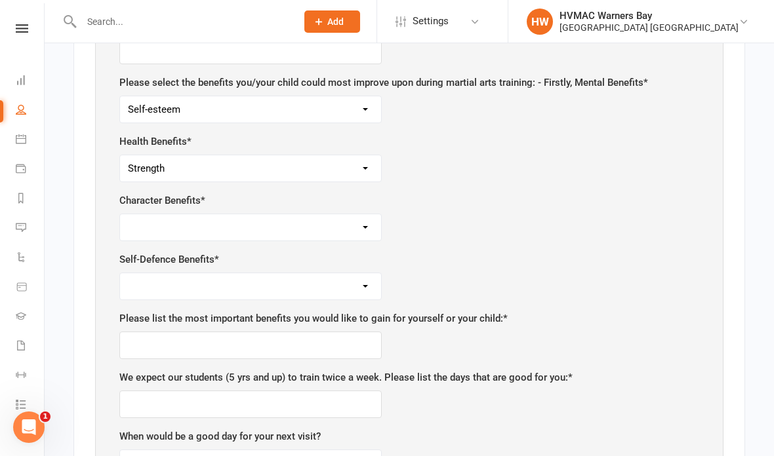
click at [142, 215] on select "Respect for others/self Integrity Self control Leadership Assertiveness" at bounding box center [250, 227] width 261 height 26
click at [234, 222] on select "Respect for others/self Integrity Self control Leadership Assertiveness" at bounding box center [250, 227] width 261 height 26
click at [160, 277] on select "Safety Self confidence Anti-bullying Agility and coordination Awareness" at bounding box center [250, 286] width 261 height 26
click at [187, 273] on select "Safety Self confidence Anti-bullying Agility and coordination Awareness" at bounding box center [250, 286] width 261 height 26
select select "Safety"
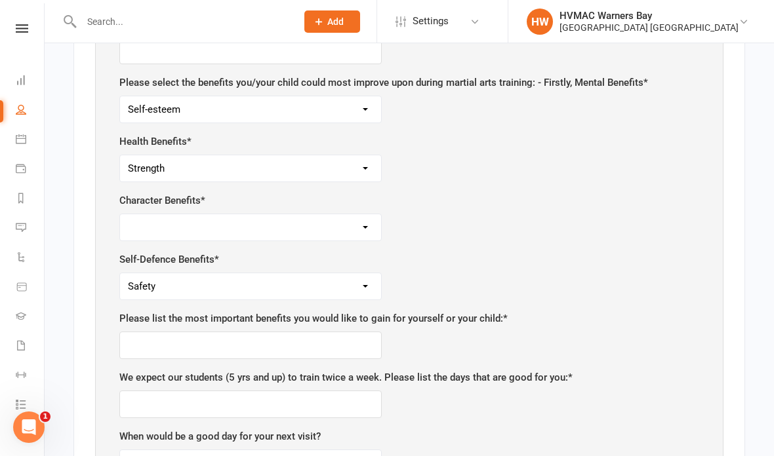
click at [157, 214] on select "Respect for others/self Integrity Self control Leadership Assertiveness" at bounding box center [250, 227] width 261 height 26
click at [369, 221] on select "Respect for others/self Integrity Self control Leadership Assertiveness" at bounding box center [250, 227] width 261 height 26
select select "Assertiveness"
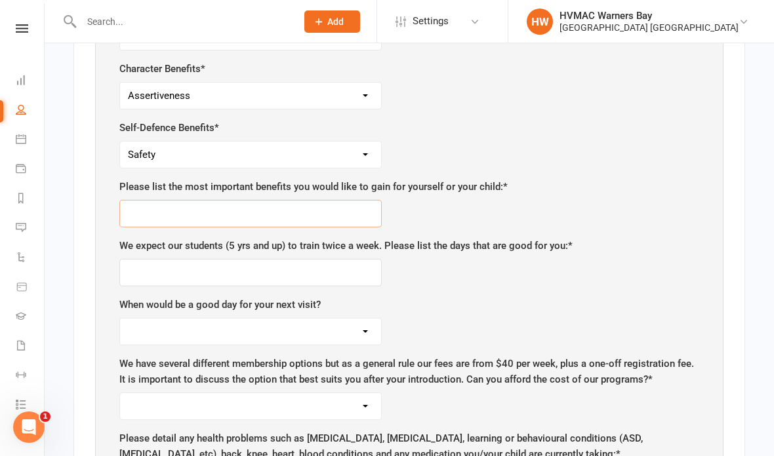
click at [155, 201] on input "text" at bounding box center [250, 214] width 262 height 28
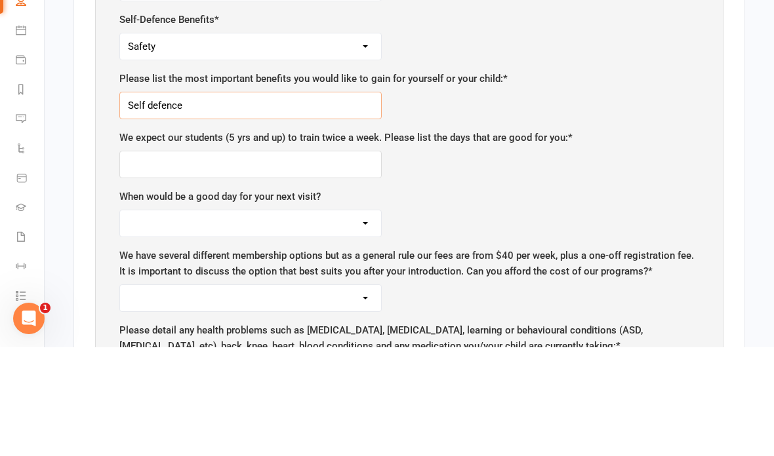
type input "Self defence"
click at [157, 260] on input "text" at bounding box center [250, 274] width 262 height 28
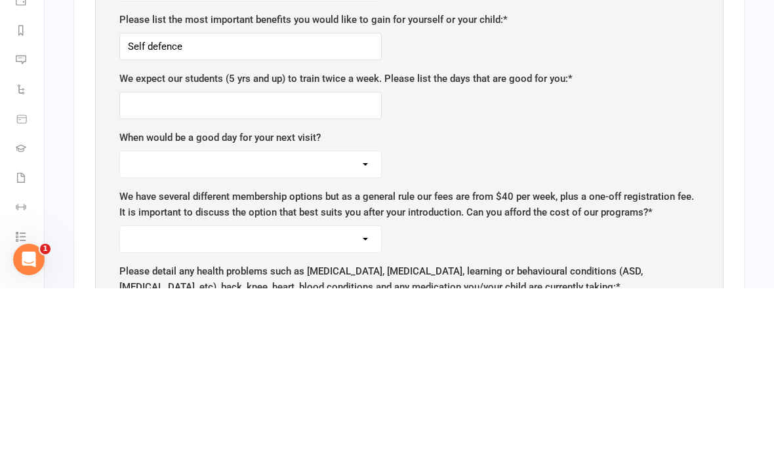
scroll to position [1407, 0]
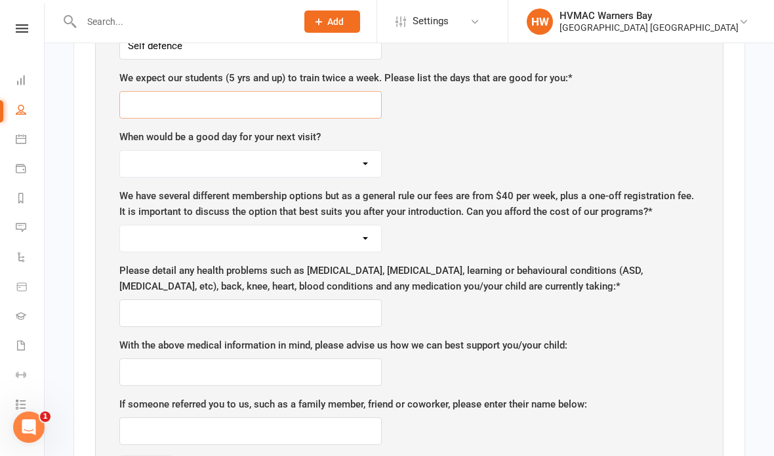
click at [150, 91] on input "text" at bounding box center [250, 105] width 262 height 28
type input "[DATE], [DATE], [DATE]"
click at [144, 153] on select "[DATE] [DATE] [DATE] [DATE] [DATE] [DATE]" at bounding box center [250, 165] width 261 height 26
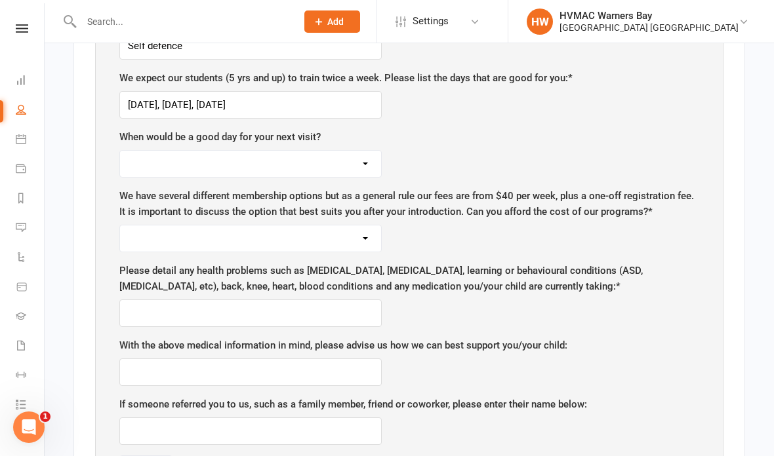
click at [143, 151] on select "[DATE] [DATE] [DATE] [DATE] [DATE] [DATE]" at bounding box center [250, 164] width 261 height 26
select select "[DATE]"
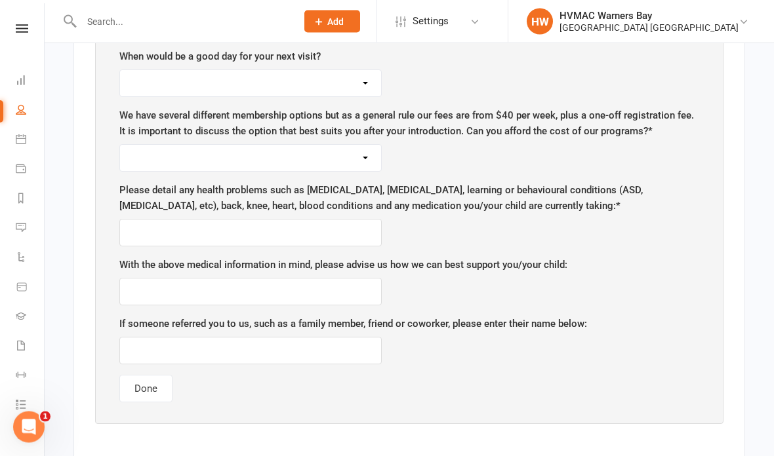
scroll to position [1486, 0]
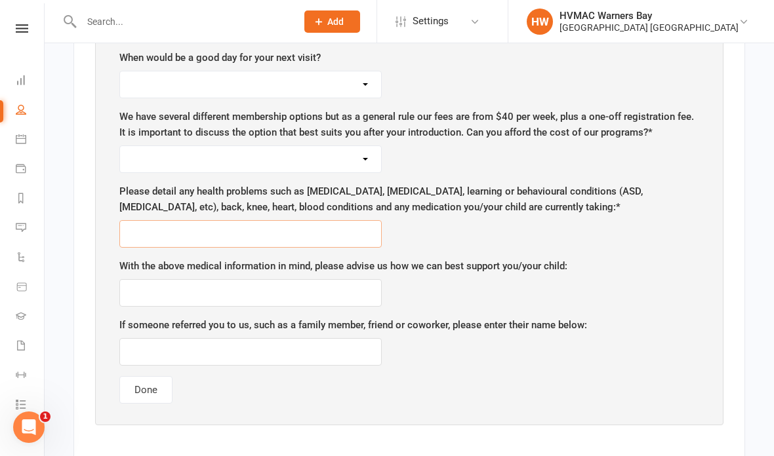
click at [139, 225] on input "text" at bounding box center [250, 234] width 262 height 28
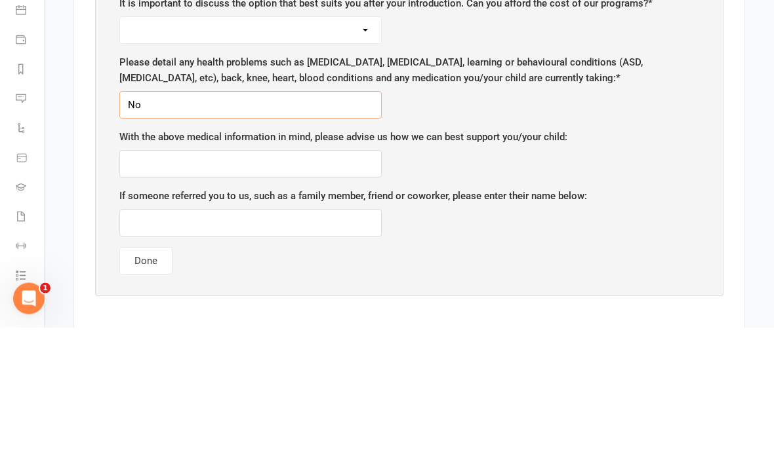
type input "N"
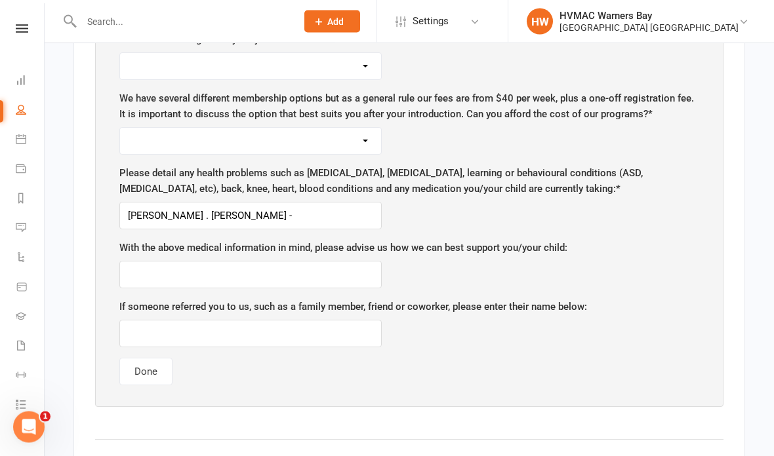
scroll to position [1505, 0]
type input "[PERSON_NAME] . [PERSON_NAME] -"
click at [152, 132] on select "Yes No" at bounding box center [250, 141] width 261 height 26
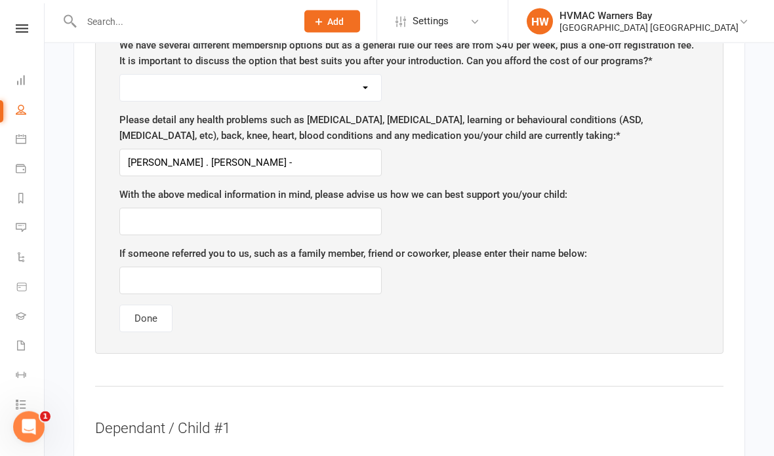
scroll to position [1557, 0]
click at [182, 76] on select "Yes No" at bounding box center [250, 88] width 261 height 26
click at [133, 86] on select "Yes No" at bounding box center [250, 88] width 261 height 26
select select "Yes"
click at [254, 156] on input "[PERSON_NAME] . [PERSON_NAME] -" at bounding box center [250, 164] width 262 height 28
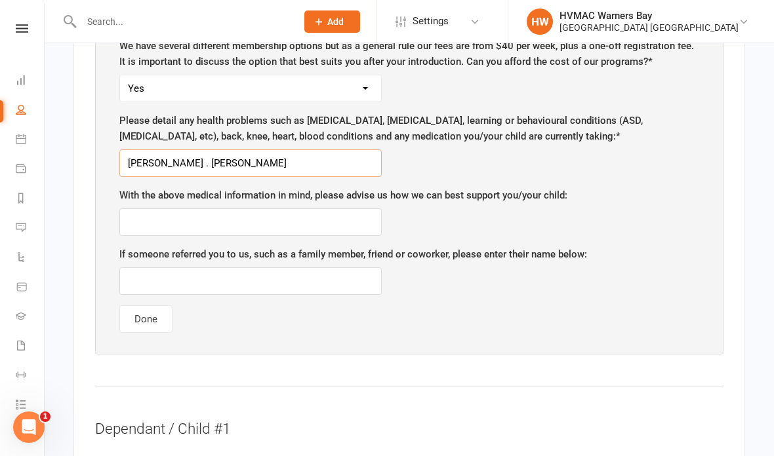
type input "[PERSON_NAME] . [PERSON_NAME]"
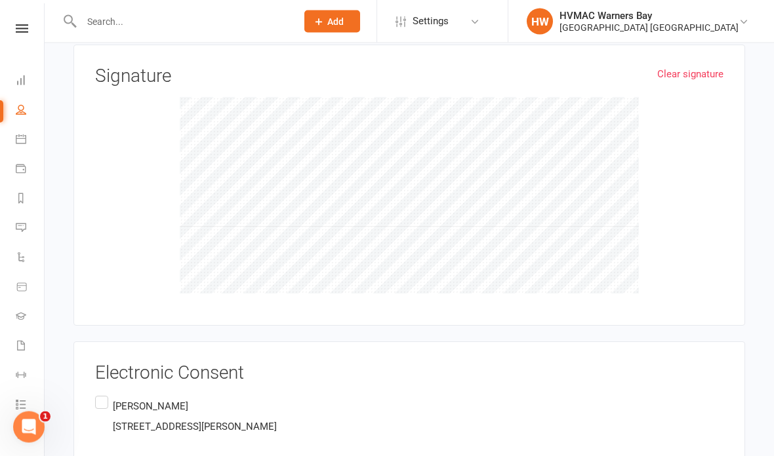
scroll to position [2636, 0]
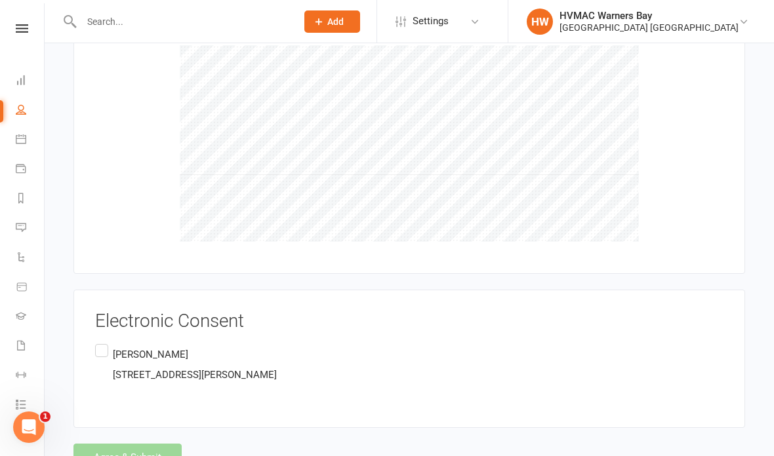
click at [102, 342] on label "[PERSON_NAME] [STREET_ADDRESS][PERSON_NAME]" at bounding box center [186, 365] width 182 height 47
click at [102, 342] on input "[PERSON_NAME] [STREET_ADDRESS][PERSON_NAME]" at bounding box center [99, 342] width 9 height 0
click at [113, 450] on button "Agree & Submit" at bounding box center [127, 458] width 108 height 28
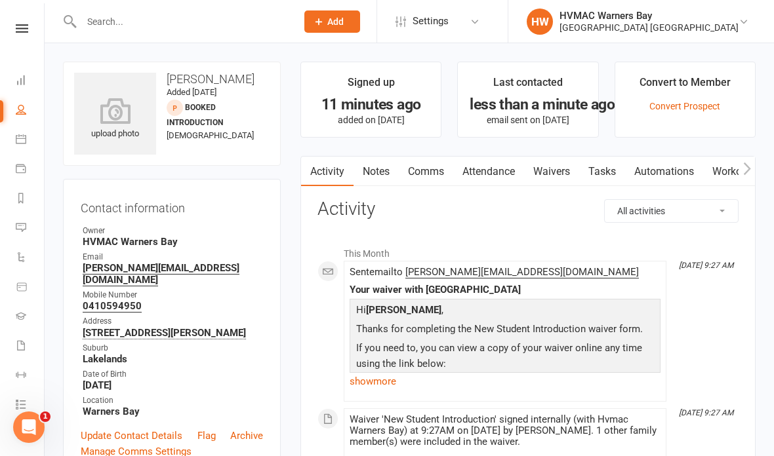
click at [23, 143] on icon at bounding box center [21, 139] width 10 height 10
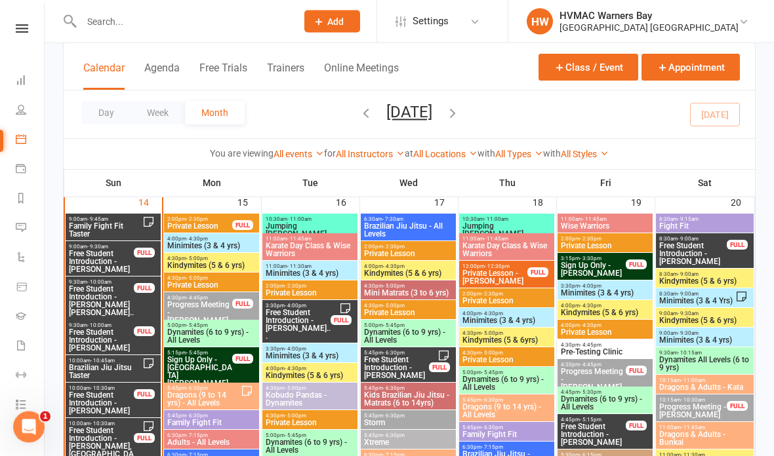
scroll to position [1558, 0]
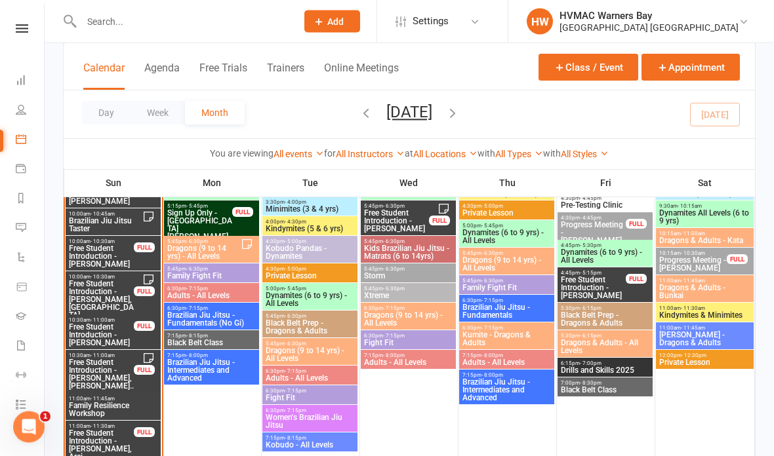
click at [94, 222] on span "Brazilian Jiu Jitsu Taster" at bounding box center [105, 226] width 74 height 16
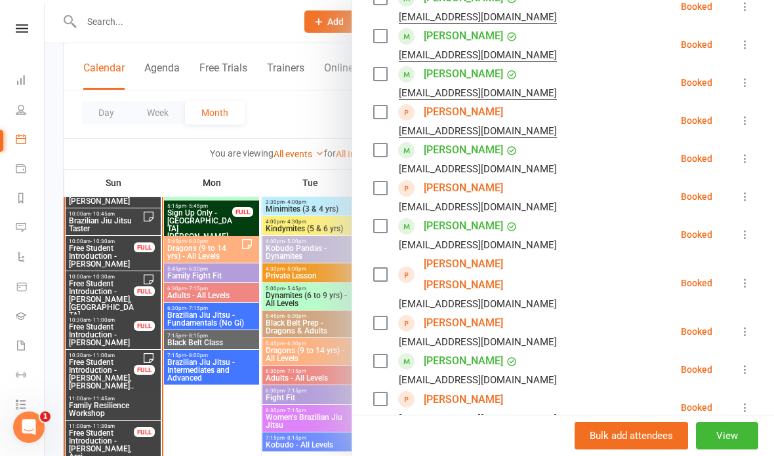
scroll to position [544, 0]
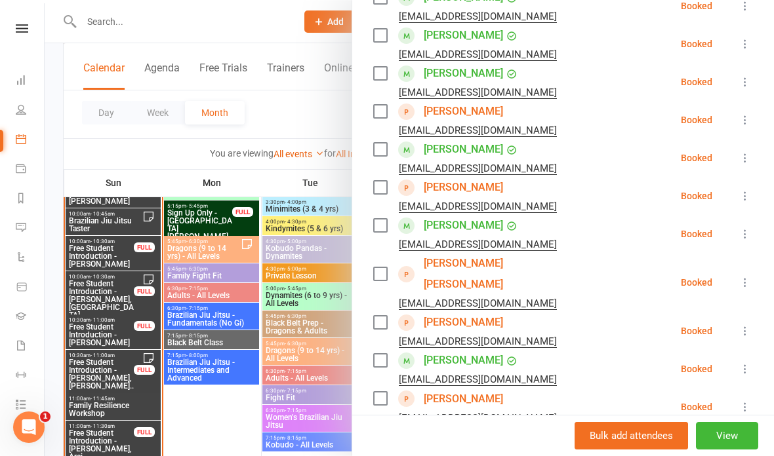
click at [468, 253] on link "[PERSON_NAME] [PERSON_NAME]" at bounding box center [499, 274] width 151 height 42
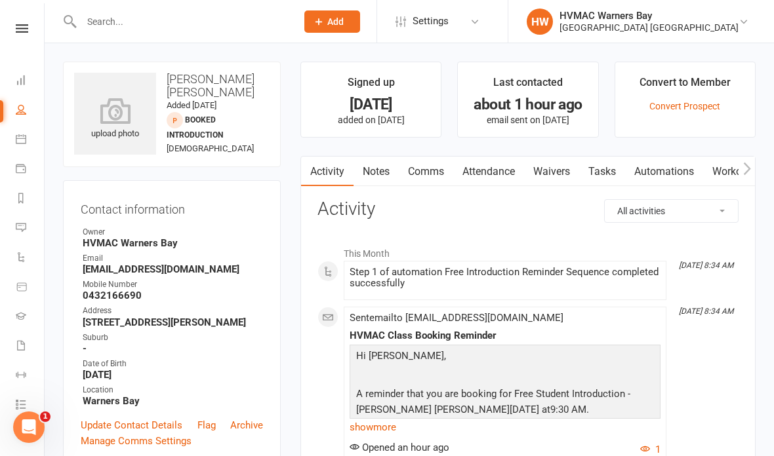
click at [557, 165] on link "Waivers" at bounding box center [551, 172] width 55 height 30
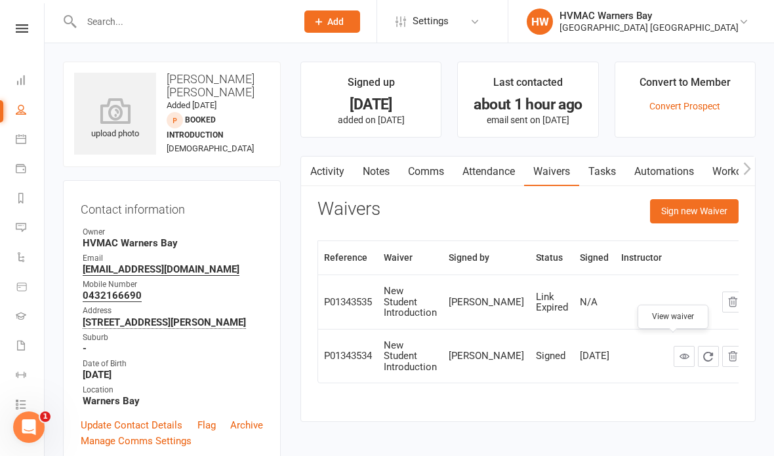
click at [674, 346] on link at bounding box center [684, 356] width 21 height 21
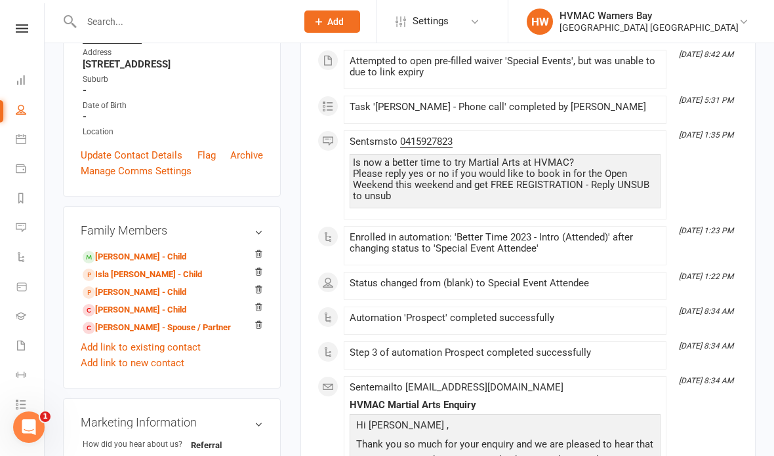
scroll to position [331, 0]
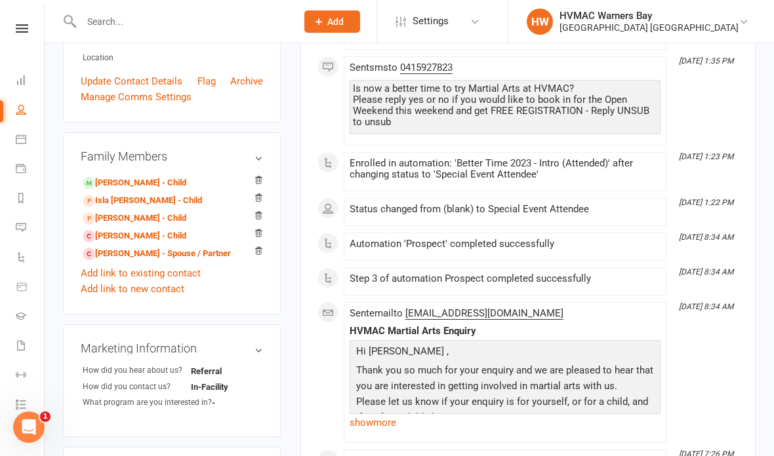
click at [142, 208] on link "Isla [PERSON_NAME] - Child" at bounding box center [142, 201] width 119 height 14
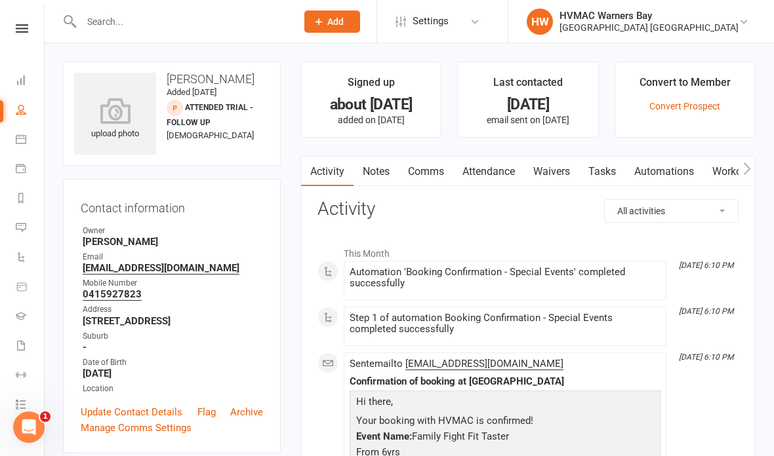
click at [557, 174] on link "Waivers" at bounding box center [551, 172] width 55 height 30
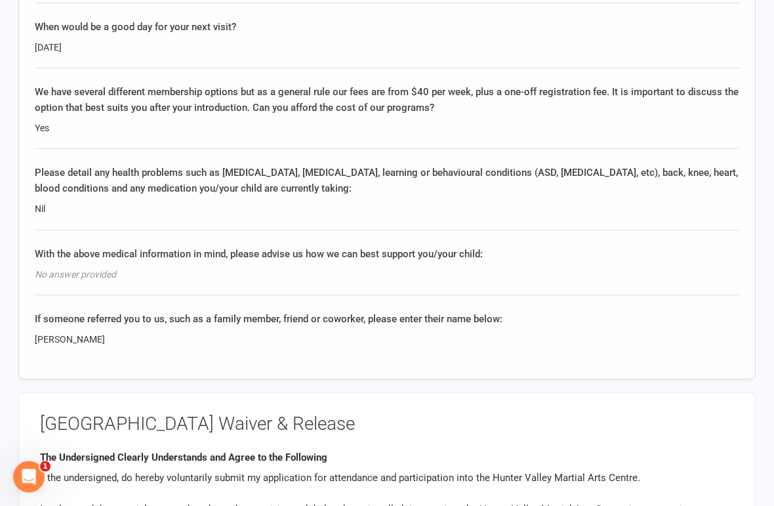
scroll to position [1839, 0]
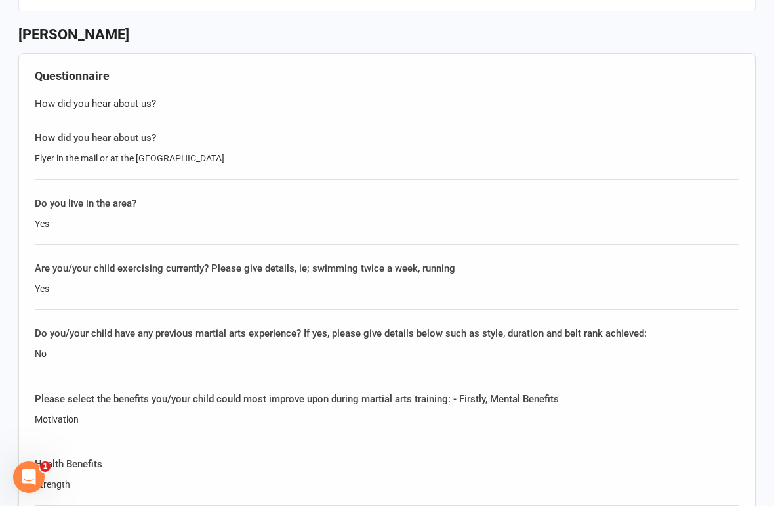
scroll to position [1504, 0]
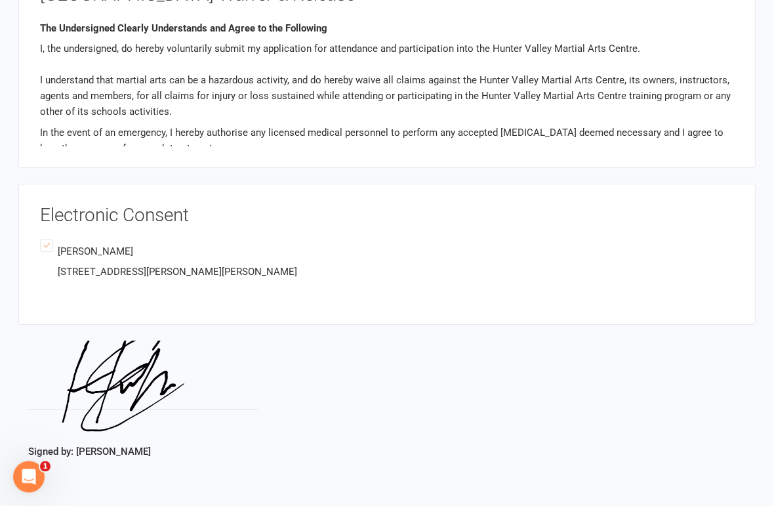
scroll to position [2027, 0]
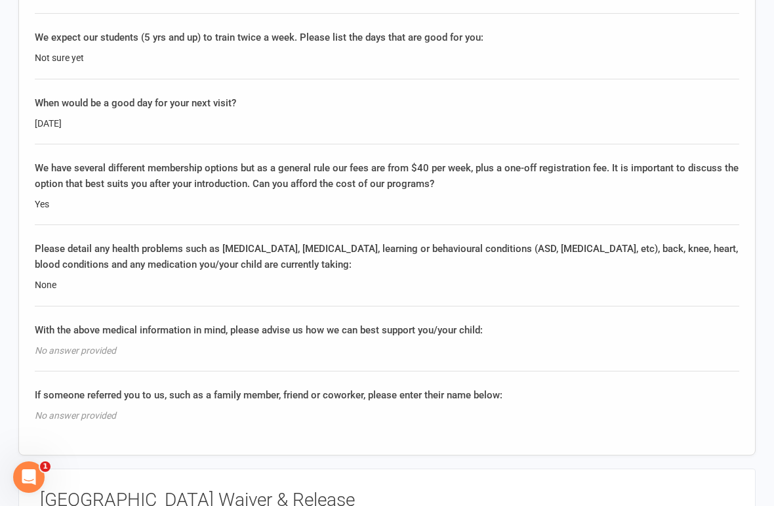
scroll to position [1869, 0]
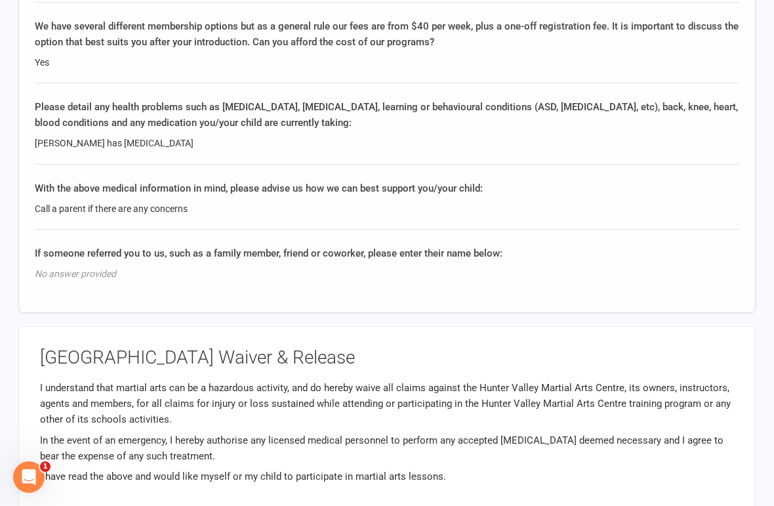
scroll to position [80, 0]
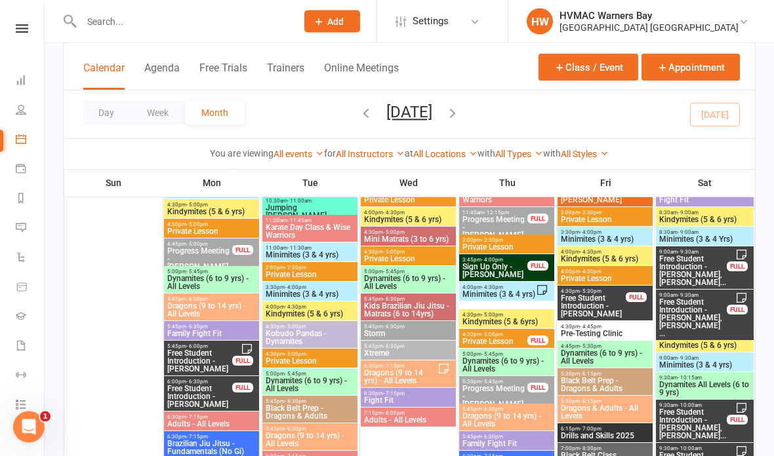
scroll to position [596, 0]
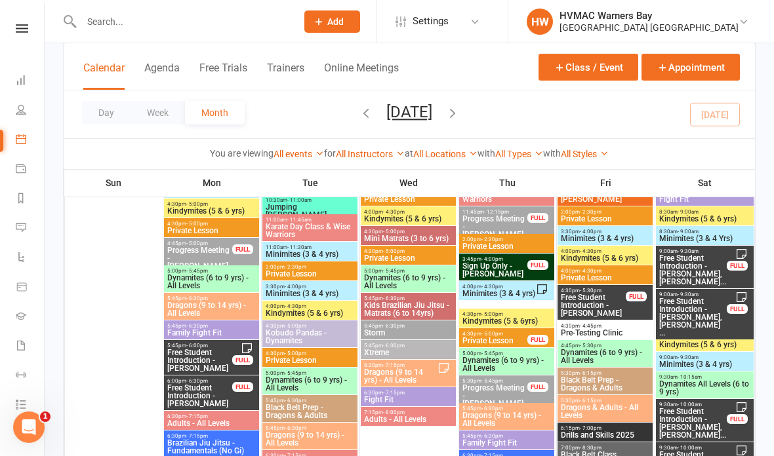
click at [377, 149] on link "All Instructors" at bounding box center [370, 154] width 69 height 10
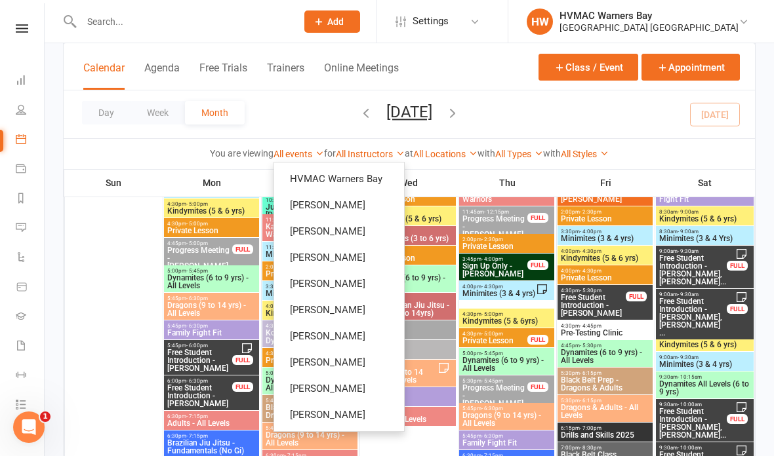
click at [317, 355] on link "[PERSON_NAME]" at bounding box center [339, 363] width 130 height 26
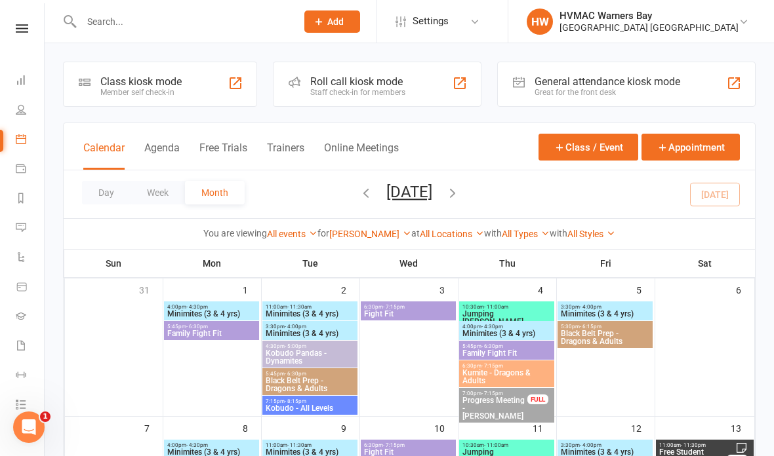
click at [360, 229] on link "[PERSON_NAME]" at bounding box center [370, 234] width 82 height 10
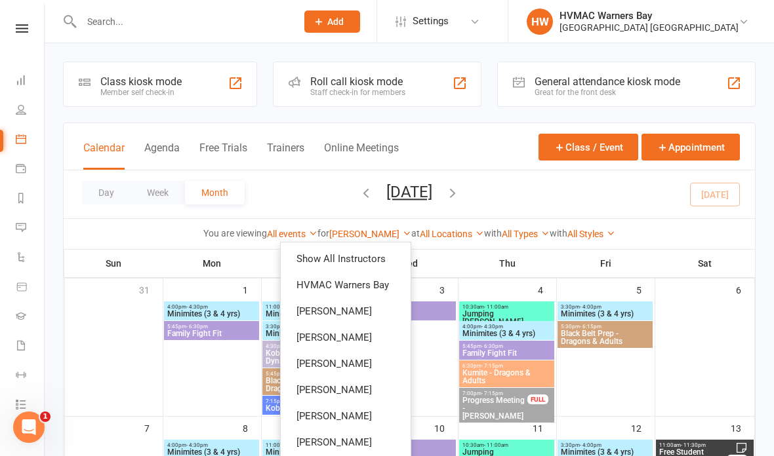
click at [360, 251] on link "Show All Instructors" at bounding box center [346, 259] width 130 height 26
